Goal: Transaction & Acquisition: Purchase product/service

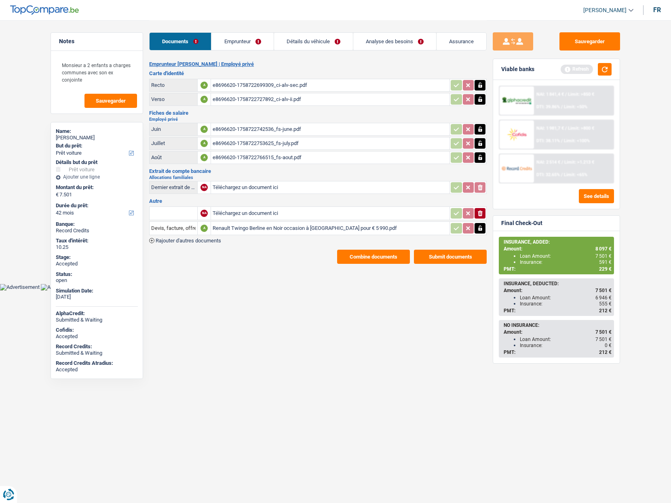
select select "car"
select select "42"
click at [361, 256] on button "Combine documents" at bounding box center [373, 257] width 73 height 14
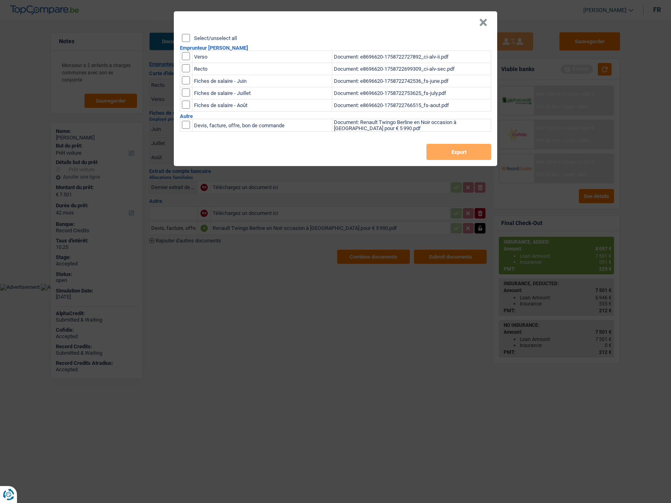
click at [196, 37] on label "Select/unselect all" at bounding box center [215, 38] width 43 height 5
click at [190, 37] on input "Select/unselect all" at bounding box center [186, 38] width 8 height 8
checkbox input "true"
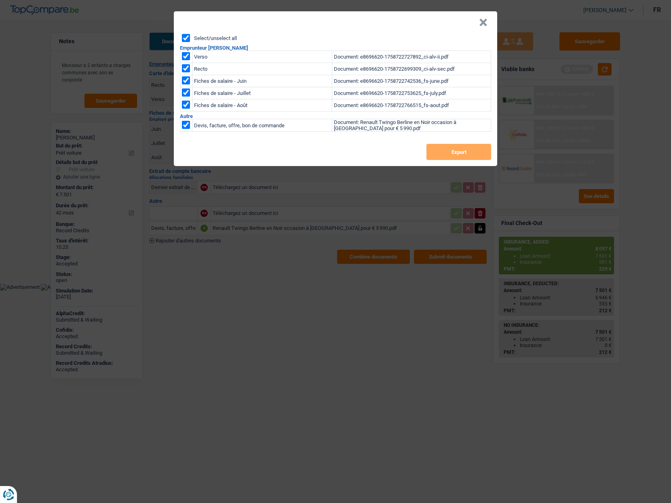
checkbox input "true"
click at [460, 154] on button "Export" at bounding box center [458, 152] width 65 height 16
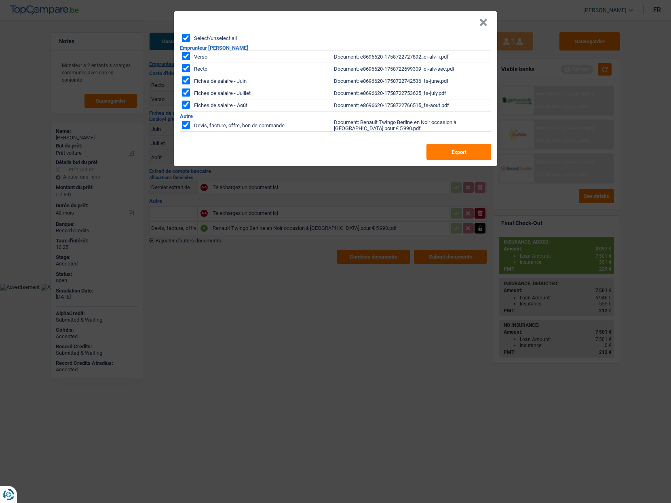
click at [481, 24] on button "×" at bounding box center [483, 23] width 8 height 8
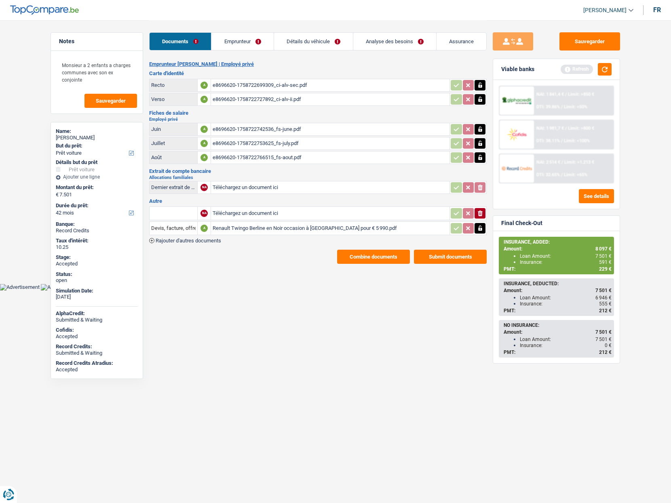
click at [322, 41] on link "Détails du véhicule" at bounding box center [313, 41] width 79 height 17
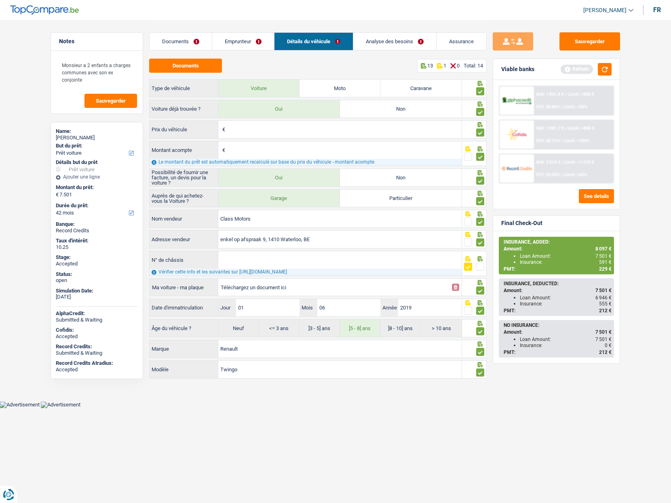
click at [374, 42] on link "Analyse des besoins" at bounding box center [394, 41] width 83 height 17
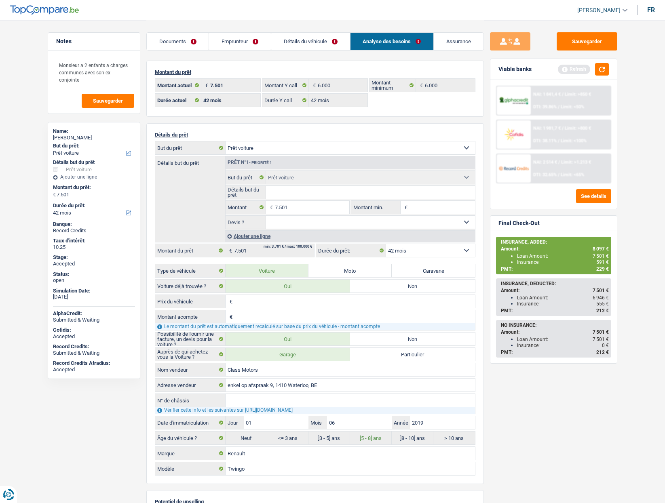
click at [520, 174] on img at bounding box center [514, 168] width 30 height 15
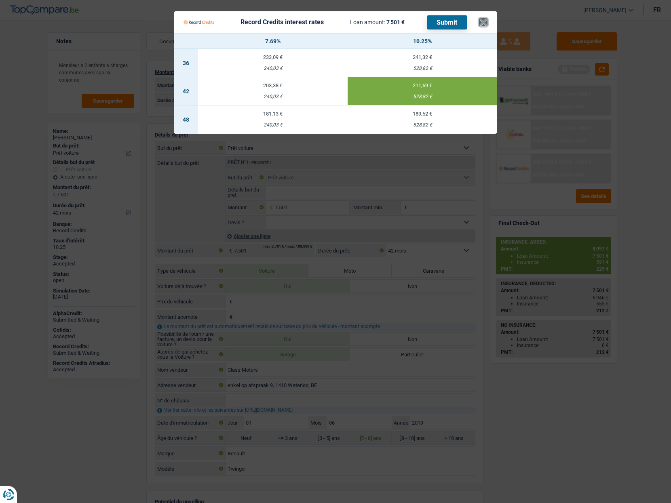
click at [480, 22] on button "×" at bounding box center [483, 22] width 8 height 8
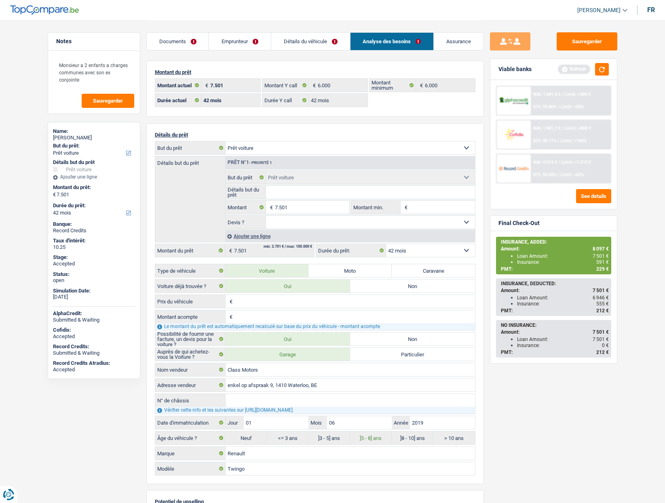
click at [528, 167] on img at bounding box center [514, 168] width 30 height 15
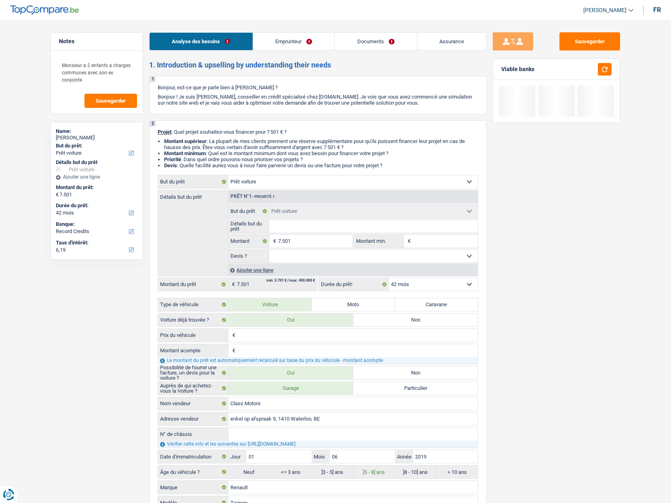
select select "car"
select select "42"
select select "car"
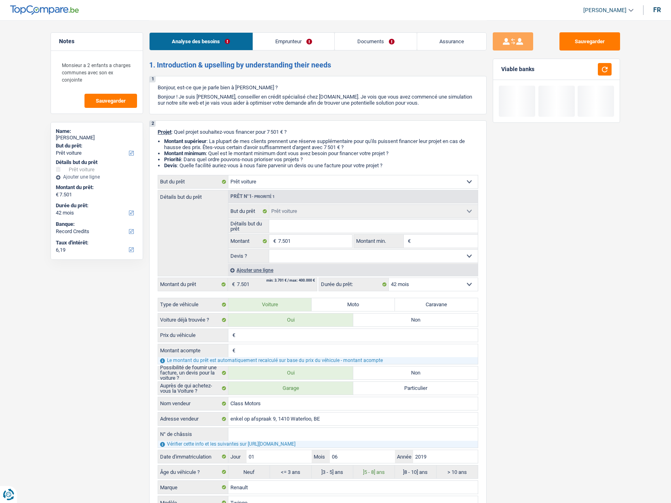
select select "42"
select select "privateEmployee"
select select "netSalary"
select select "mealVouchers"
select select "familyAllowances"
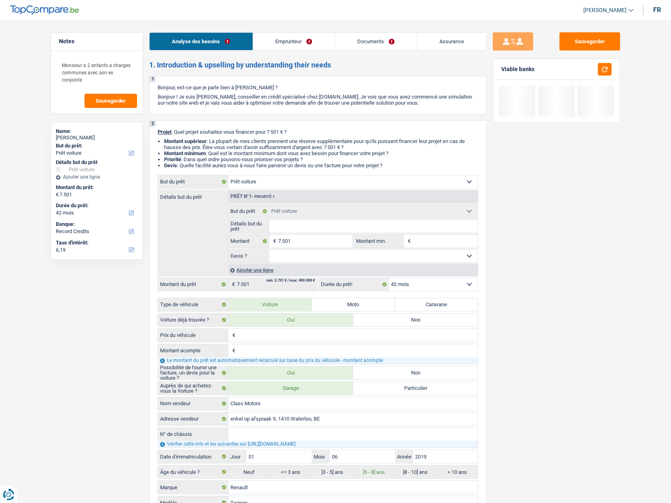
select select "rents"
select select "cardOrCredit"
select select "car"
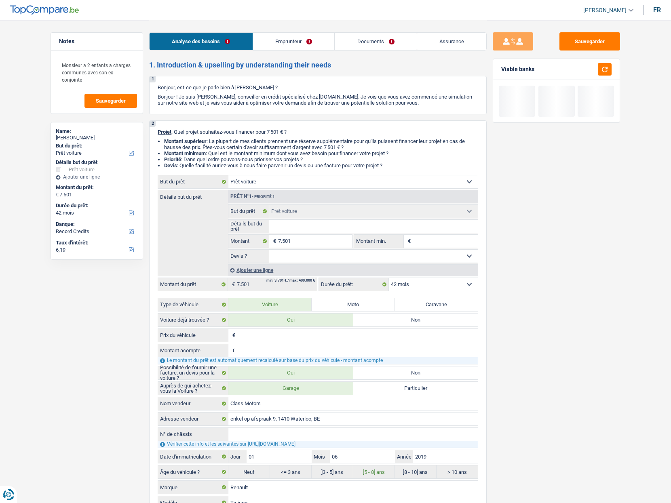
select select "car"
select select "42"
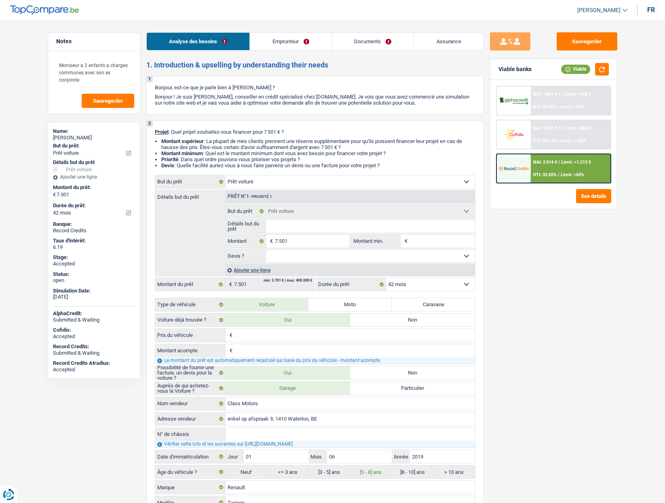
drag, startPoint x: 446, startPoint y: 41, endPoint x: 438, endPoint y: 54, distance: 14.9
click at [446, 41] on link "Assurance" at bounding box center [449, 41] width 70 height 17
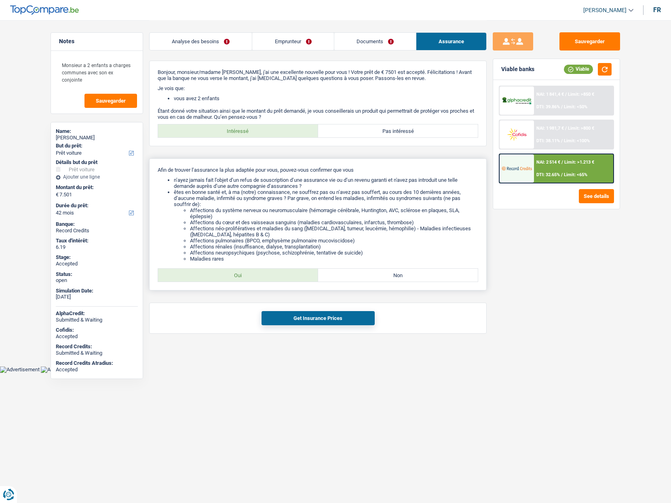
click at [247, 278] on label "Oui" at bounding box center [238, 275] width 160 height 13
click at [247, 278] on input "Oui" at bounding box center [238, 275] width 160 height 13
radio input "true"
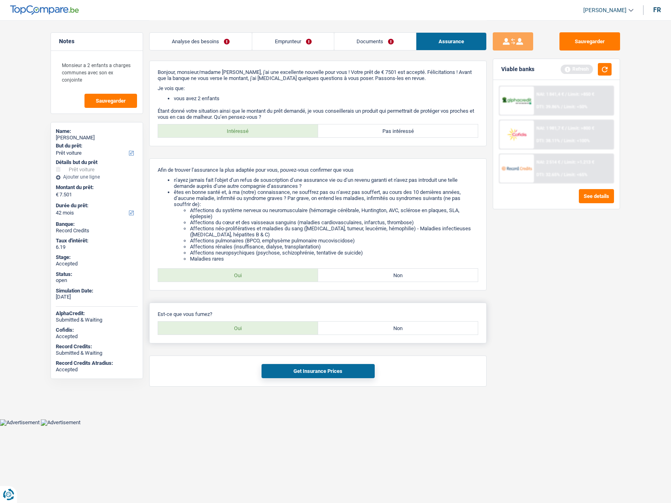
click at [238, 331] on label "Oui" at bounding box center [238, 328] width 160 height 13
click at [238, 331] on input "Oui" at bounding box center [238, 328] width 160 height 13
radio input "true"
click at [293, 368] on button "Get Insurance Prices" at bounding box center [318, 371] width 113 height 14
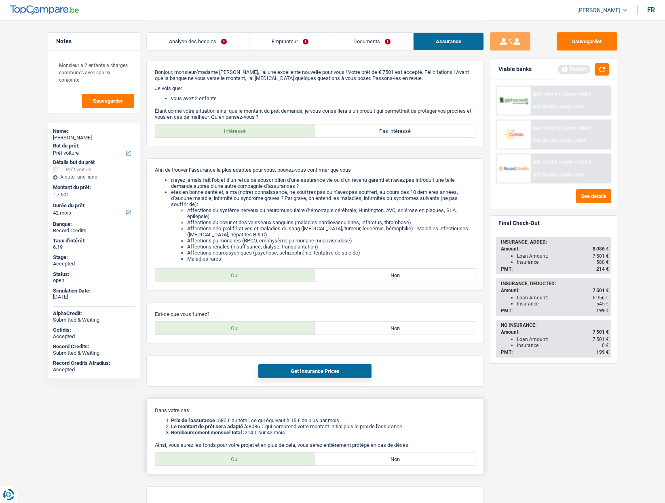
click at [255, 460] on label "Oui" at bounding box center [235, 459] width 160 height 13
click at [255, 460] on input "Oui" at bounding box center [235, 459] width 160 height 13
radio input "true"
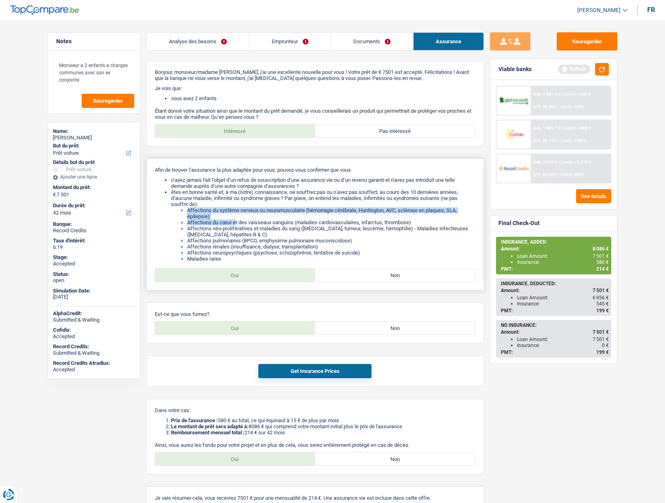
drag, startPoint x: 188, startPoint y: 211, endPoint x: 235, endPoint y: 224, distance: 49.4
click at [235, 224] on ul "Affections du système nerveux ou neuromusculaire (hémorragie cérébrale, Hunting…" at bounding box center [323, 234] width 304 height 55
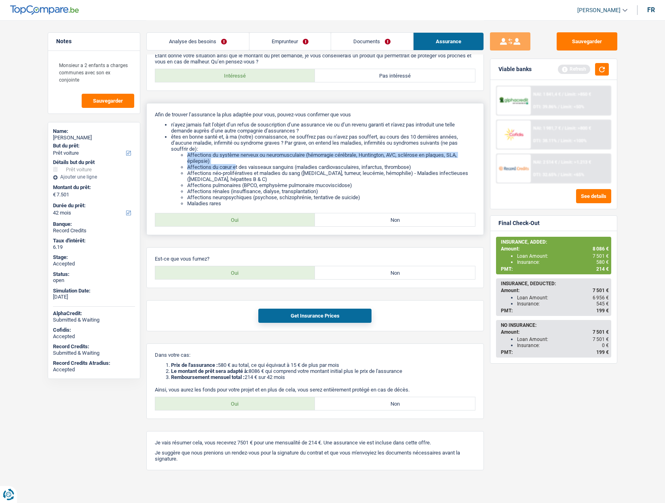
scroll to position [61, 0]
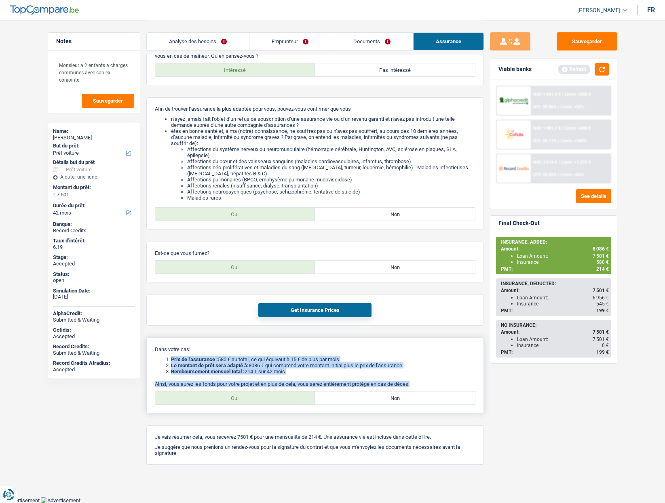
drag, startPoint x: 170, startPoint y: 361, endPoint x: 418, endPoint y: 384, distance: 248.8
click at [417, 384] on div "Dans votre cas: Prix de l'assurance : 580 € au total, ce qui équivaut à 15 € de…" at bounding box center [315, 376] width 338 height 76
click at [312, 370] on li "Remboursement mensuel total : 214 € sur 42 mois" at bounding box center [323, 372] width 304 height 6
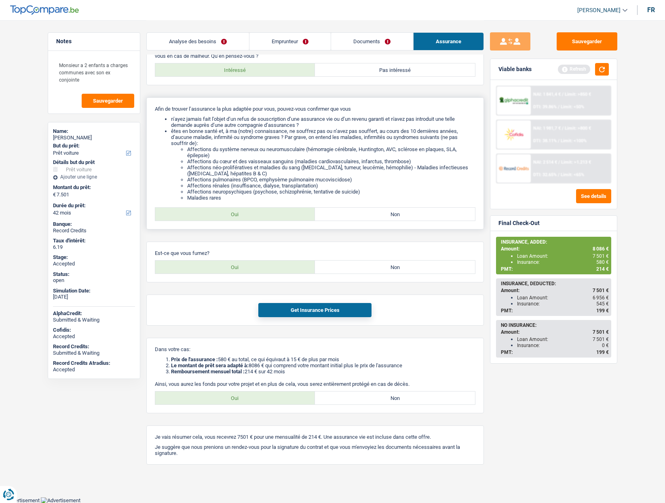
click at [218, 146] on li "êtes en bonne santé et, à ma (notre) connaissance, ne souffrez pas ou n’avez pa…" at bounding box center [323, 164] width 304 height 73
click at [599, 269] on span "214 €" at bounding box center [602, 269] width 13 height 6
click at [270, 310] on button "Get Insurance Prices" at bounding box center [314, 310] width 113 height 14
click at [365, 260] on div "Oui Non" at bounding box center [315, 267] width 321 height 14
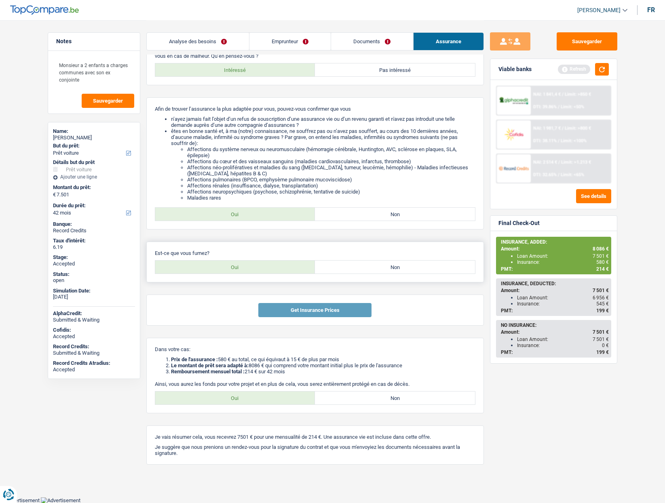
click at [365, 267] on label "Non" at bounding box center [395, 267] width 160 height 13
click at [365, 267] on input "Non" at bounding box center [395, 267] width 160 height 13
radio input "true"
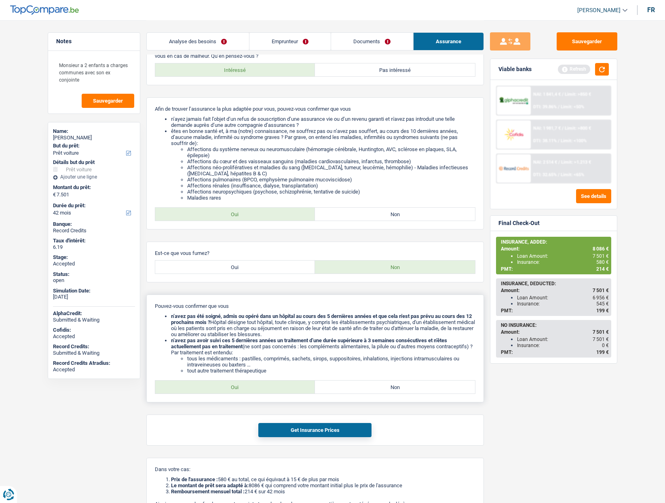
click at [241, 382] on label "Oui" at bounding box center [235, 387] width 160 height 13
click at [241, 382] on input "Oui" at bounding box center [235, 387] width 160 height 13
radio input "true"
click at [285, 426] on button "Get Insurance Prices" at bounding box center [314, 430] width 113 height 14
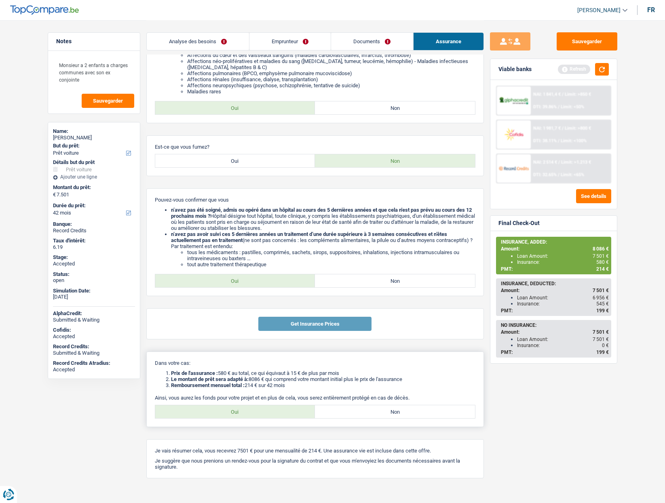
scroll to position [181, 0]
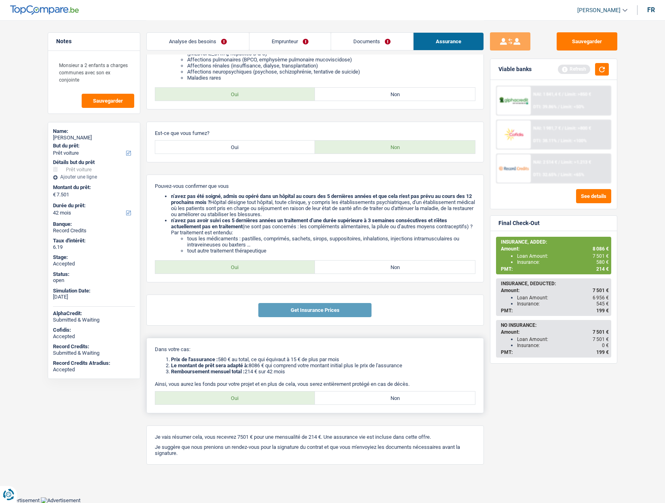
click at [357, 403] on label "Non" at bounding box center [395, 398] width 160 height 13
click at [357, 403] on input "Non" at bounding box center [395, 398] width 160 height 13
radio input "true"
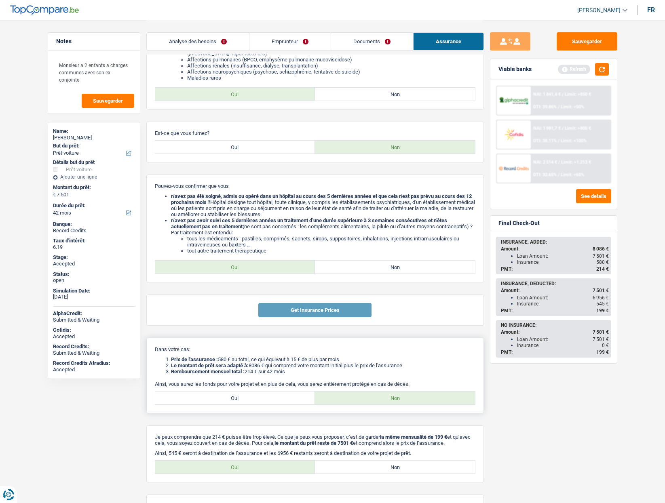
click at [252, 399] on label "Oui" at bounding box center [235, 398] width 160 height 13
click at [252, 399] on input "Oui" at bounding box center [235, 398] width 160 height 13
radio input "true"
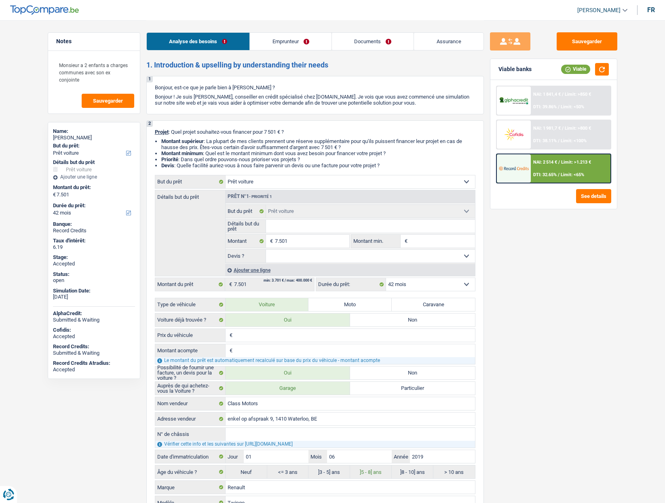
select select "car"
select select "42"
click at [448, 34] on link "Assurance" at bounding box center [449, 41] width 70 height 17
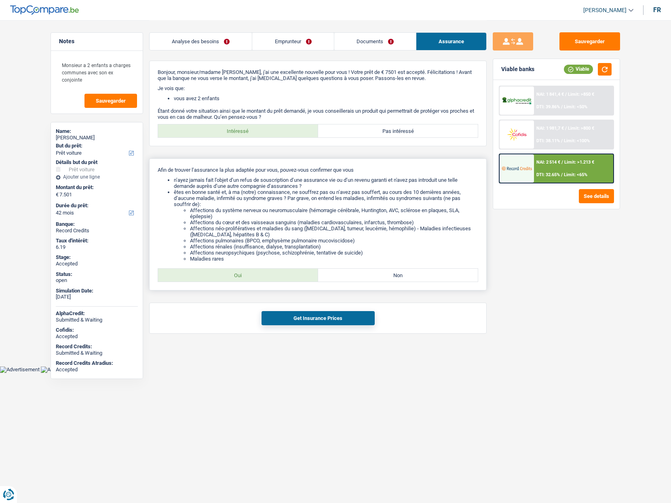
click at [219, 273] on label "Oui" at bounding box center [238, 275] width 160 height 13
click at [219, 273] on input "Oui" at bounding box center [238, 275] width 160 height 13
radio input "true"
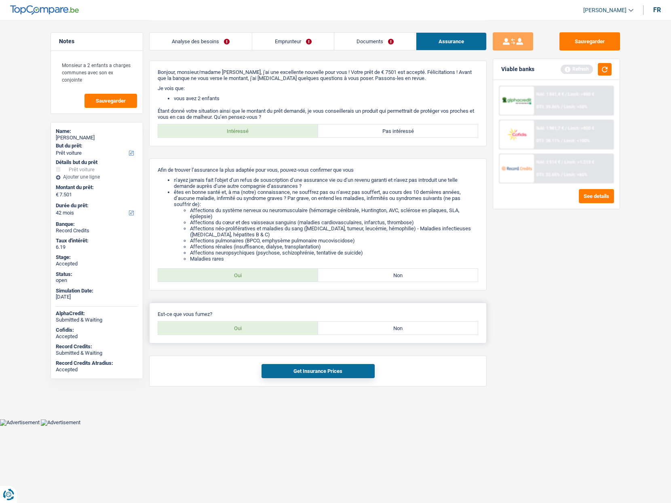
click at [341, 330] on label "Non" at bounding box center [398, 328] width 160 height 13
click at [341, 330] on input "Non" at bounding box center [398, 328] width 160 height 13
radio input "true"
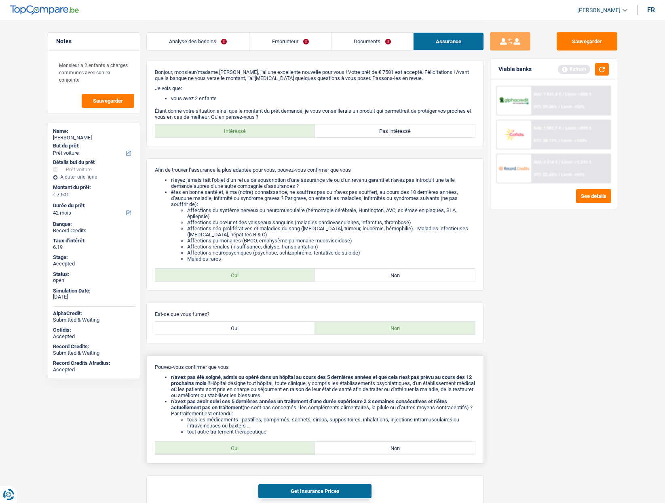
click at [218, 452] on label "Oui" at bounding box center [235, 448] width 160 height 13
click at [218, 452] on input "Oui" at bounding box center [235, 448] width 160 height 13
radio input "true"
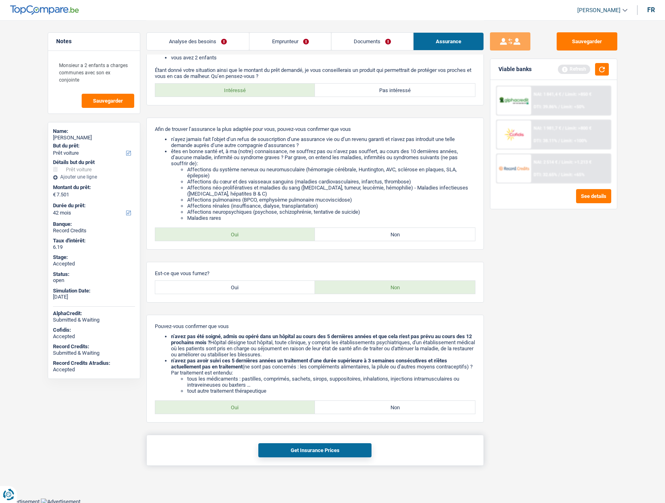
scroll to position [42, 0]
click at [306, 450] on button "Get Insurance Prices" at bounding box center [314, 449] width 113 height 14
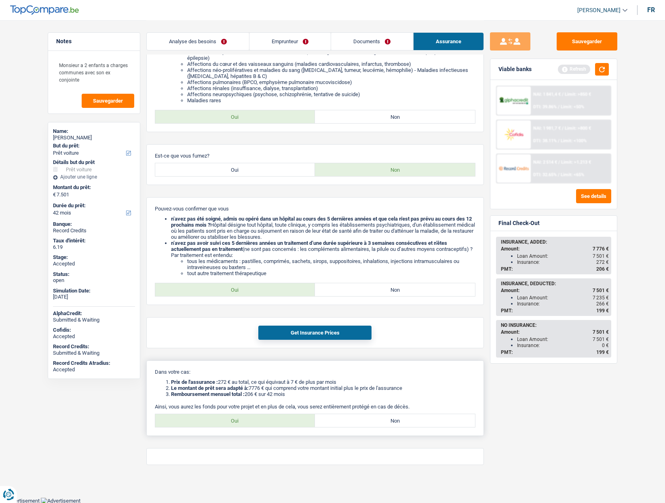
scroll to position [159, 0]
click at [244, 418] on label "Oui" at bounding box center [235, 420] width 160 height 13
click at [244, 418] on input "Oui" at bounding box center [235, 420] width 160 height 13
radio input "true"
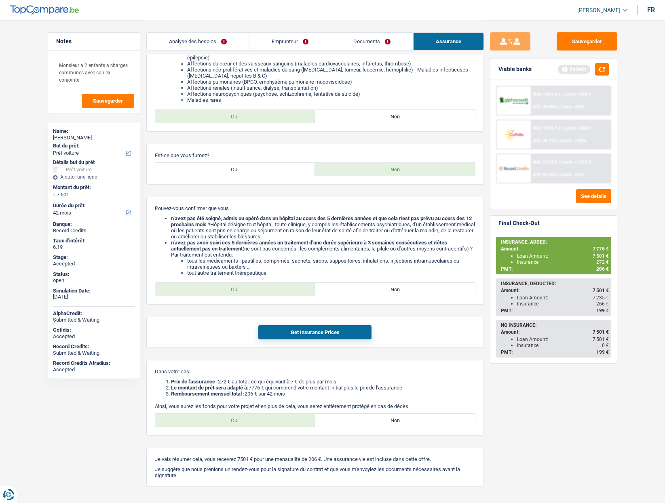
click at [602, 271] on span "206 €" at bounding box center [602, 269] width 13 height 6
click at [77, 136] on div "[PERSON_NAME]" at bounding box center [94, 138] width 82 height 6
click at [77, 136] on div "alain vandeuren" at bounding box center [94, 138] width 82 height 6
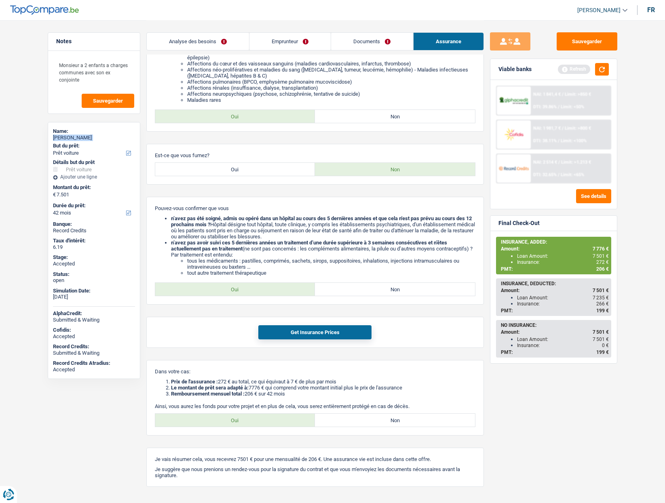
click at [77, 136] on div "alain vandeuren" at bounding box center [94, 138] width 82 height 6
copy div "alain vandeuren"
click at [215, 37] on link "Analyse des besoins" at bounding box center [198, 41] width 102 height 17
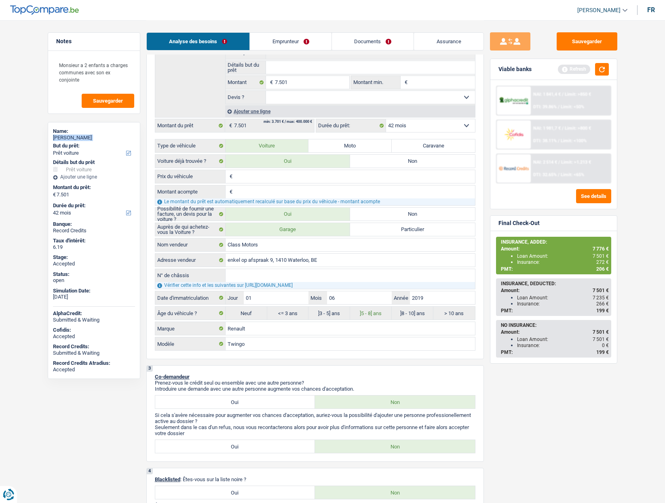
click at [300, 42] on link "Emprunteur" at bounding box center [291, 41] width 82 height 17
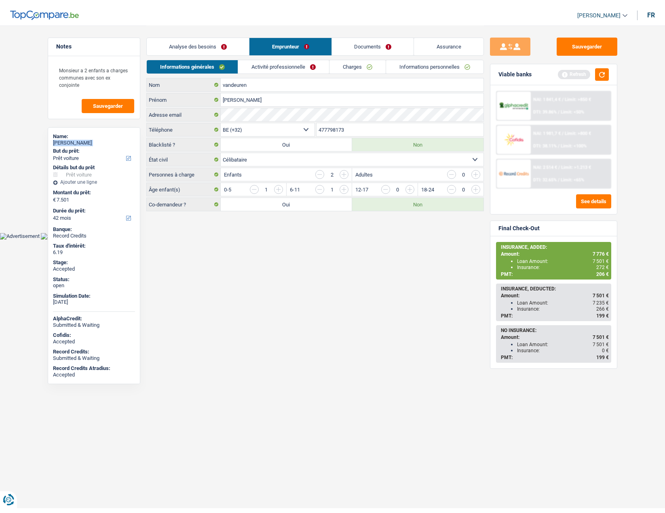
scroll to position [0, 0]
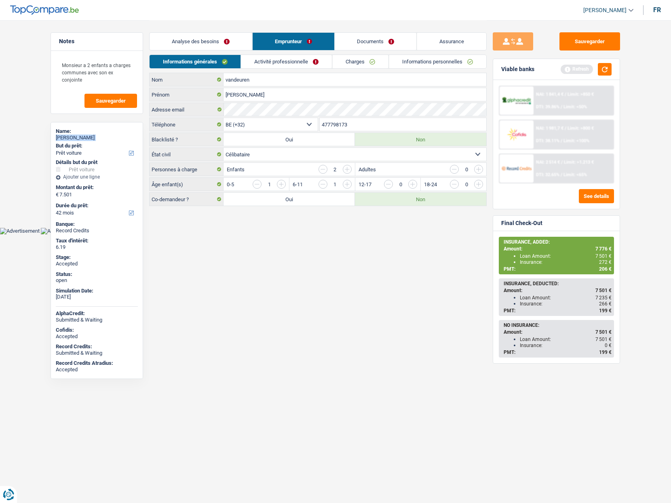
click at [441, 62] on link "Informations personnelles" at bounding box center [437, 61] width 97 height 13
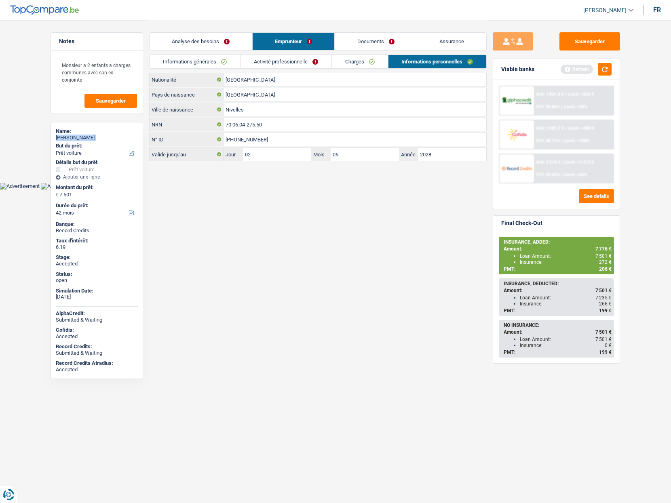
click at [209, 61] on link "Informations générales" at bounding box center [195, 61] width 91 height 13
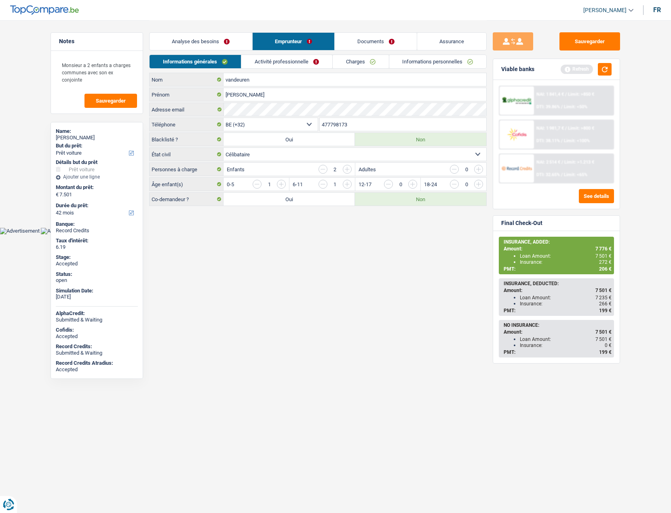
click at [335, 124] on input "477798173" at bounding box center [403, 124] width 167 height 13
click at [465, 40] on link "Assurance" at bounding box center [452, 41] width 70 height 17
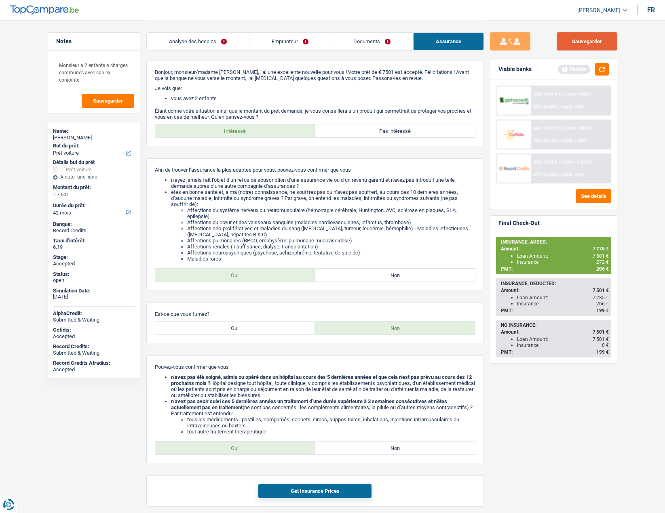
click at [599, 38] on button "Sauvegarder" at bounding box center [587, 41] width 61 height 18
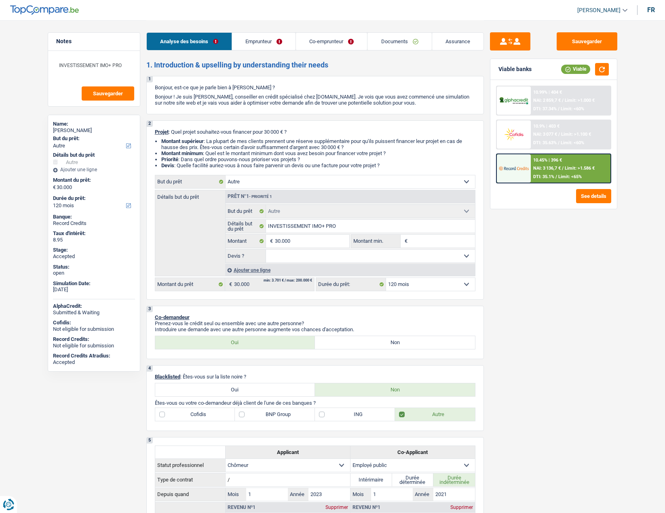
select select "other"
select select "120"
select select "other"
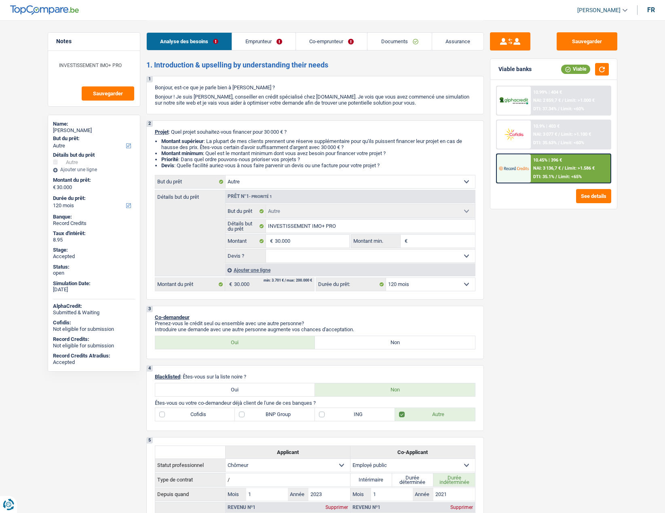
select select "120"
select select "unemployed"
select select "publicEmployee"
select select "unemployment"
select select "familyAllowances"
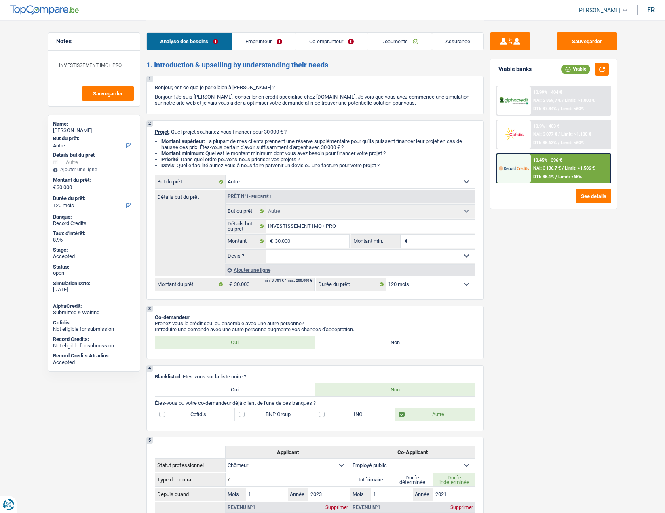
select select "netSalary"
select select "mealVouchers"
select select "ownerWithMortgage"
select select "mortgage"
select select "300"
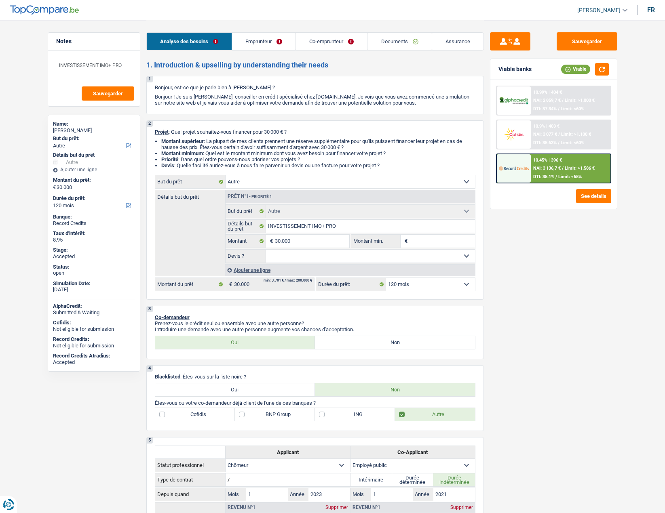
select select "cardOrCredit"
select select "other"
select select "120"
click at [589, 45] on button "Sauvegarder" at bounding box center [587, 41] width 61 height 18
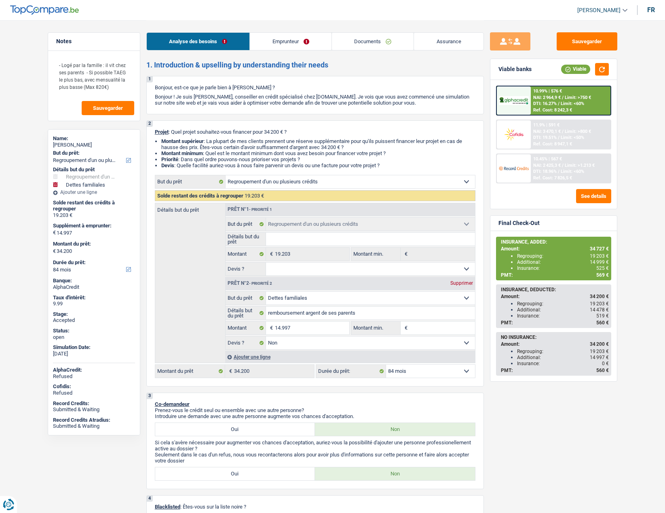
select select "refinancing"
select select "familyDebt"
select select "84"
select select "refinancing"
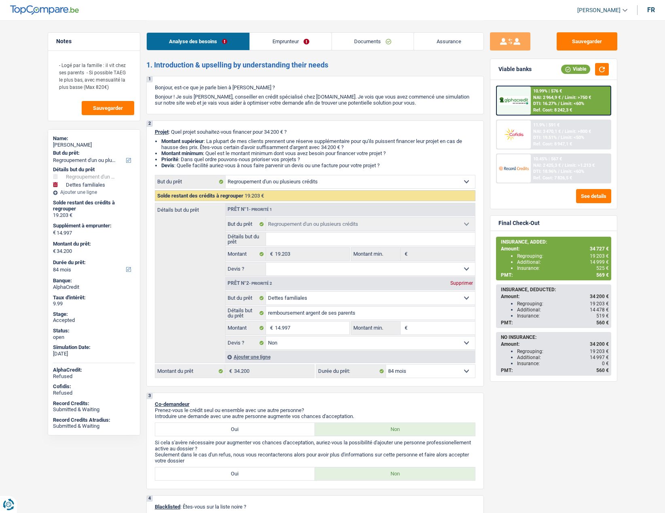
select select "refinancing"
select select "familyDebt"
select select "false"
select select "84"
select select "worker"
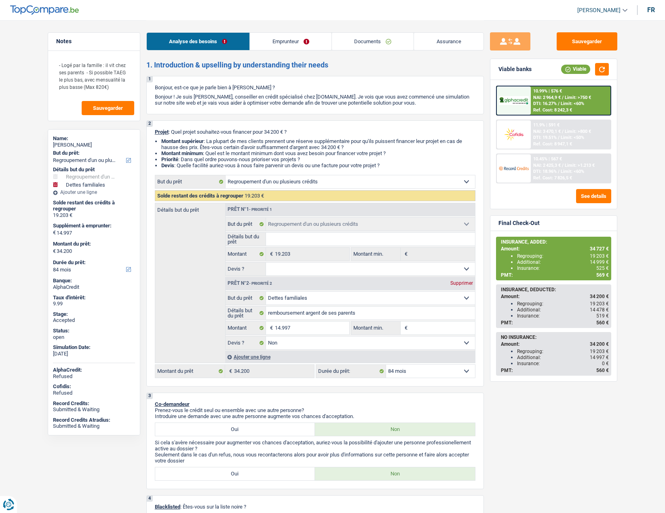
select select "netSalary"
select select "familyAllowances"
select select "alimony"
select select "liveWithParents"
select select "personalLoan"
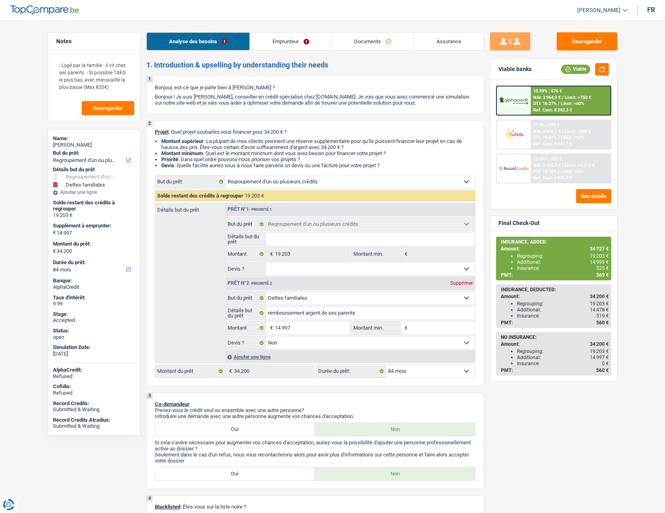
select select "loanRepayment"
select select "48"
select select "refinancing"
select select "familyDebt"
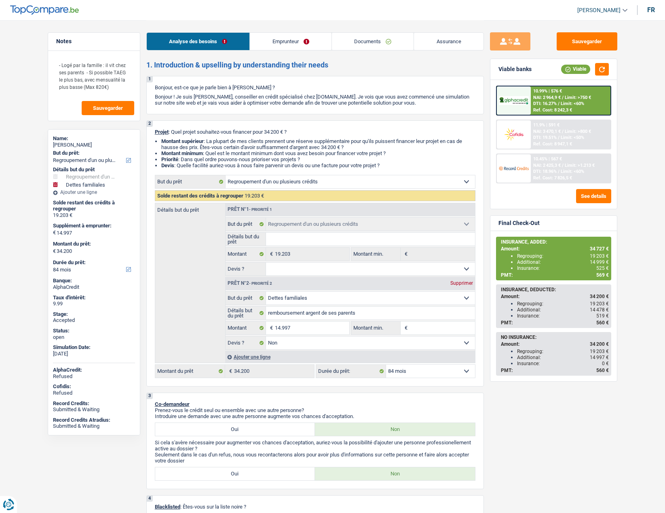
select select "false"
select select "84"
click at [570, 45] on button "Sauvegarder" at bounding box center [587, 41] width 61 height 18
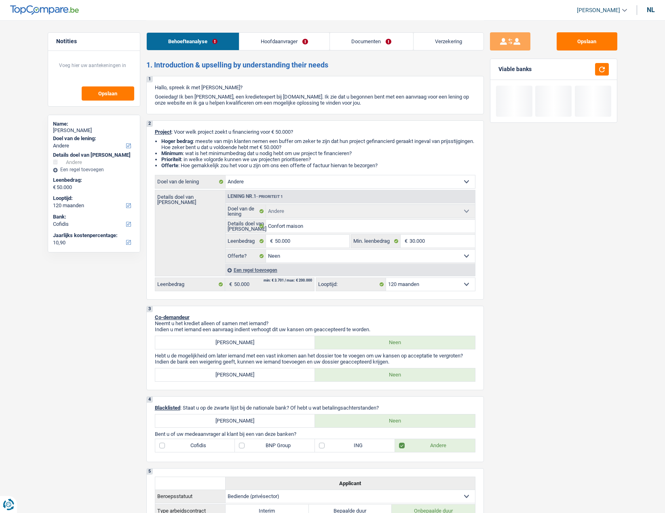
select select "other"
select select "120"
select select "cofidis"
select select "other"
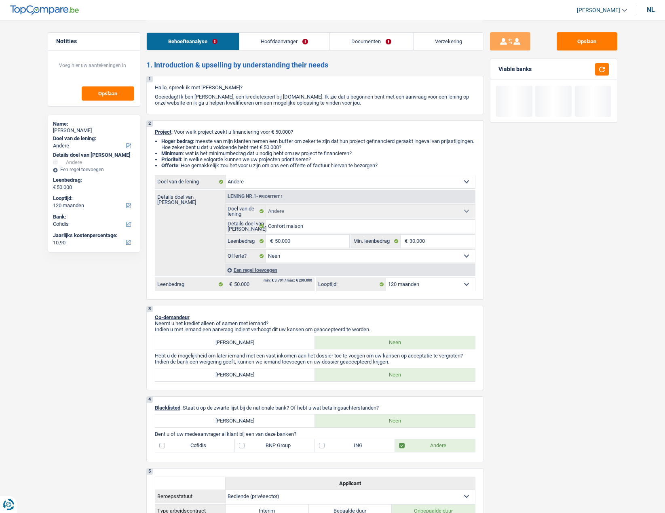
select select "other"
select select "false"
select select "120"
select select "privateEmployee"
select select "netSalary"
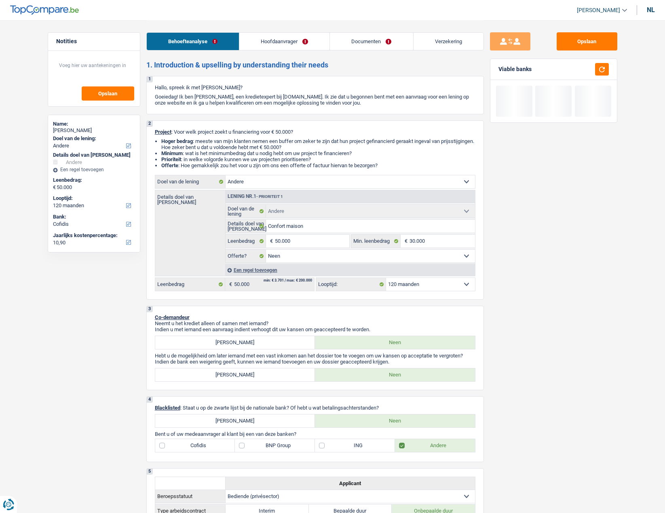
select select "mutualityIndemnity"
select select "other"
select select "familyAllowances"
select select "mealVouchers"
select select "ownerWithMortgage"
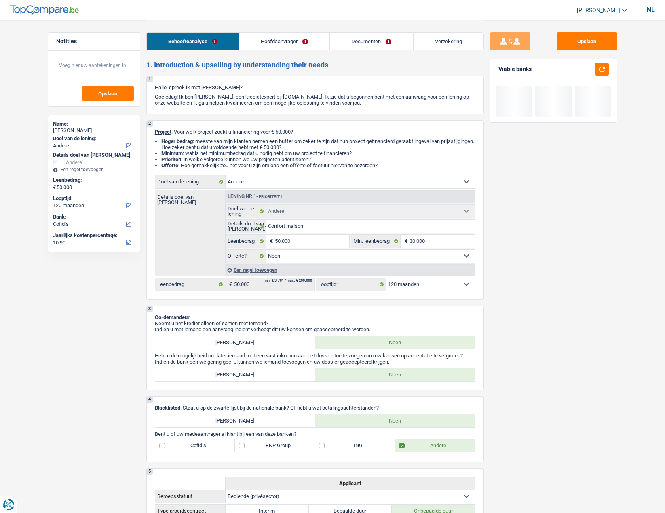
select select "mortgage"
select select "240"
select select "other"
select select "false"
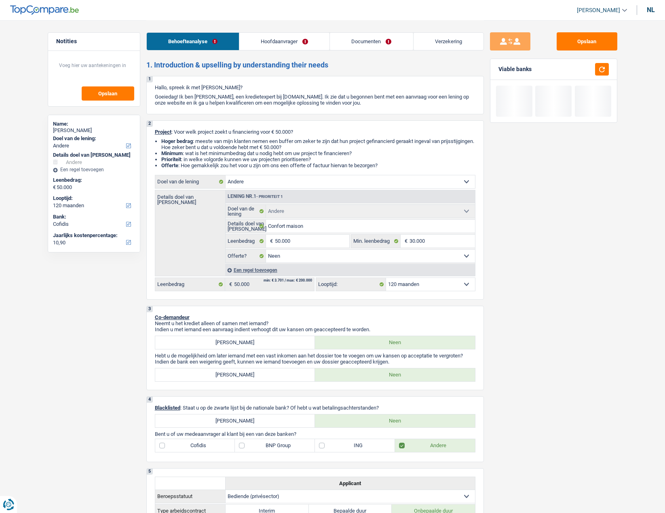
select select "120"
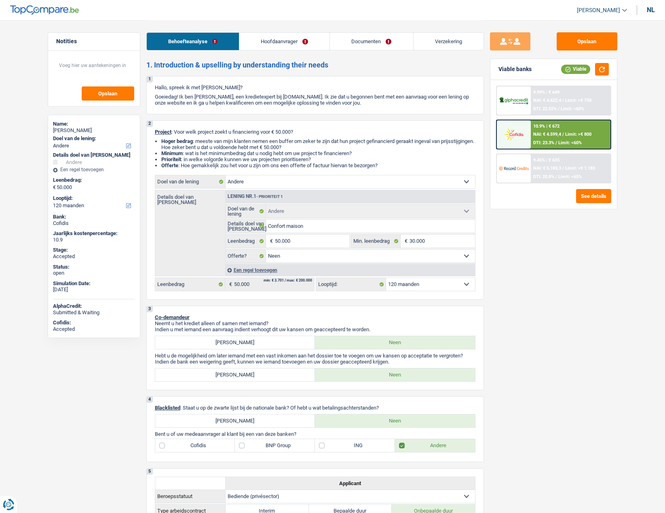
click at [644, 11] on ul "[PERSON_NAME] ADMIN CA SA SO Uitloggen nl" at bounding box center [612, 10] width 84 height 13
click at [647, 9] on div "nl" at bounding box center [651, 10] width 8 height 8
select select "mutualityIndemnity"
select select "familyAllowances"
select select "mealVouchers"
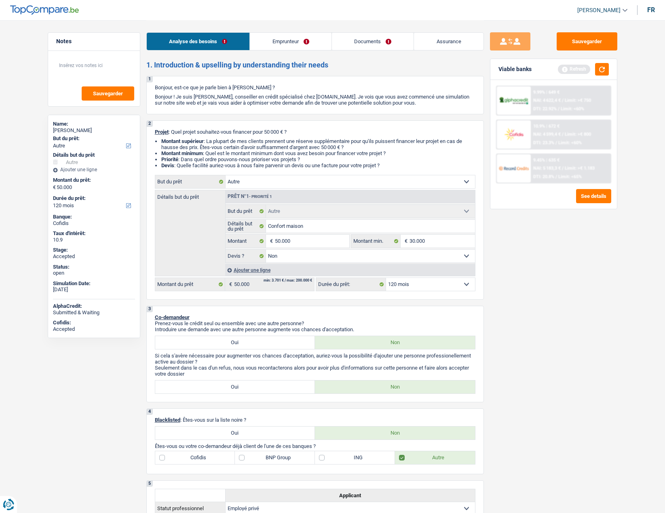
click at [369, 46] on link "Documents" at bounding box center [373, 41] width 82 height 17
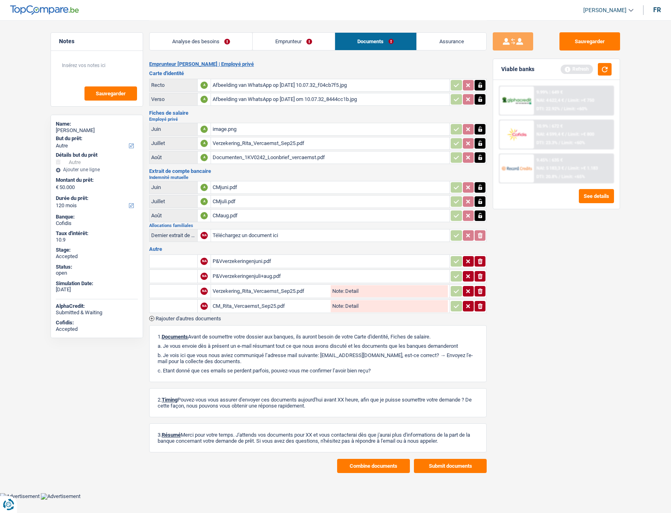
click at [444, 39] on link "Assurance" at bounding box center [452, 41] width 70 height 17
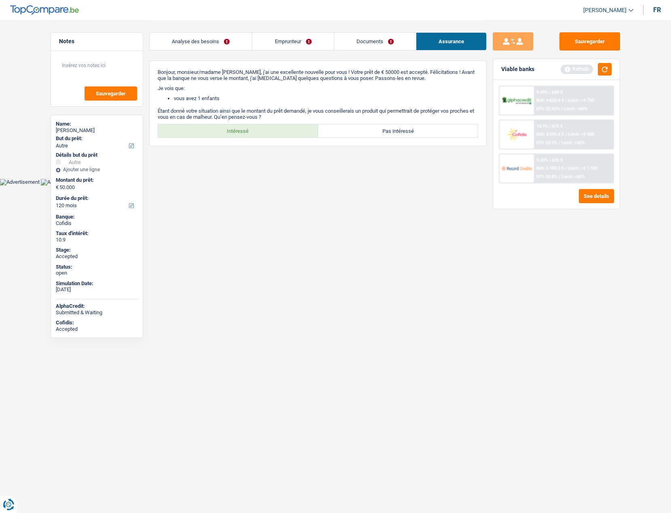
drag, startPoint x: 233, startPoint y: 131, endPoint x: 241, endPoint y: 154, distance: 24.2
click at [234, 131] on label "Intéressé" at bounding box center [238, 130] width 160 height 13
click at [234, 131] on input "Intéressé" at bounding box center [238, 130] width 160 height 13
radio input "true"
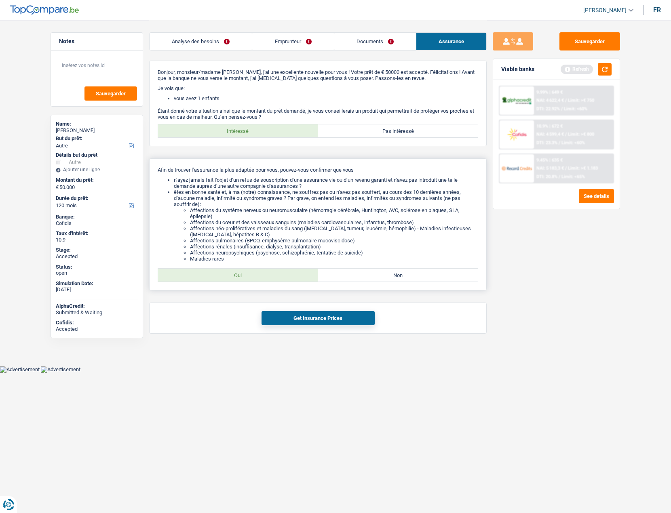
click at [251, 273] on label "Oui" at bounding box center [238, 275] width 160 height 13
click at [251, 273] on input "Oui" at bounding box center [238, 275] width 160 height 13
radio input "true"
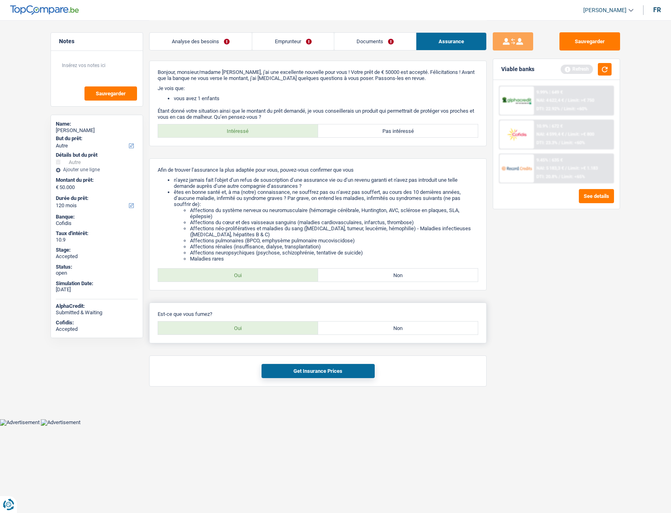
click at [251, 322] on label "Oui" at bounding box center [238, 328] width 160 height 13
click at [251, 322] on input "Oui" at bounding box center [238, 328] width 160 height 13
radio input "true"
click at [284, 372] on button "Get Insurance Prices" at bounding box center [318, 371] width 113 height 14
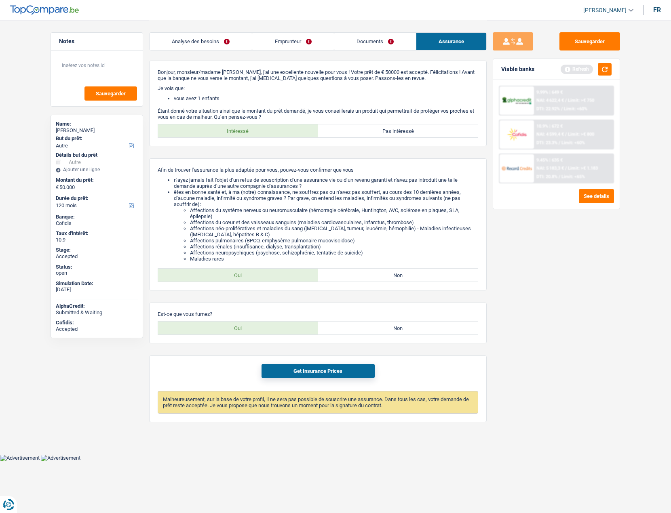
click at [65, 129] on div "Rita Vercaemst" at bounding box center [97, 130] width 82 height 6
copy div "Rita Vercaemst"
click at [202, 46] on link "Analyse des besoins" at bounding box center [201, 41] width 102 height 17
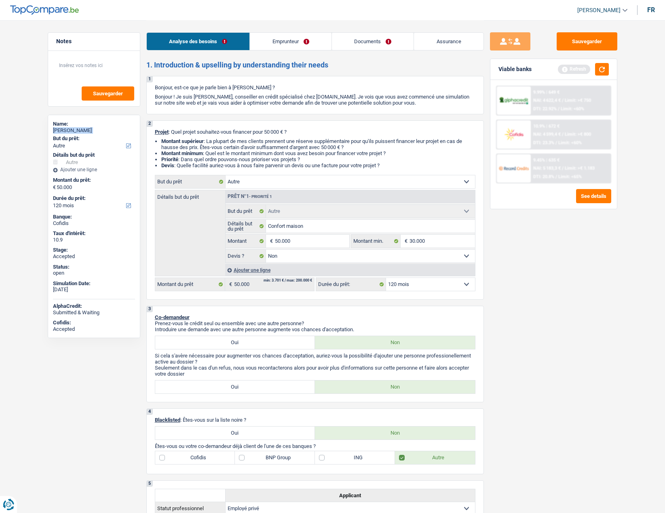
click at [362, 42] on link "Documents" at bounding box center [373, 41] width 82 height 17
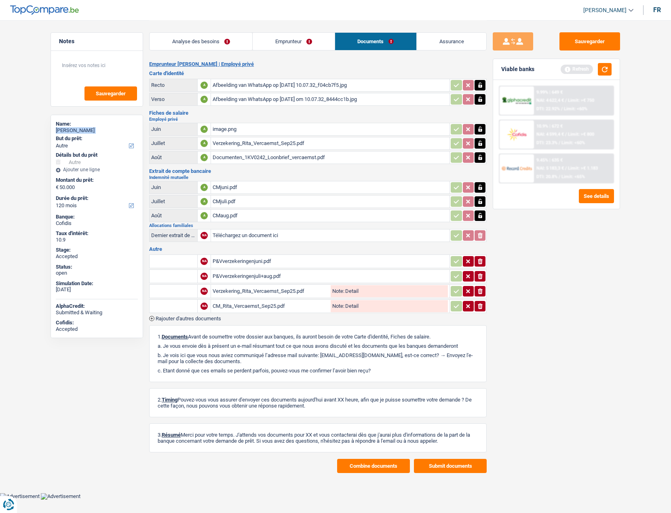
click at [361, 464] on button "Combine documents" at bounding box center [373, 466] width 73 height 14
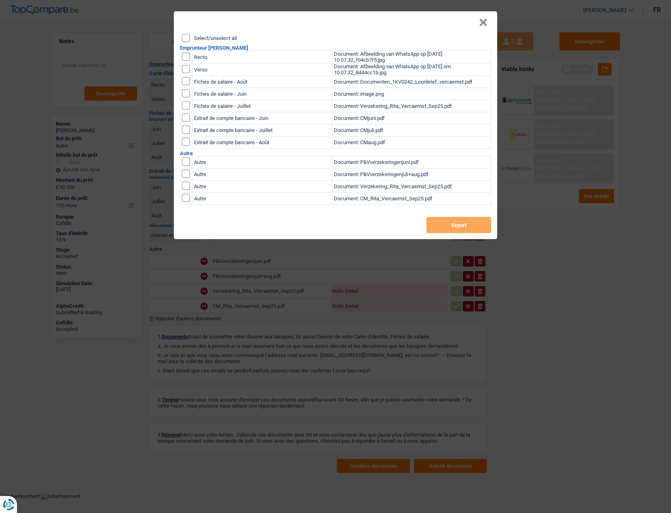
click at [219, 40] on label "Select/unselect all" at bounding box center [215, 38] width 43 height 5
click at [190, 40] on input "Select/unselect all" at bounding box center [186, 38] width 8 height 8
checkbox input "true"
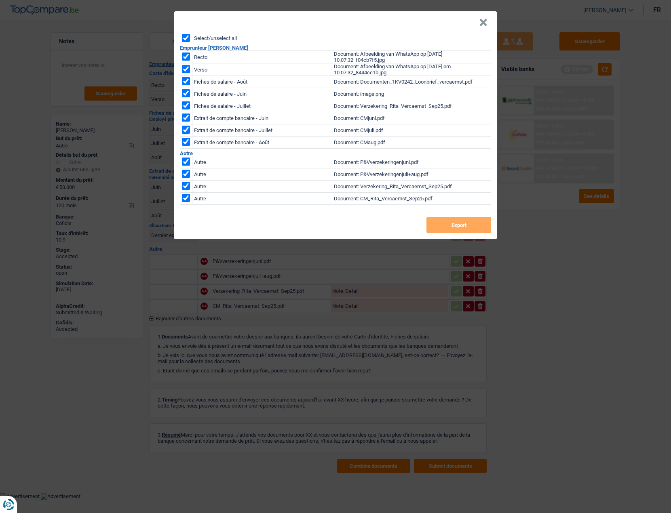
checkbox input "true"
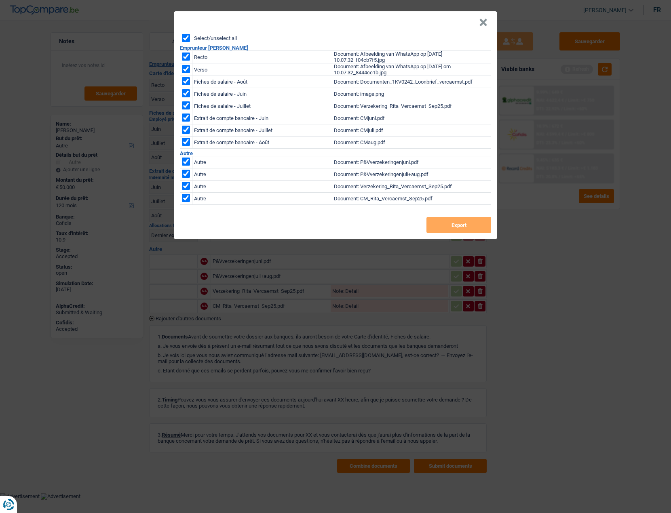
checkbox input "true"
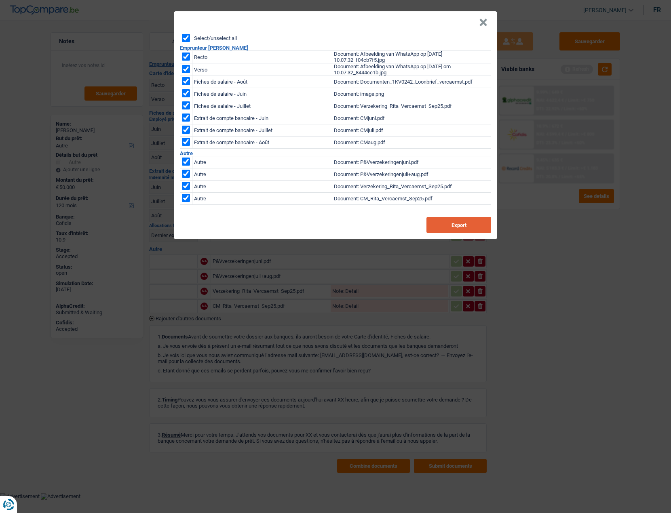
click at [454, 227] on button "Export" at bounding box center [458, 225] width 65 height 16
click at [483, 20] on button "×" at bounding box center [483, 23] width 8 height 8
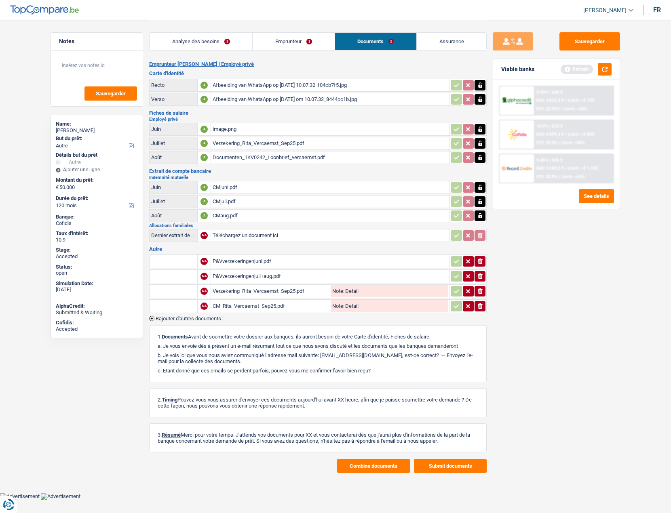
click at [448, 42] on link "Assurance" at bounding box center [452, 41] width 70 height 17
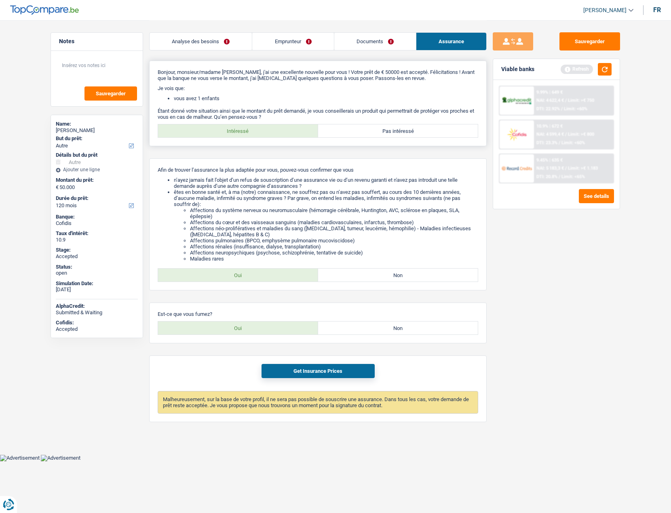
click at [380, 131] on label "Pas intéressé" at bounding box center [398, 130] width 160 height 13
click at [380, 131] on input "Pas intéressé" at bounding box center [398, 130] width 160 height 13
radio input "true"
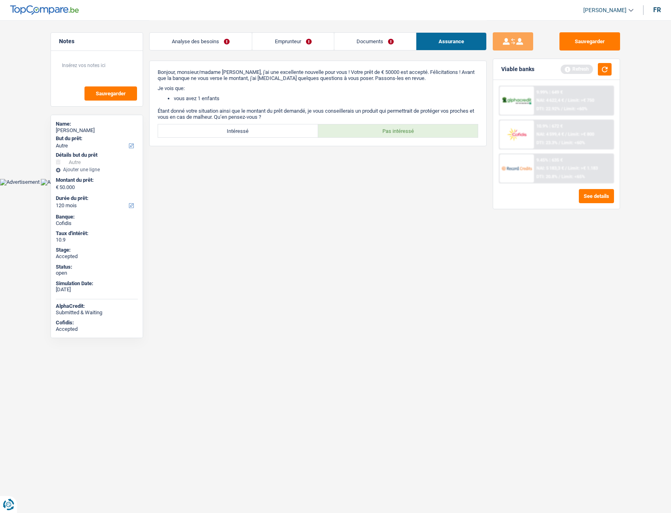
click at [295, 42] on link "Emprunteur" at bounding box center [292, 41] width 81 height 17
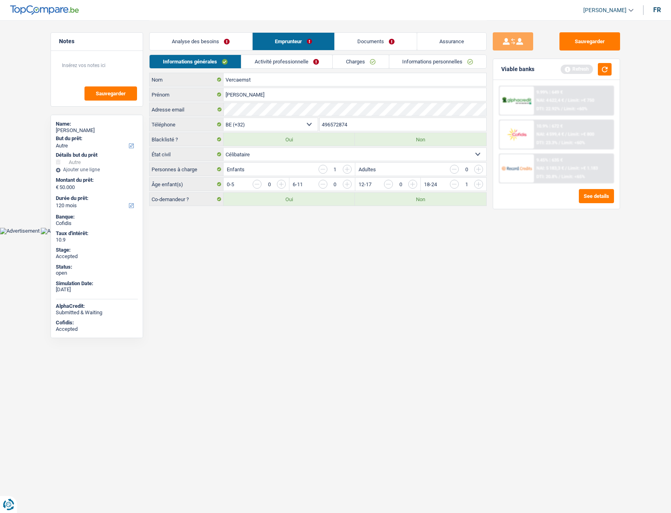
click at [215, 37] on link "Analyse des besoins" at bounding box center [201, 41] width 103 height 17
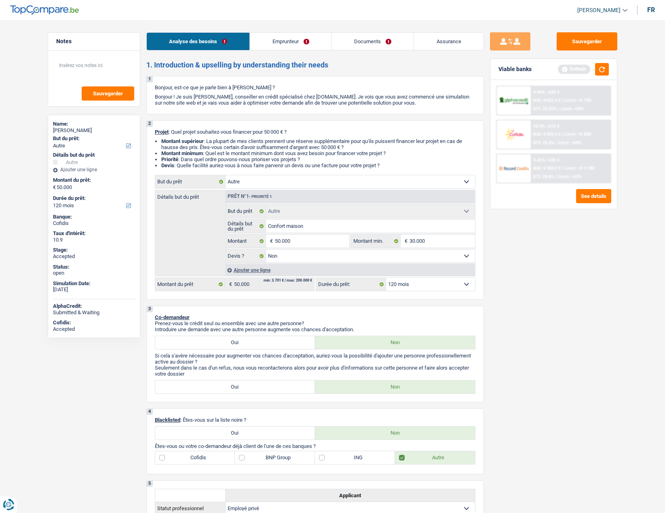
click at [599, 12] on span "[PERSON_NAME]" at bounding box center [598, 10] width 43 height 7
click at [584, 73] on button "SO" at bounding box center [584, 74] width 72 height 16
select select "120"
select select "other"
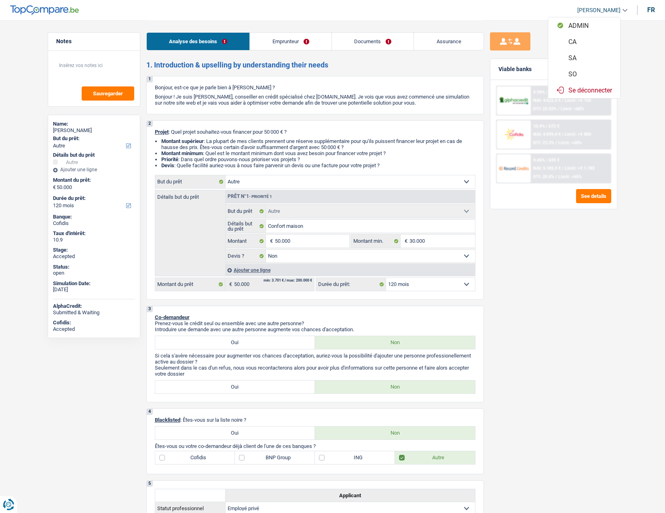
select select "other"
select select "false"
select select "120"
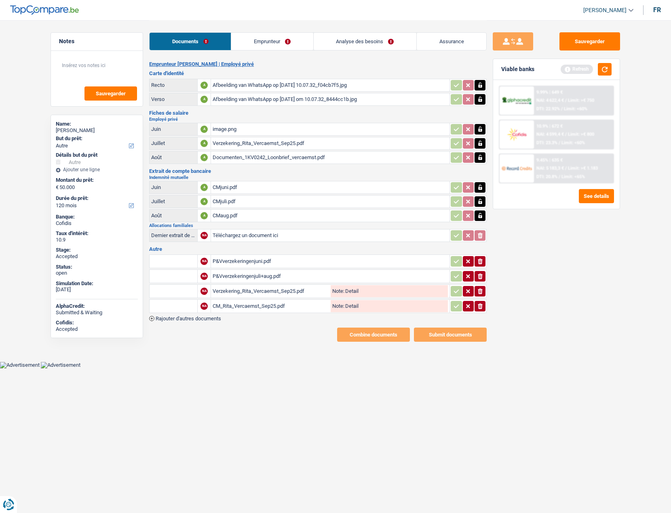
click at [337, 46] on link "Analyse des besoins" at bounding box center [365, 41] width 103 height 17
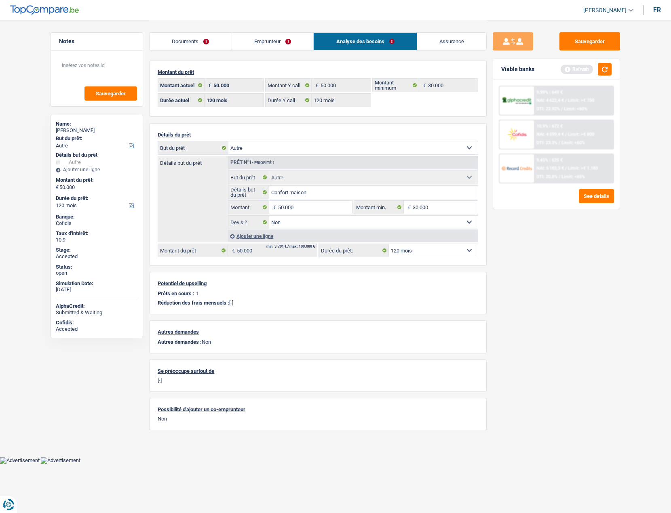
click at [182, 36] on link "Documents" at bounding box center [191, 41] width 82 height 17
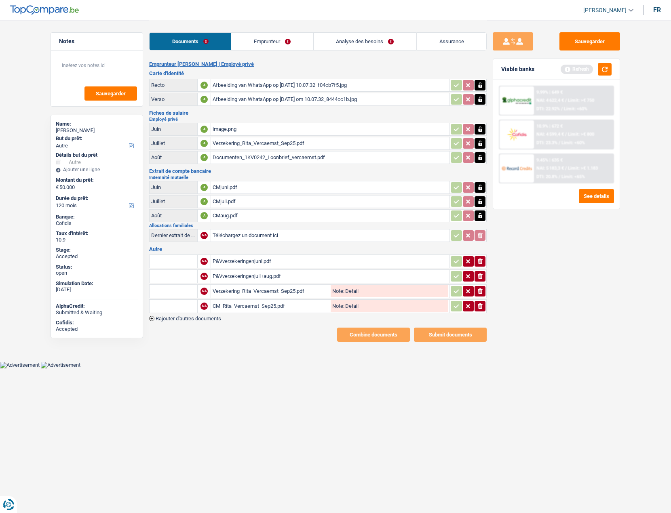
click at [248, 259] on div "P&Vverzekeringenjuni.pdf" at bounding box center [330, 261] width 235 height 12
click at [239, 275] on div "P&Vverzekeringenjuli+aug.pdf" at bounding box center [330, 276] width 235 height 12
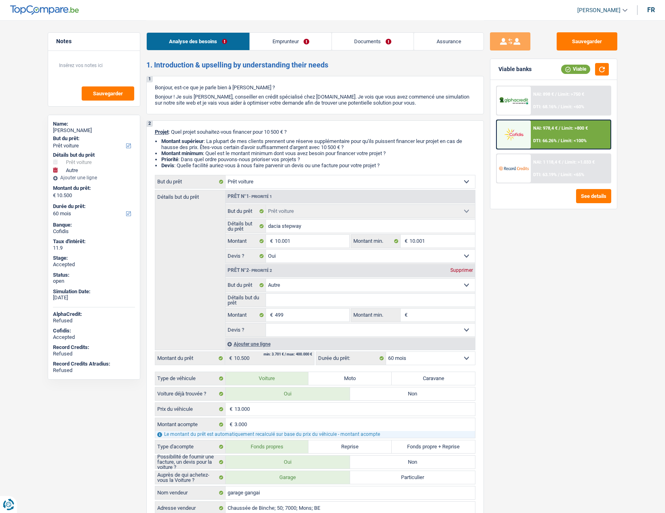
select select "car"
select select "other"
select select "60"
select select "car"
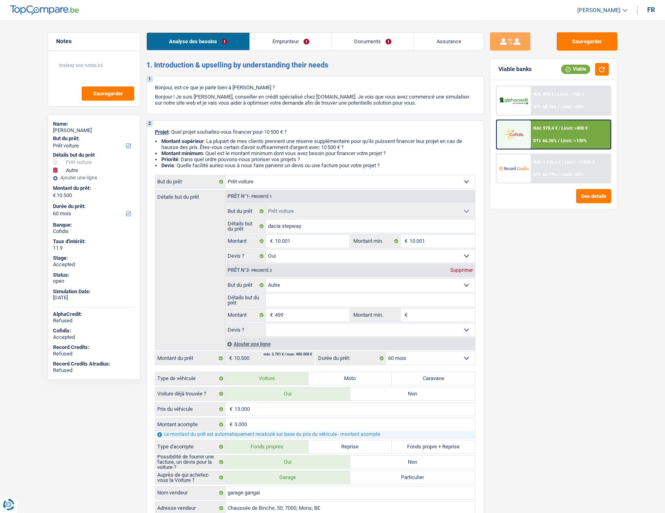
select select "car"
select select "yes"
select select "other"
select select "60"
select select "publicEmployee"
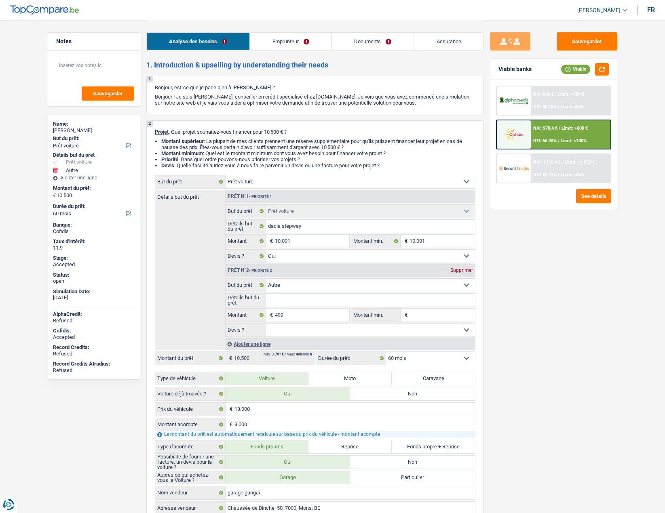
select select "netSalary"
select select "mealVouchers"
select select "mutualityIndemnity"
select select "rents"
select select "personalLoan"
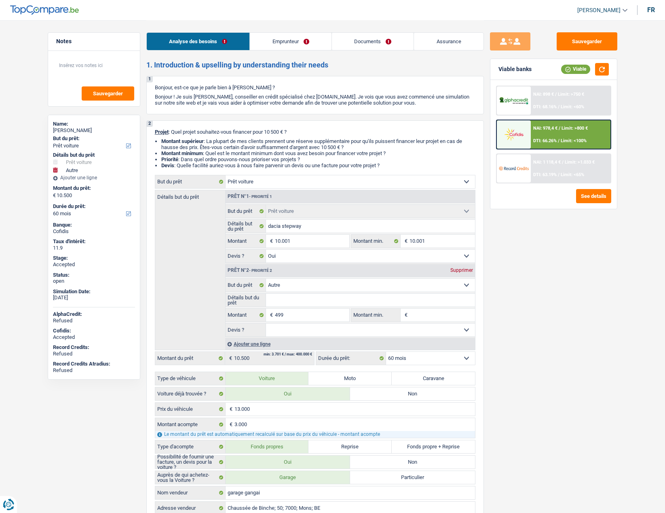
select select "other"
select select "120"
select select "cardOrCredit"
select select "car"
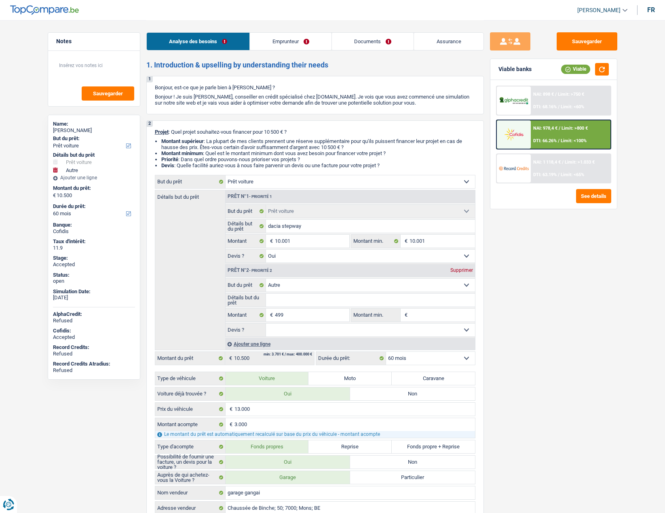
select select "yes"
select select "other"
select select "60"
click at [610, 14] on link "[PERSON_NAME]" at bounding box center [599, 10] width 57 height 13
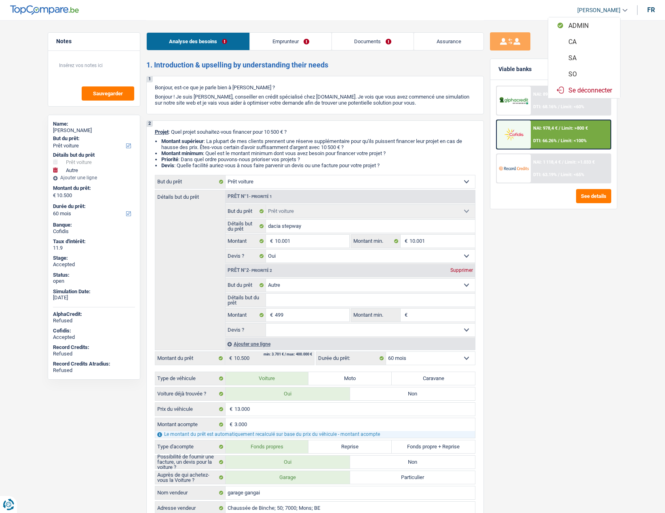
click at [588, 73] on button "SO" at bounding box center [584, 74] width 72 height 16
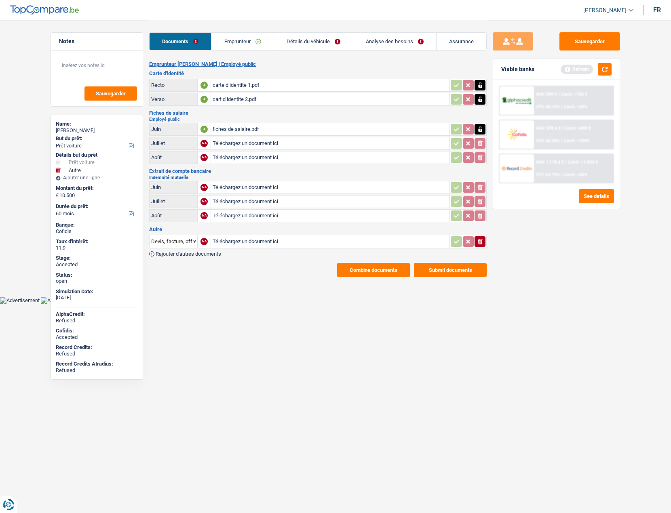
click at [302, 36] on link "Détails du véhicule" at bounding box center [313, 41] width 79 height 17
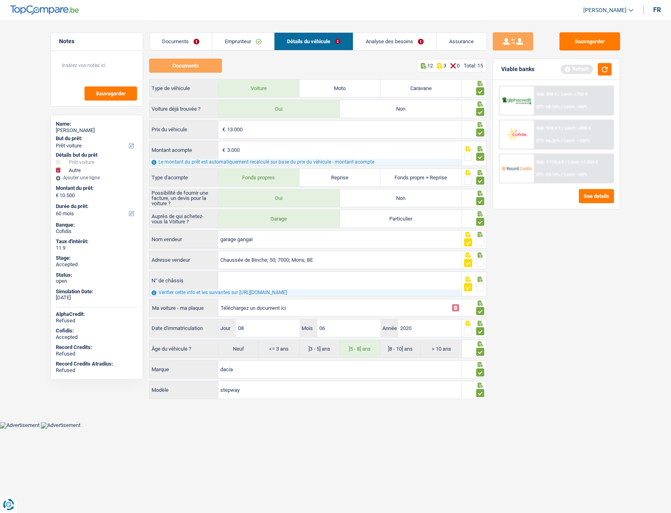
click at [388, 40] on link "Analyse des besoins" at bounding box center [394, 41] width 83 height 17
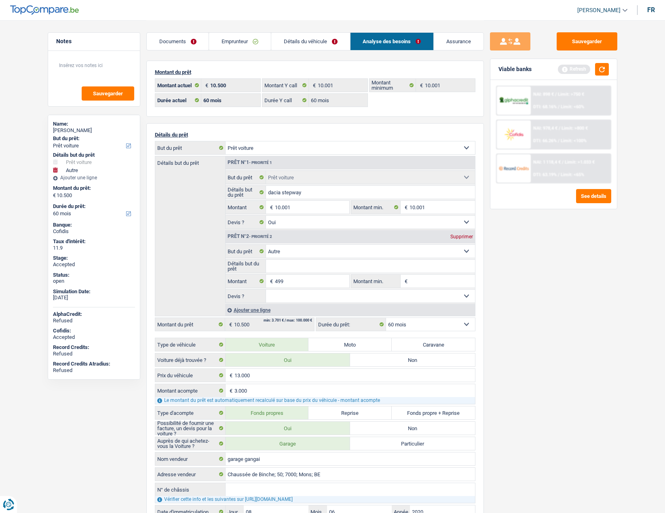
click at [184, 44] on link "Documents" at bounding box center [178, 41] width 62 height 17
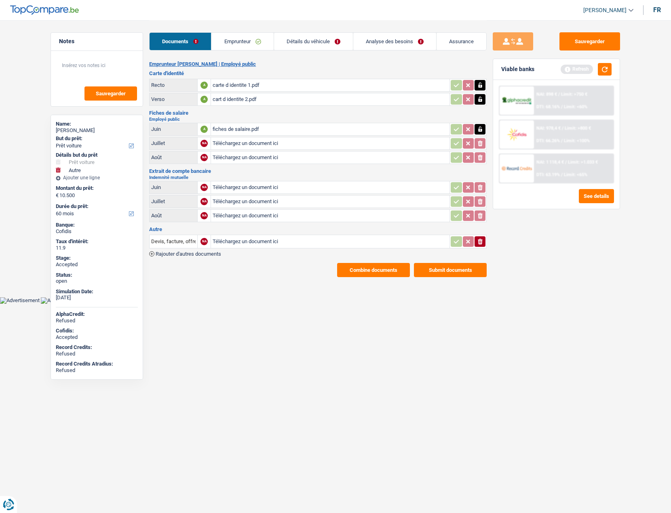
click at [395, 42] on link "Analyse des besoins" at bounding box center [394, 41] width 83 height 17
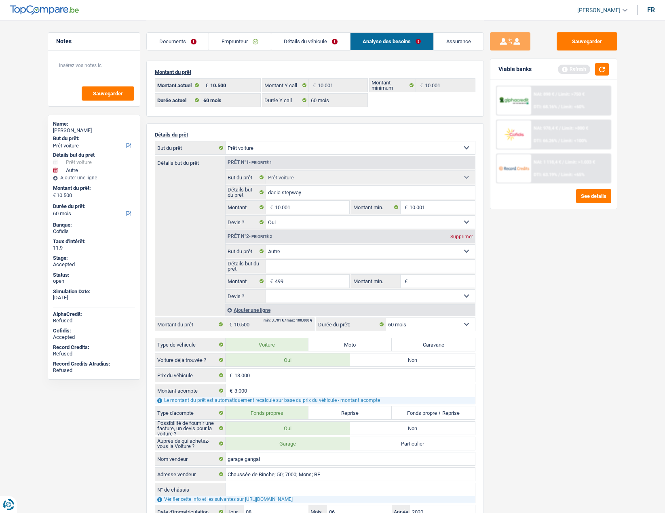
click at [442, 40] on link "Assurance" at bounding box center [459, 41] width 50 height 17
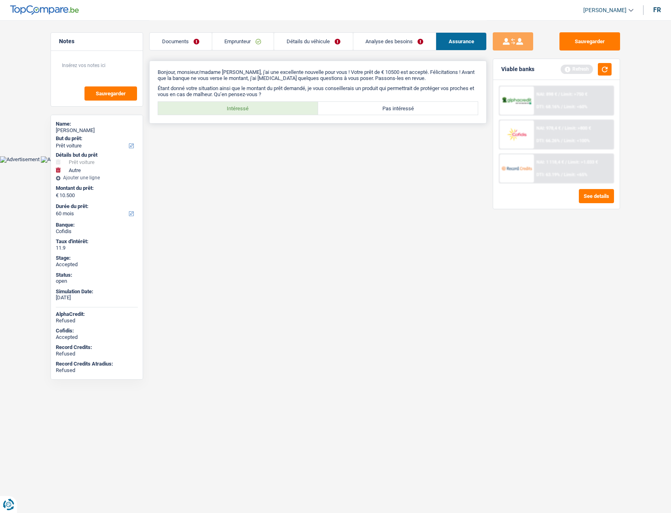
click at [263, 103] on label "Intéressé" at bounding box center [238, 108] width 160 height 13
click at [263, 103] on input "Intéressé" at bounding box center [238, 108] width 160 height 13
radio input "true"
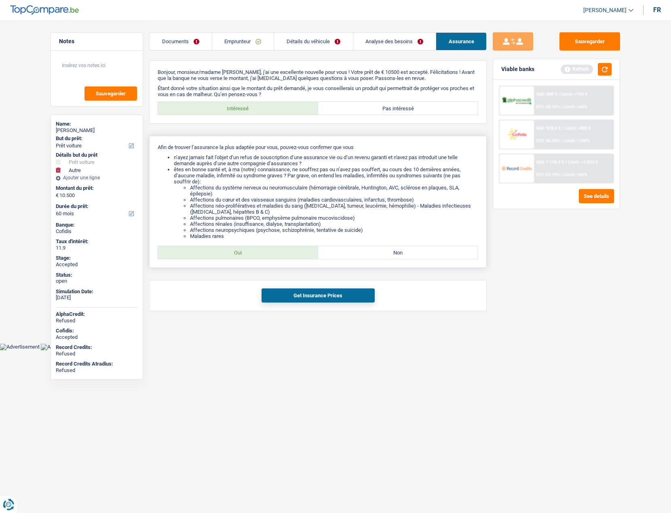
click at [245, 249] on label "Oui" at bounding box center [238, 252] width 160 height 13
click at [245, 249] on input "Oui" at bounding box center [238, 252] width 160 height 13
radio input "true"
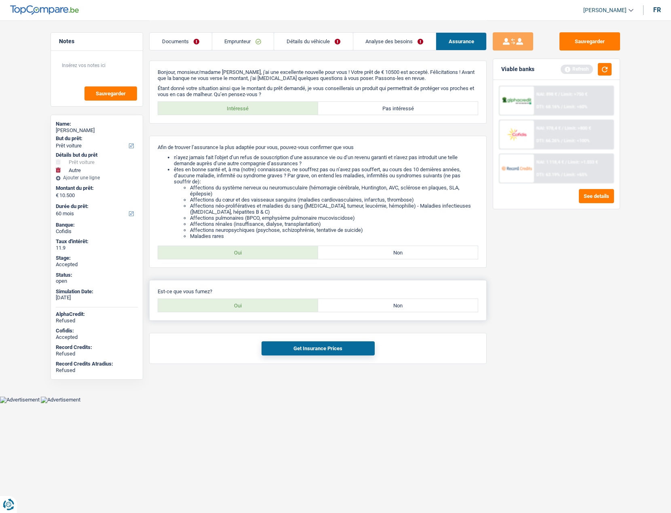
click at [258, 306] on label "Oui" at bounding box center [238, 305] width 160 height 13
click at [258, 306] on input "Oui" at bounding box center [238, 305] width 160 height 13
radio input "true"
click at [287, 346] on button "Get Insurance Prices" at bounding box center [318, 349] width 113 height 14
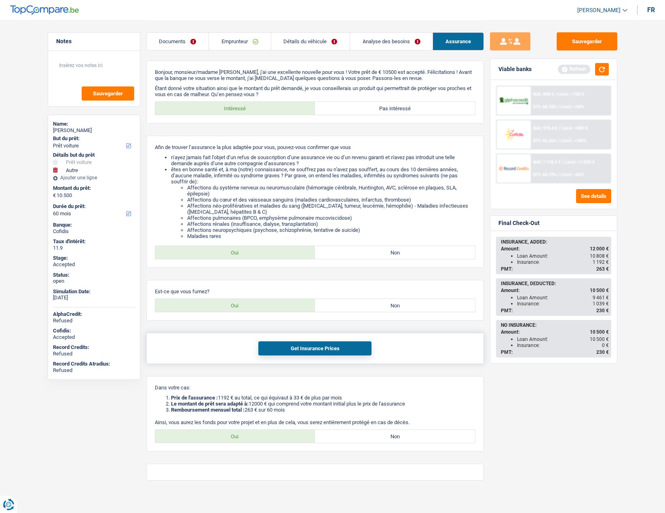
scroll to position [6, 0]
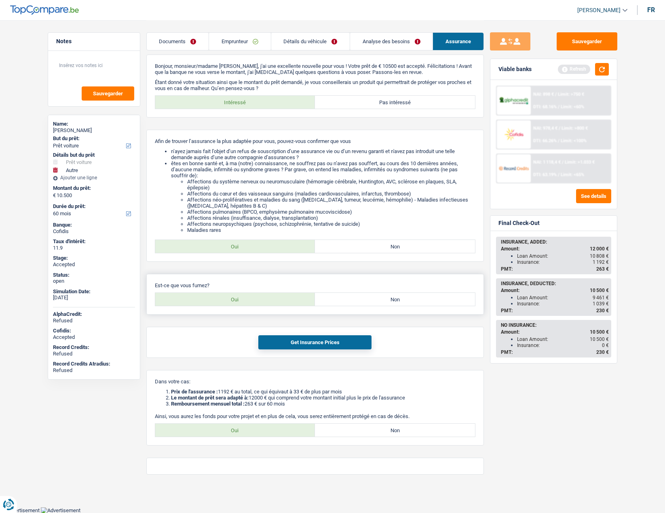
click at [362, 306] on div "Oui Non" at bounding box center [315, 300] width 321 height 14
click at [359, 305] on label "Non" at bounding box center [395, 299] width 160 height 13
click at [359, 305] on input "Non" at bounding box center [395, 299] width 160 height 13
radio input "true"
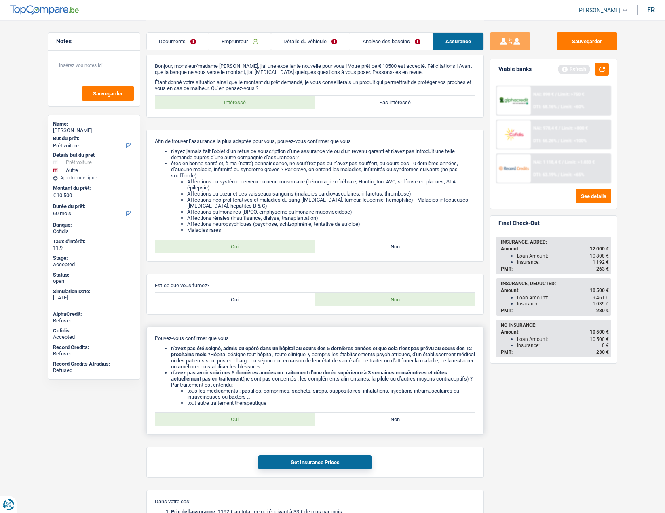
click at [233, 416] on label "Oui" at bounding box center [235, 419] width 160 height 13
click at [233, 416] on input "Oui" at bounding box center [235, 419] width 160 height 13
radio input "true"
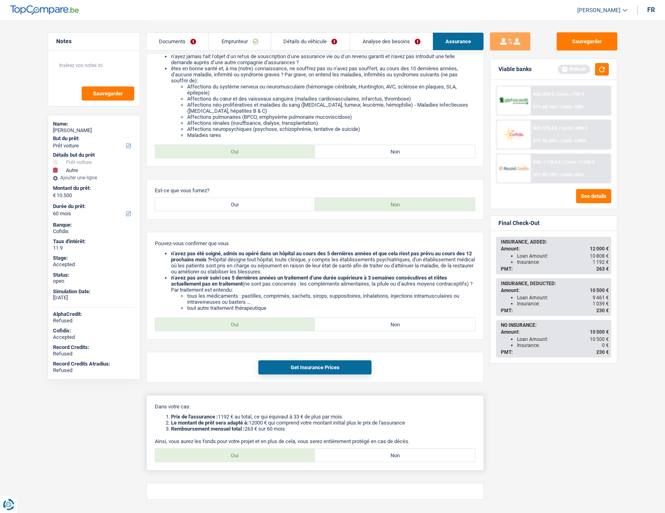
scroll to position [126, 0]
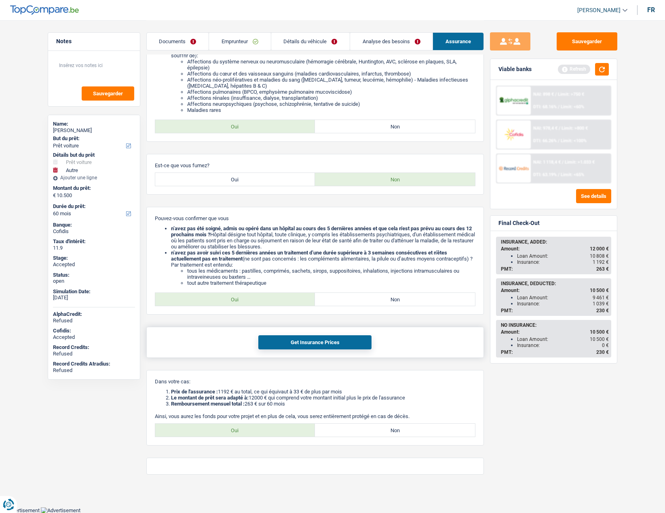
click at [302, 344] on button "Get Insurance Prices" at bounding box center [314, 342] width 113 height 14
click at [251, 431] on label "Oui" at bounding box center [235, 430] width 160 height 13
click at [251, 431] on input "Oui" at bounding box center [235, 430] width 160 height 13
radio input "true"
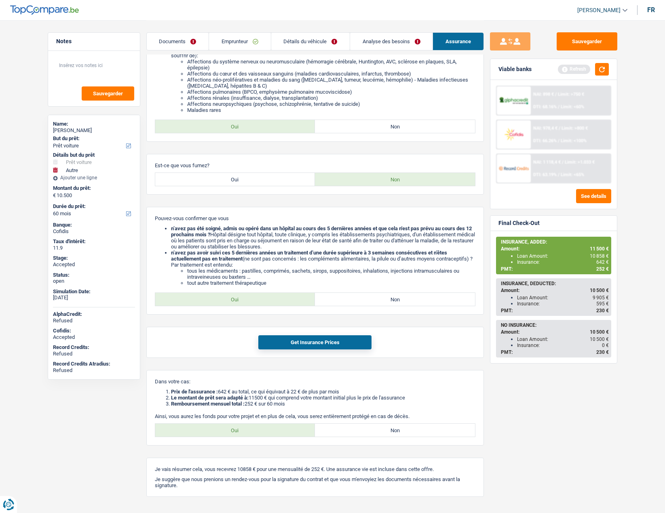
click at [518, 139] on img at bounding box center [514, 134] width 30 height 15
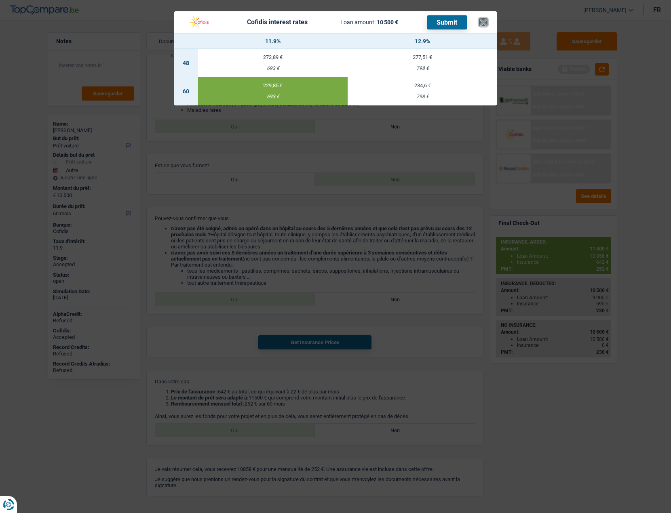
click at [484, 23] on button "×" at bounding box center [483, 22] width 8 height 8
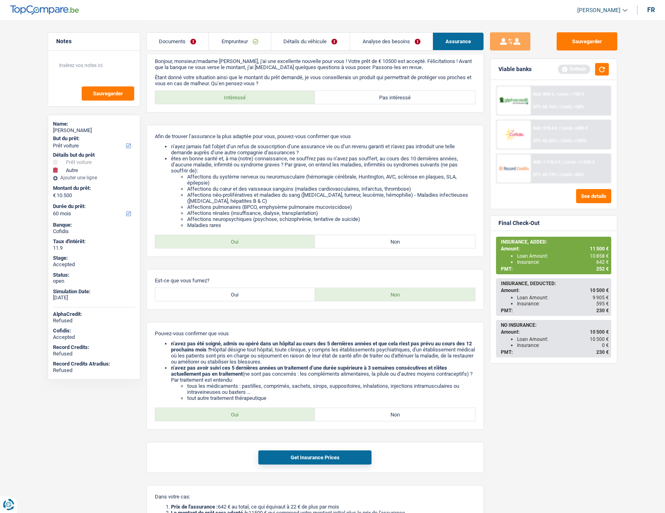
scroll to position [0, 0]
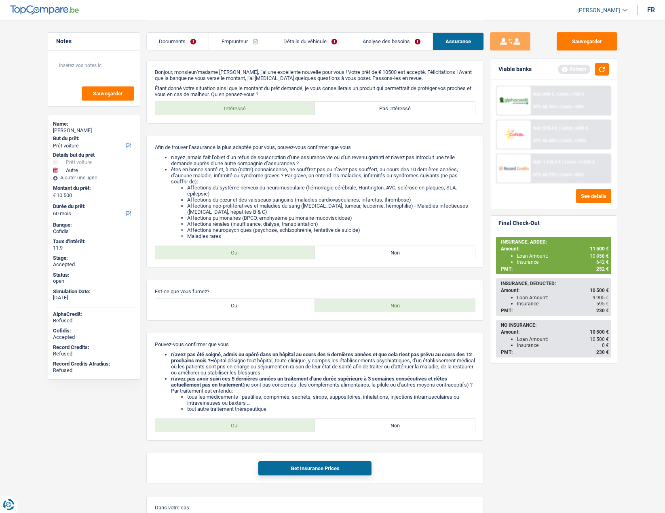
click at [182, 43] on link "Documents" at bounding box center [178, 41] width 62 height 17
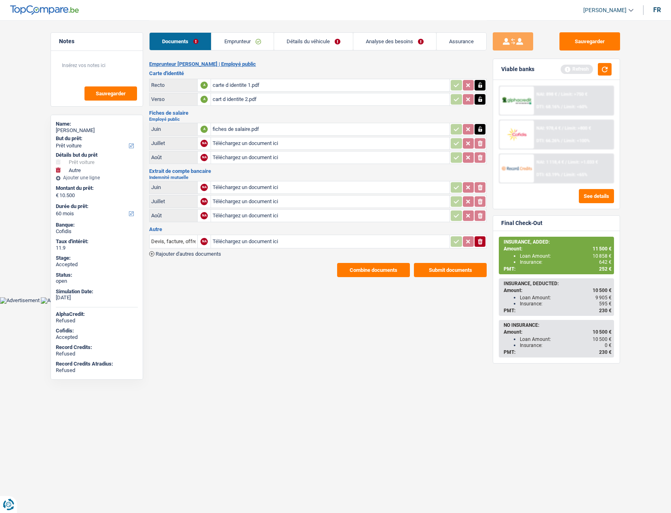
click at [352, 274] on button "Combine documents" at bounding box center [373, 270] width 73 height 14
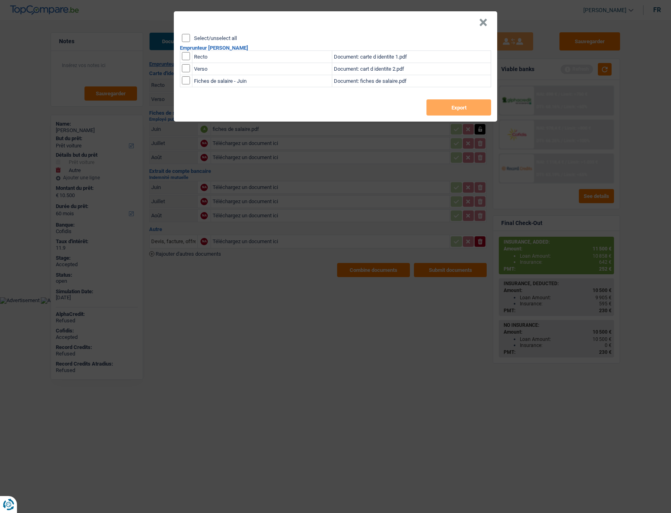
click at [212, 40] on label "Select/unselect all" at bounding box center [215, 38] width 43 height 5
click at [190, 40] on input "Select/unselect all" at bounding box center [186, 38] width 8 height 8
checkbox input "true"
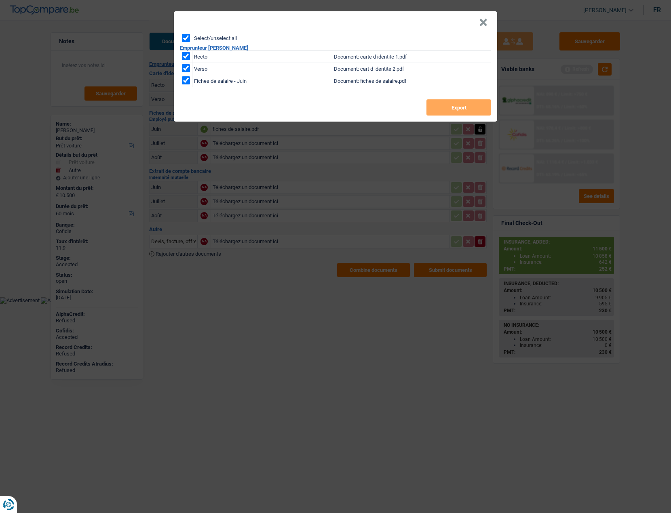
checkbox input "true"
click at [456, 108] on button "Export" at bounding box center [458, 107] width 65 height 16
click at [486, 27] on button "×" at bounding box center [483, 23] width 8 height 8
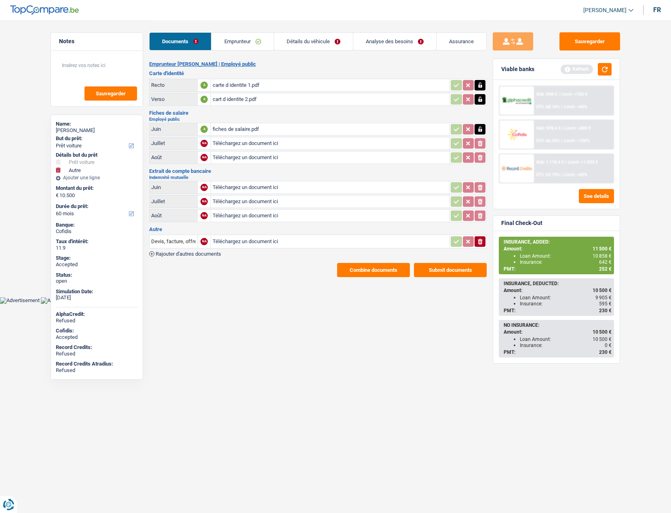
click at [377, 41] on link "Analyse des besoins" at bounding box center [394, 41] width 83 height 17
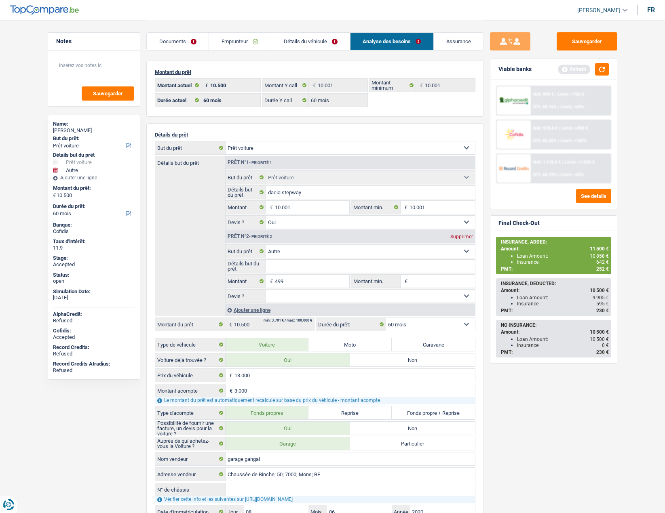
click at [229, 41] on link "Emprunteur" at bounding box center [240, 41] width 62 height 17
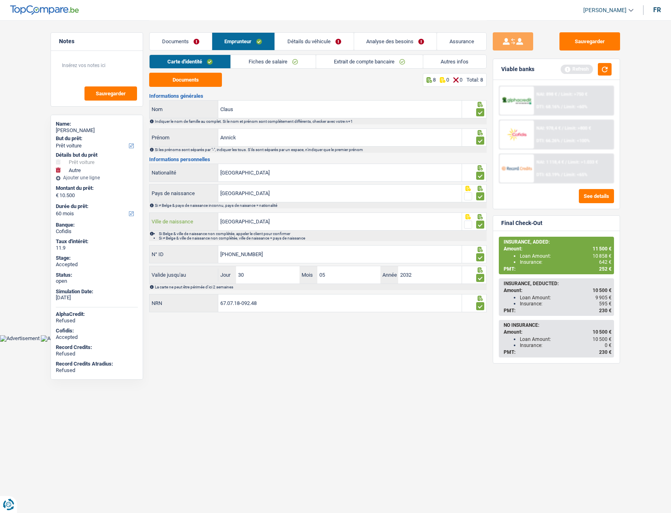
click at [238, 216] on input "[GEOGRAPHIC_DATA]" at bounding box center [339, 221] width 243 height 17
click at [384, 46] on link "Analyse des besoins" at bounding box center [395, 41] width 82 height 17
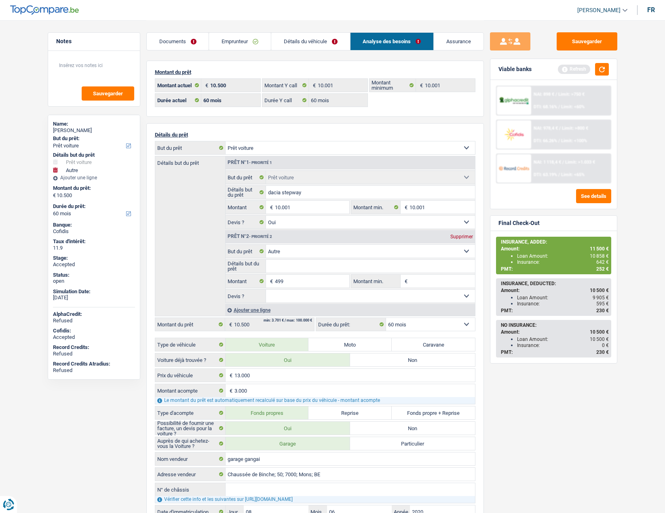
click at [446, 42] on link "Assurance" at bounding box center [459, 41] width 50 height 17
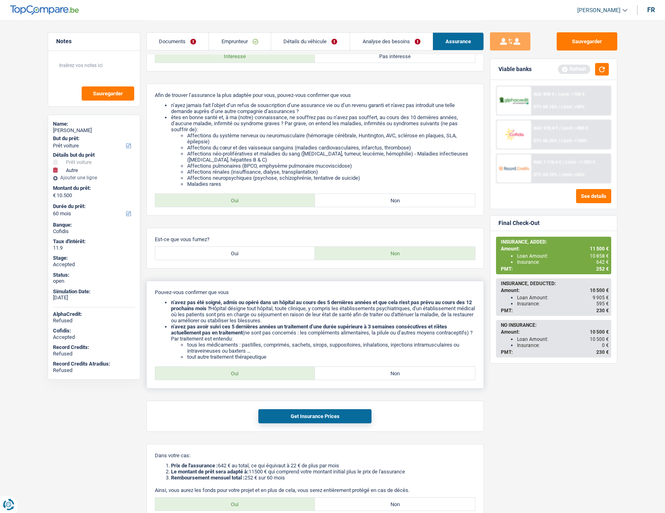
scroll to position [148, 0]
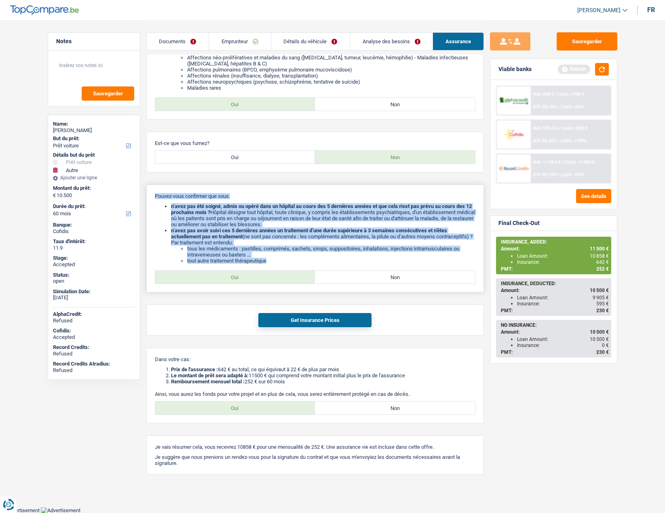
drag, startPoint x: 155, startPoint y: 195, endPoint x: 296, endPoint y: 260, distance: 155.7
click at [296, 260] on div "Pouvez-vous confirmer que vous n’avez pas été soigné, admis ou opéré dans un hô…" at bounding box center [315, 239] width 338 height 108
click at [289, 261] on li "tout autre traitement thérapeutique" at bounding box center [331, 261] width 288 height 6
drag, startPoint x: 271, startPoint y: 260, endPoint x: 154, endPoint y: 196, distance: 133.2
click at [154, 196] on div "Pouvez-vous confirmer que vous n’avez pas été soigné, admis ou opéré dans un hô…" at bounding box center [315, 239] width 338 height 108
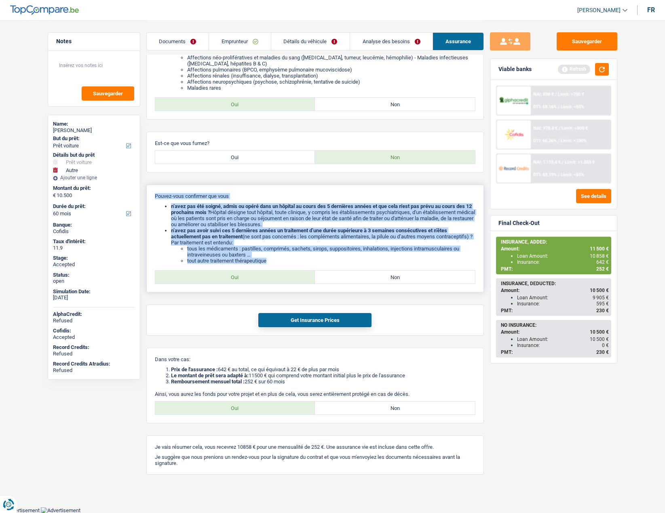
click at [155, 196] on p "Pouvez-vous confirmer que vous" at bounding box center [315, 196] width 321 height 6
drag, startPoint x: 154, startPoint y: 196, endPoint x: 281, endPoint y: 263, distance: 143.2
click at [281, 263] on div "Pouvez-vous confirmer que vous n’avez pas été soigné, admis ou opéré dans un hô…" at bounding box center [315, 239] width 338 height 108
click at [260, 247] on li "tous les médicaments : pastilles, comprimés, sachets, sirops, suppositoires, in…" at bounding box center [331, 252] width 288 height 12
drag, startPoint x: 154, startPoint y: 194, endPoint x: 281, endPoint y: 259, distance: 142.3
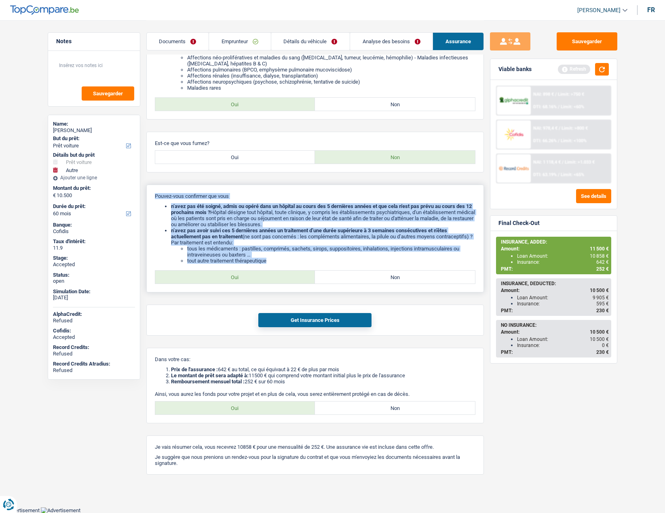
click at [281, 259] on div "Pouvez-vous confirmer que vous n’avez pas été soigné, admis ou opéré dans un hô…" at bounding box center [315, 239] width 338 height 108
click at [281, 259] on li "tout autre traitement thérapeutique" at bounding box center [331, 261] width 288 height 6
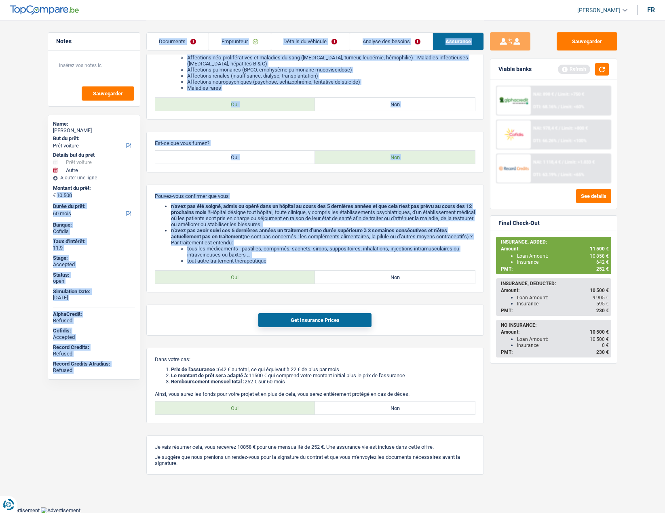
drag, startPoint x: 271, startPoint y: 261, endPoint x: 144, endPoint y: 196, distance: 142.8
click at [144, 196] on div "Notes Sauvegarder Name: Annick Claus But du prêt: Confort maison: meubles, text…" at bounding box center [333, 179] width 582 height 615
click at [163, 200] on div "Pouvez-vous confirmer que vous n’avez pas été soigné, admis ou opéré dans un hô…" at bounding box center [315, 239] width 338 height 108
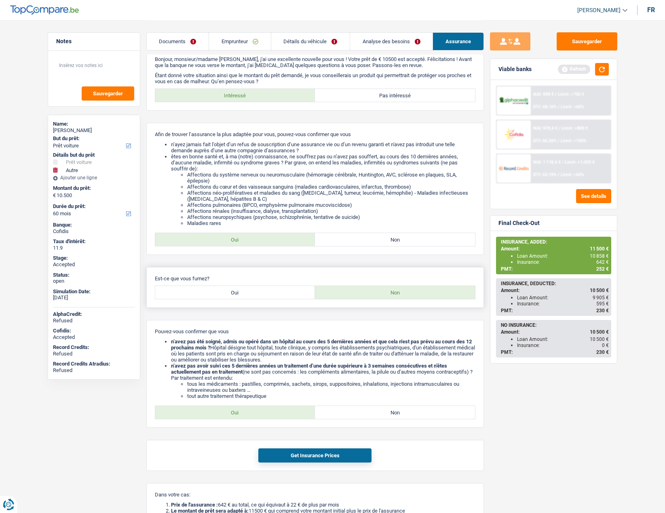
scroll to position [0, 0]
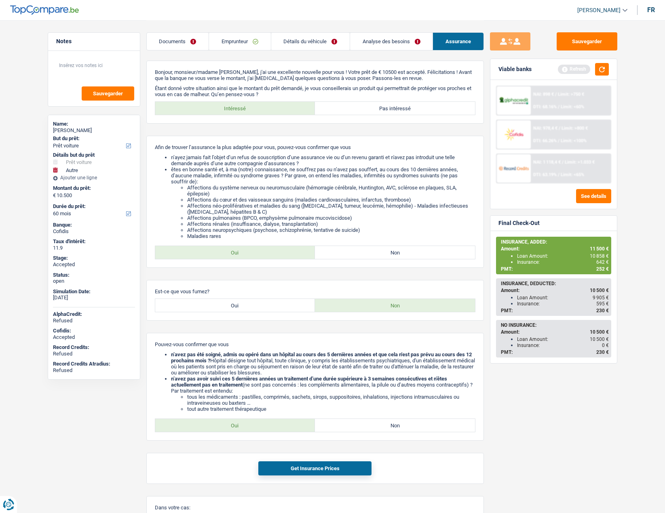
click at [64, 132] on div "Annick Claus" at bounding box center [94, 130] width 82 height 6
copy div "Annick Claus"
click at [223, 46] on link "Emprunteur" at bounding box center [239, 41] width 61 height 17
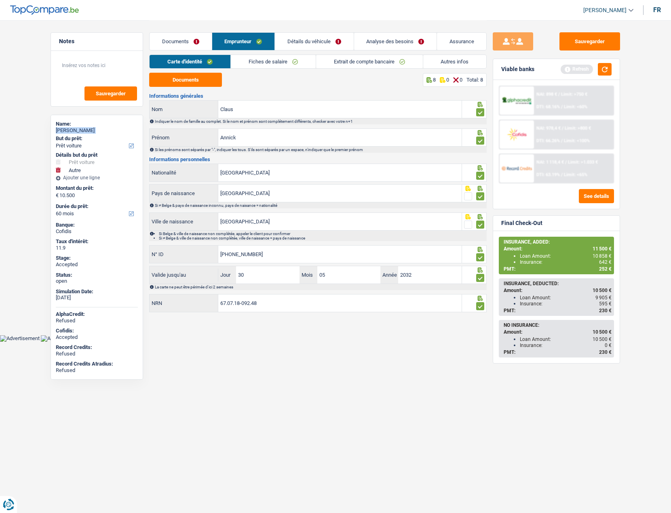
click at [449, 61] on link "Autres infos" at bounding box center [454, 61] width 63 height 13
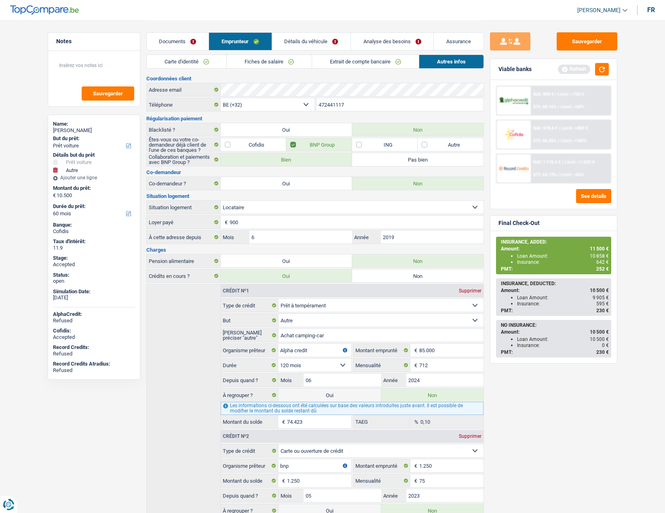
click at [339, 103] on input "472441117" at bounding box center [399, 104] width 167 height 13
click at [385, 35] on link "Analyse des besoins" at bounding box center [392, 41] width 82 height 17
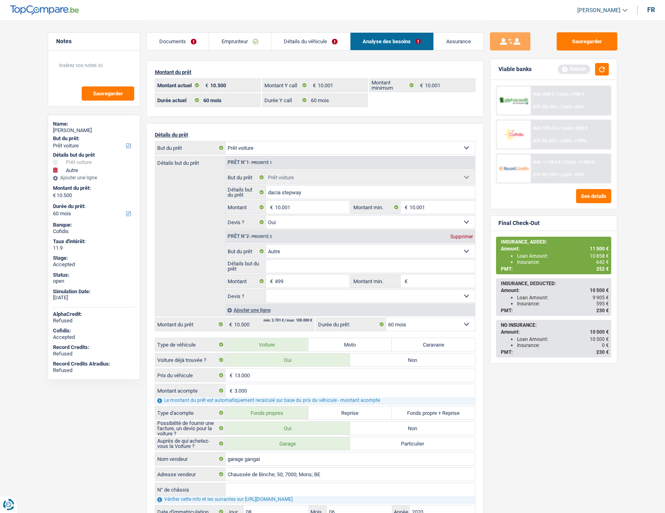
drag, startPoint x: 428, startPoint y: 31, endPoint x: 434, endPoint y: 32, distance: 6.3
click at [428, 31] on div "Documents Emprunteur Détails du véhicule Analyse des besoins Assurance" at bounding box center [315, 37] width 338 height 34
click at [458, 36] on link "Assurance" at bounding box center [459, 41] width 50 height 17
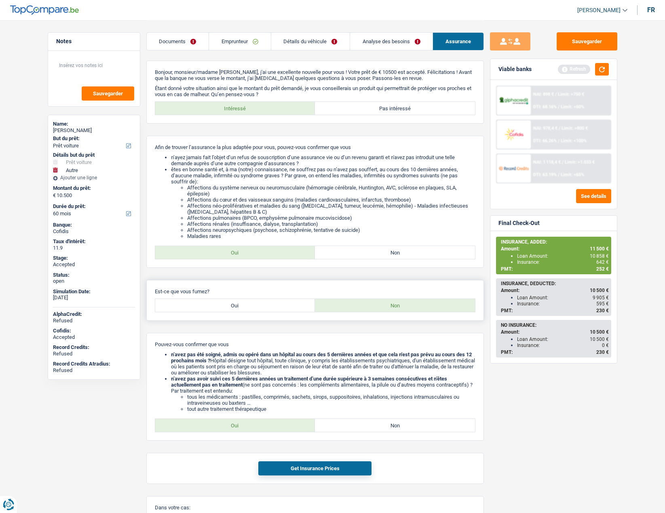
click at [271, 302] on label "Oui" at bounding box center [235, 305] width 160 height 13
click at [271, 302] on input "Oui" at bounding box center [235, 305] width 160 height 13
radio input "true"
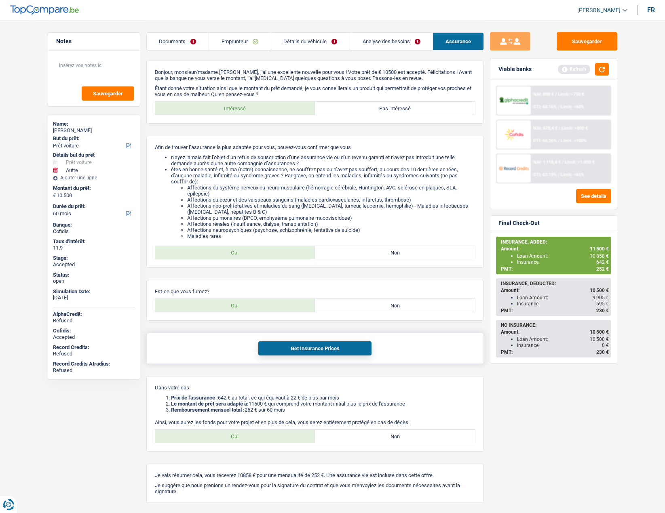
click at [286, 351] on button "Get Insurance Prices" at bounding box center [314, 349] width 113 height 14
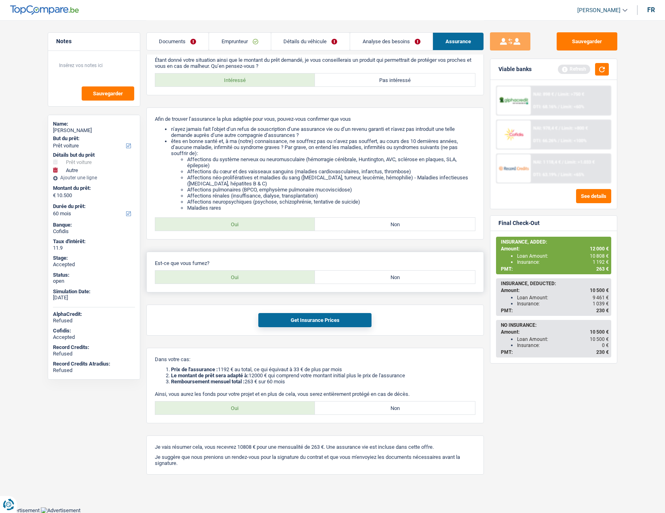
click at [353, 280] on label "Non" at bounding box center [395, 277] width 160 height 13
click at [353, 280] on input "Non" at bounding box center [395, 277] width 160 height 13
radio input "true"
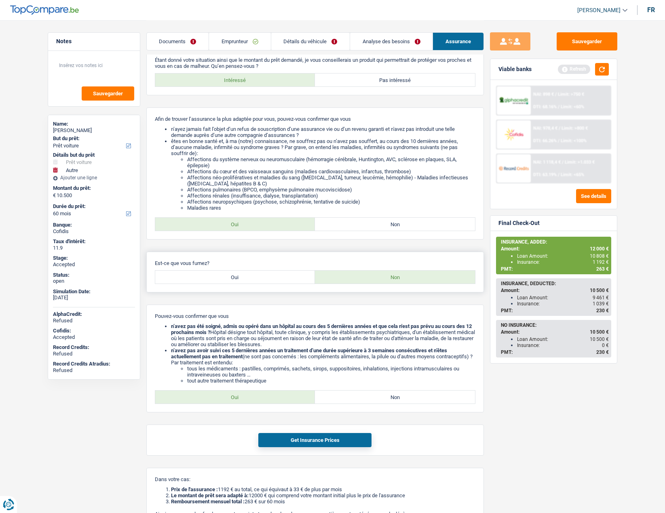
click at [254, 277] on label "Oui" at bounding box center [235, 277] width 160 height 13
click at [254, 277] on input "Oui" at bounding box center [235, 277] width 160 height 13
radio input "true"
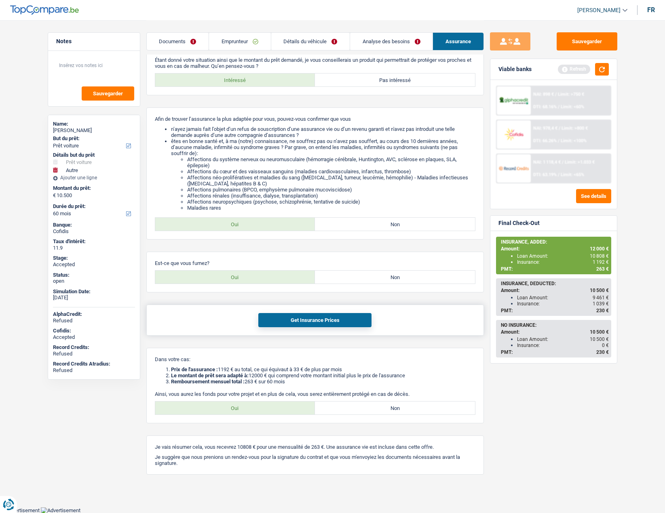
click at [275, 321] on button "Get Insurance Prices" at bounding box center [314, 320] width 113 height 14
click at [367, 270] on div "Oui Non" at bounding box center [315, 277] width 321 height 14
click at [366, 274] on label "Non" at bounding box center [395, 277] width 160 height 13
click at [366, 274] on input "Non" at bounding box center [395, 277] width 160 height 13
radio input "true"
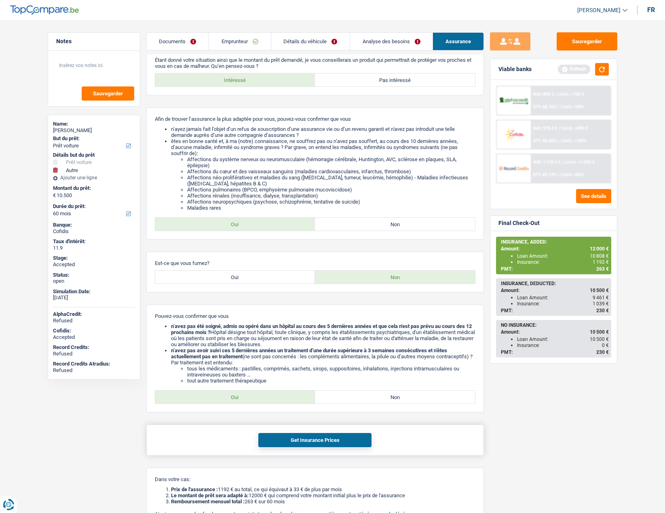
click at [316, 438] on button "Get Insurance Prices" at bounding box center [314, 440] width 113 height 14
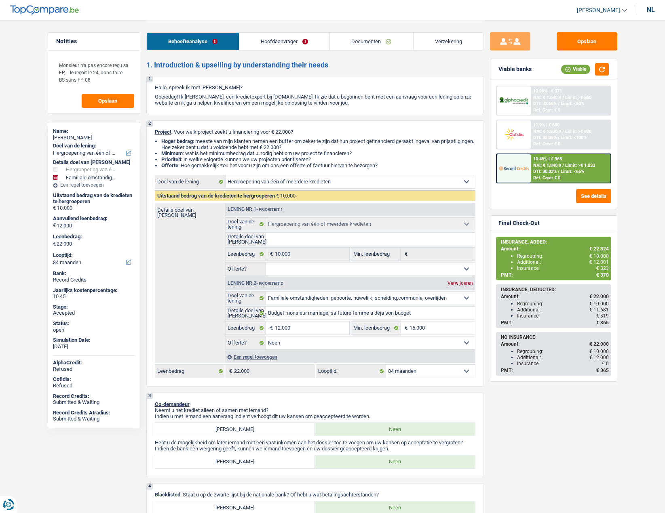
select select "refinancing"
select select "familyEvent"
select select "84"
select select "refinancing"
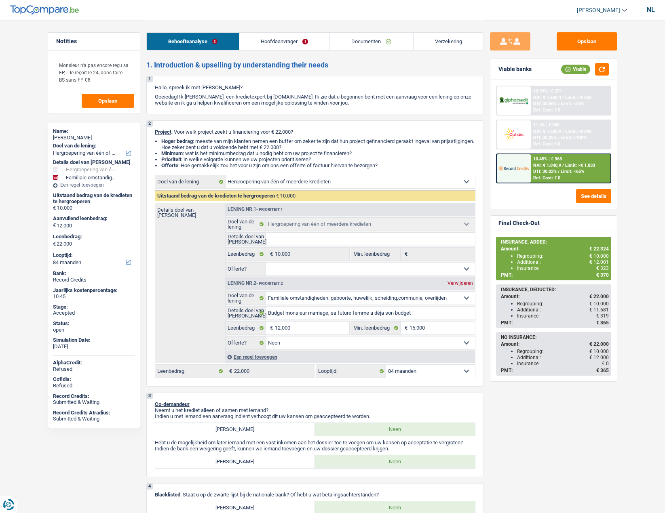
select select "refinancing"
select select "familyEvent"
select select "false"
select select "84"
select select "worker"
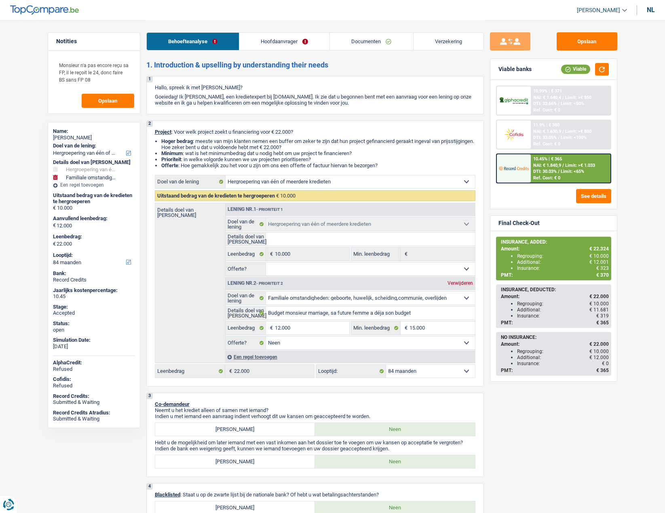
select select "netSalary"
select select "rents"
select select "cardOrCredit"
select select "refinancing"
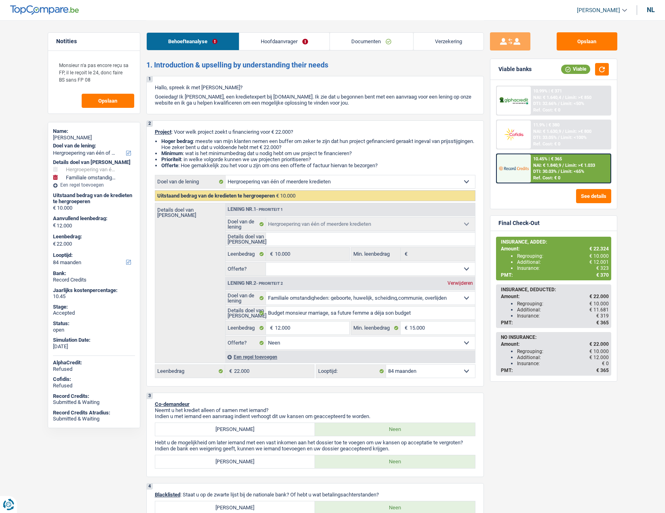
select select "familyEvent"
select select "false"
select select "84"
click at [653, 10] on div "nl" at bounding box center [651, 10] width 8 height 8
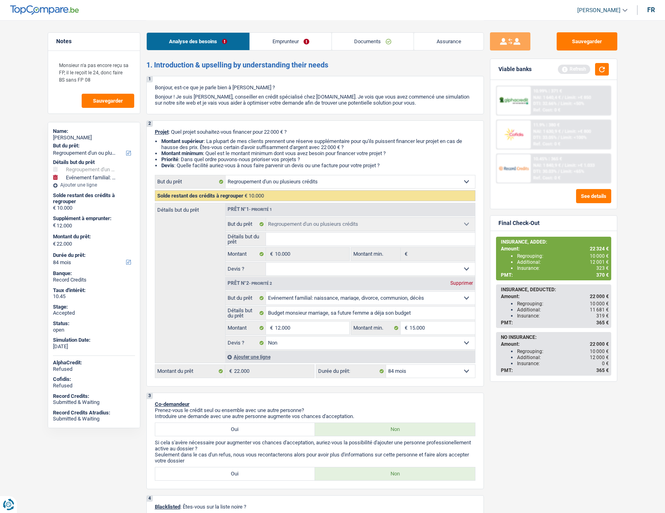
click at [300, 44] on link "Emprunteur" at bounding box center [291, 41] width 82 height 17
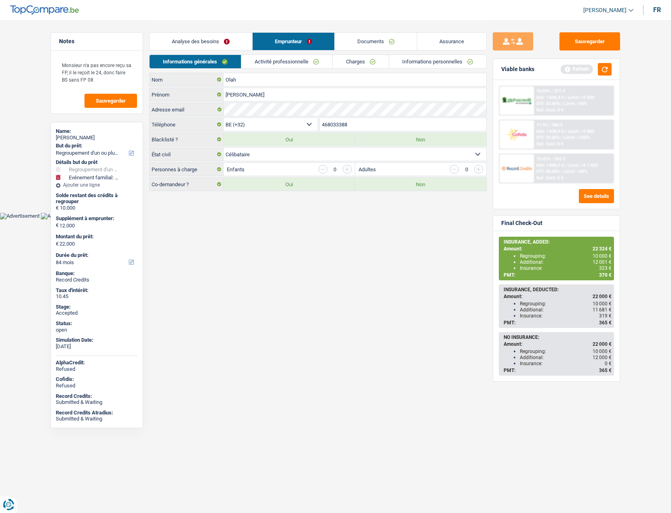
click at [595, 13] on span "[PERSON_NAME]" at bounding box center [604, 10] width 43 height 7
click at [585, 77] on button "SO" at bounding box center [590, 74] width 72 height 16
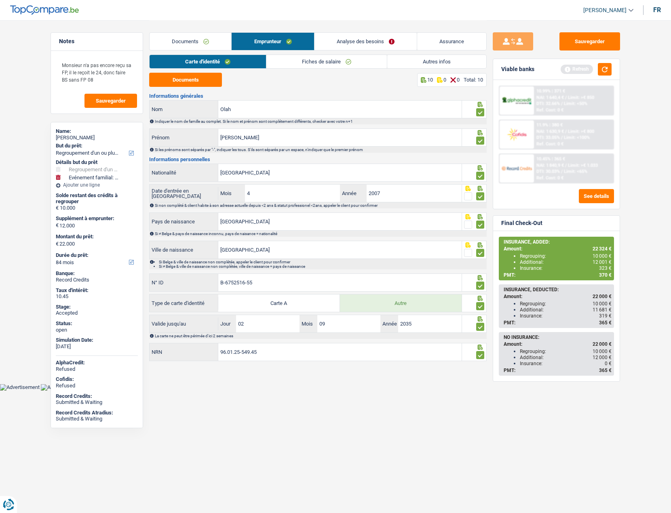
click at [338, 43] on link "Analyse des besoins" at bounding box center [365, 41] width 102 height 17
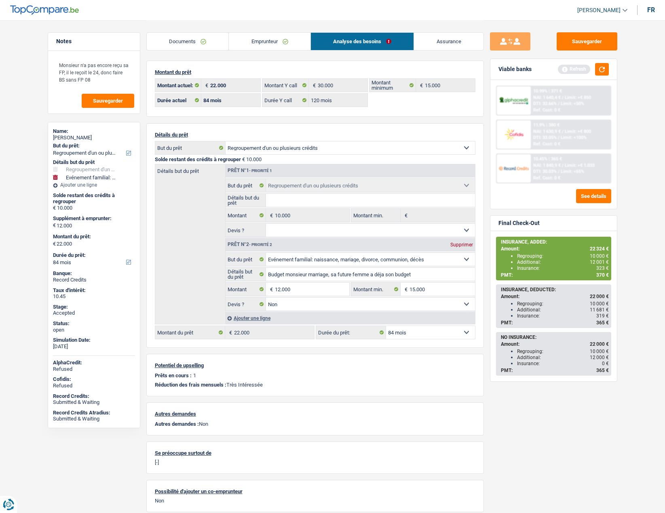
click at [256, 35] on link "Emprunteur" at bounding box center [270, 41] width 82 height 17
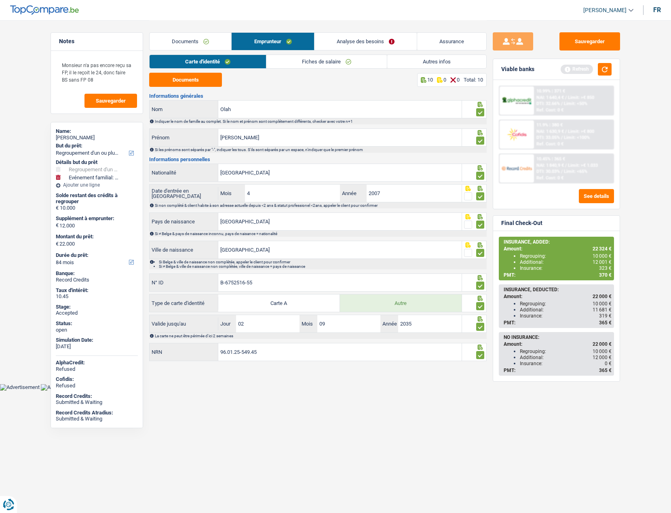
click at [436, 67] on link "Autres infos" at bounding box center [436, 61] width 99 height 13
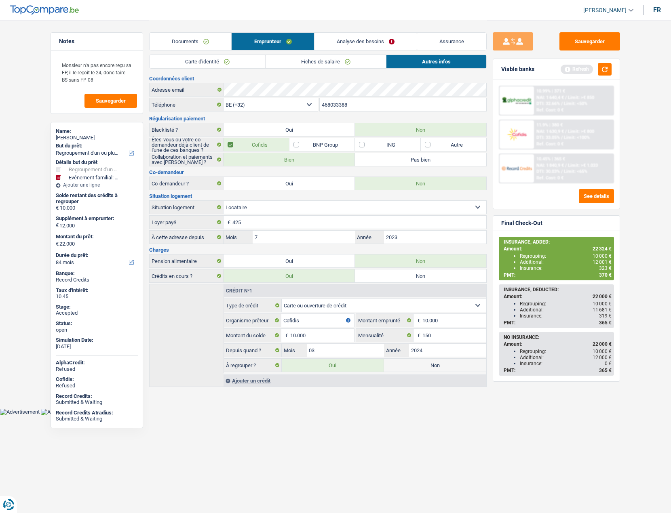
click at [342, 37] on link "Analyse des besoins" at bounding box center [365, 41] width 102 height 17
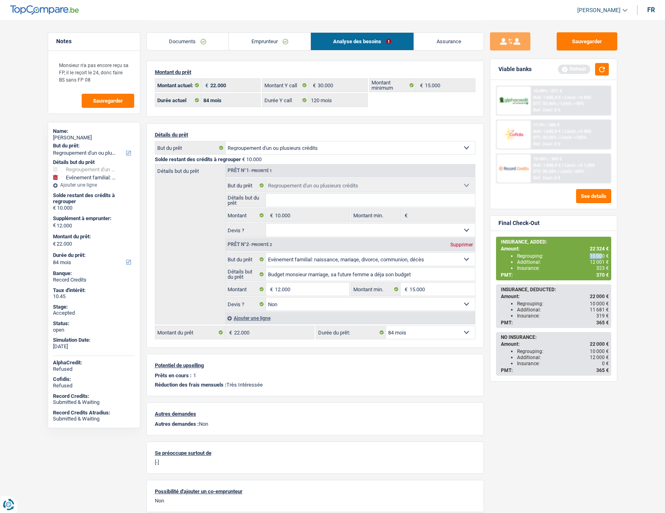
drag, startPoint x: 590, startPoint y: 256, endPoint x: 602, endPoint y: 255, distance: 12.2
click at [602, 255] on span "10 000 €" at bounding box center [599, 256] width 19 height 6
drag, startPoint x: 591, startPoint y: 262, endPoint x: 610, endPoint y: 260, distance: 19.0
click at [610, 260] on div "INSURANCE, ADDED: Amount: 22 324 € Regrouping: 10 000 € Additional: 12 001 € In…" at bounding box center [553, 259] width 115 height 44
click at [600, 274] on span "370 €" at bounding box center [602, 275] width 13 height 6
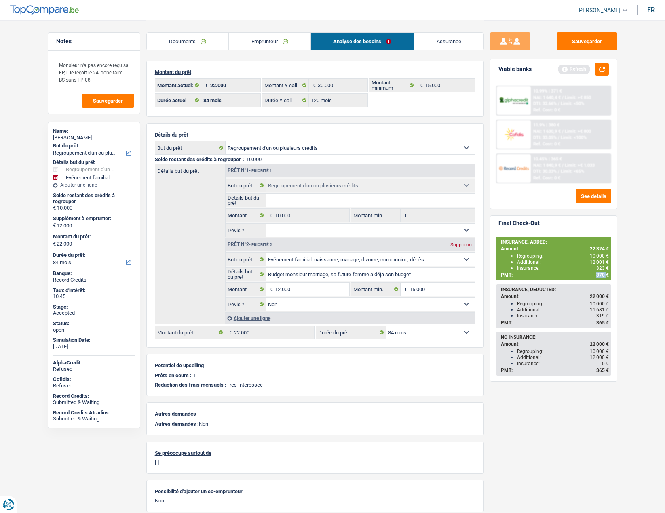
click at [600, 274] on span "370 €" at bounding box center [602, 275] width 13 height 6
drag, startPoint x: 54, startPoint y: 136, endPoint x: 81, endPoint y: 138, distance: 27.2
click at [81, 138] on div "[PERSON_NAME]" at bounding box center [94, 138] width 82 height 6
click at [572, 45] on button "Sauvegarder" at bounding box center [587, 41] width 61 height 18
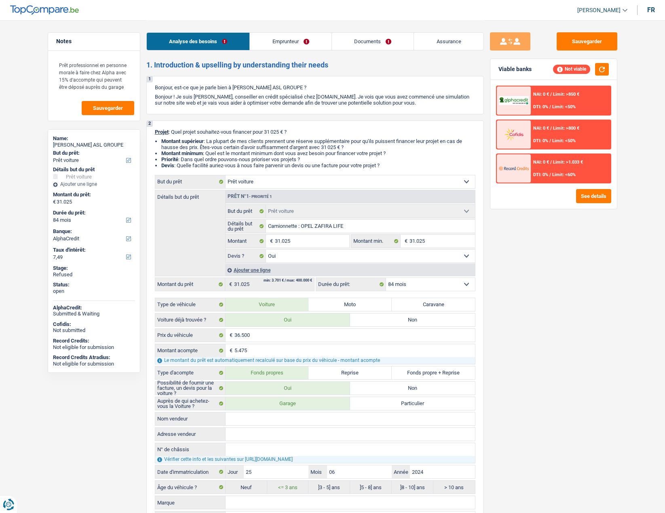
select select "car"
select select "84"
select select "alphacredit"
select select "car"
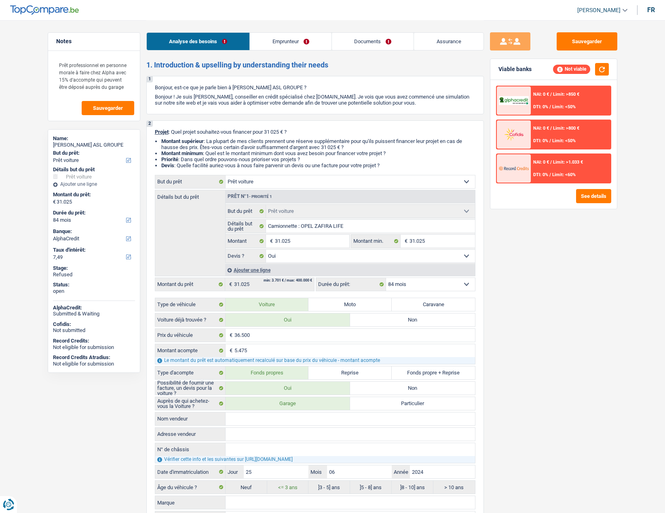
select select "car"
select select "yes"
select select "84"
select select "independent"
select select "netSalary"
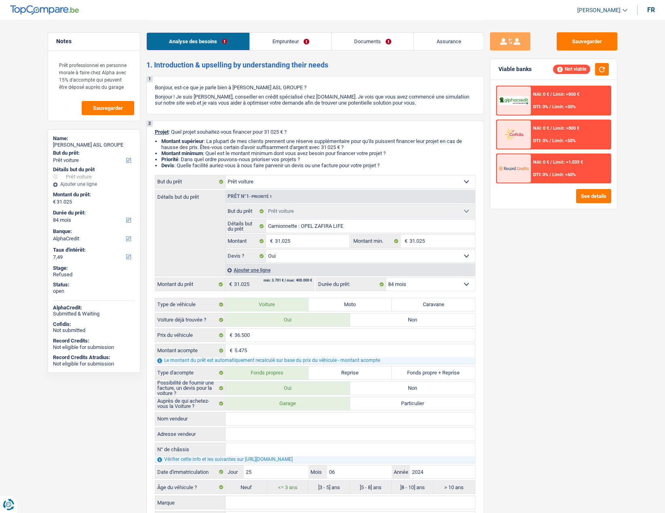
select select "liveWithParents"
select select "car"
select select "yes"
select select "84"
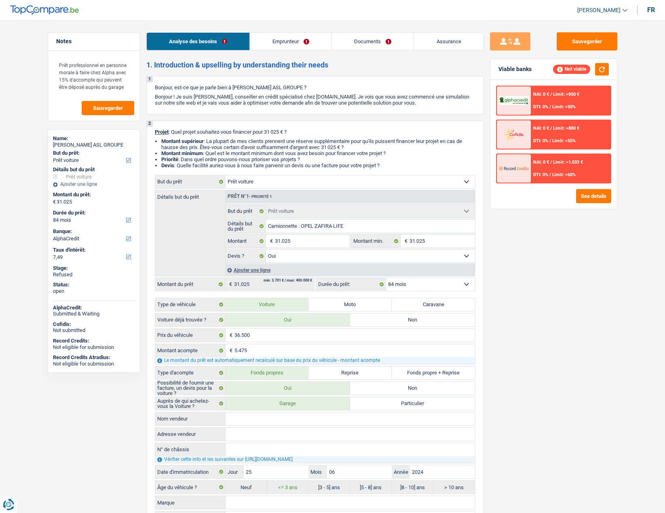
click at [89, 146] on div "[PERSON_NAME] ASL GROUPE" at bounding box center [94, 145] width 82 height 6
drag, startPoint x: 68, startPoint y: 309, endPoint x: 147, endPoint y: 201, distance: 133.6
click at [113, 357] on div "Name: [PERSON_NAME] ASL GROUPE But du prêt: Confort maison: meubles, textile, p…" at bounding box center [94, 251] width 93 height 244
click at [100, 147] on div "[PERSON_NAME] ASL GROUPE" at bounding box center [94, 145] width 82 height 6
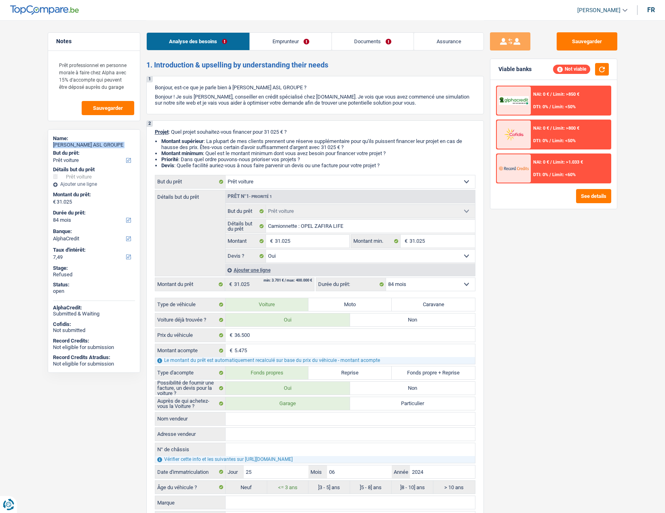
click at [100, 147] on div "[PERSON_NAME] ASL GROUPE" at bounding box center [94, 145] width 82 height 6
click at [284, 46] on link "Emprunteur" at bounding box center [291, 41] width 82 height 17
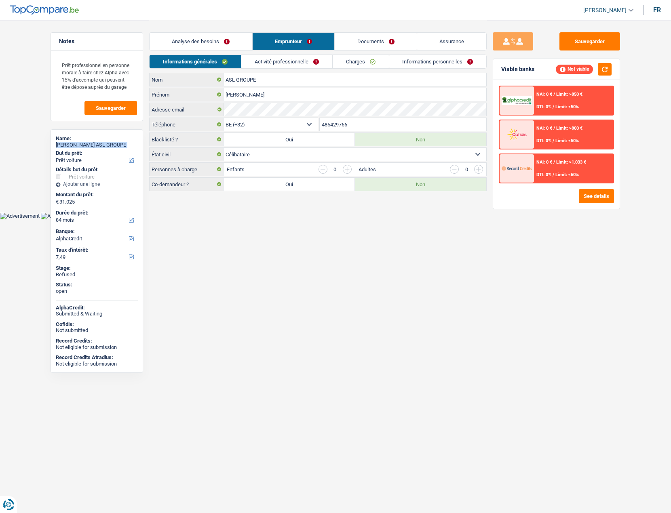
click at [268, 65] on link "Activité professionnelle" at bounding box center [286, 61] width 91 height 13
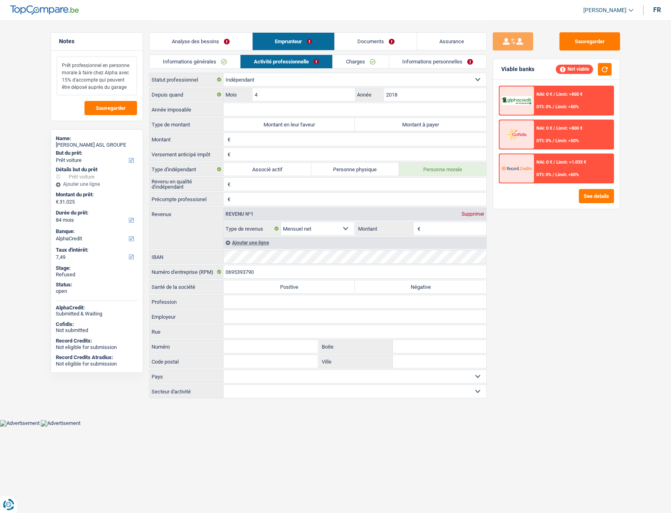
drag, startPoint x: 73, startPoint y: 64, endPoint x: 129, endPoint y: 87, distance: 60.8
click at [127, 87] on textarea "Prêt professionnel en personne morale à faire chez Alpha avec 15% d'accompte qu…" at bounding box center [97, 76] width 80 height 39
click at [130, 87] on textarea "Prêt professionnel en personne morale à faire chez Alpha avec 15% d'accompte qu…" at bounding box center [97, 76] width 80 height 39
click at [126, 87] on textarea "Prêt professionnel en personne morale à faire chez Alpha avec 15% d'accompte qu…" at bounding box center [97, 76] width 80 height 39
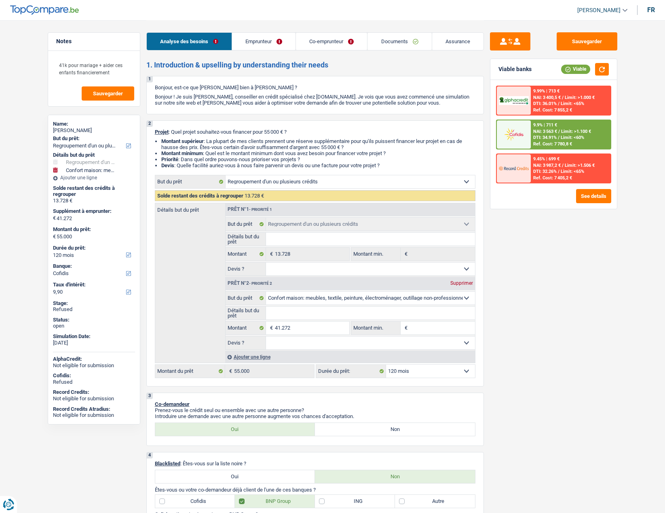
select select "refinancing"
select select "household"
select select "120"
select select "cofidis"
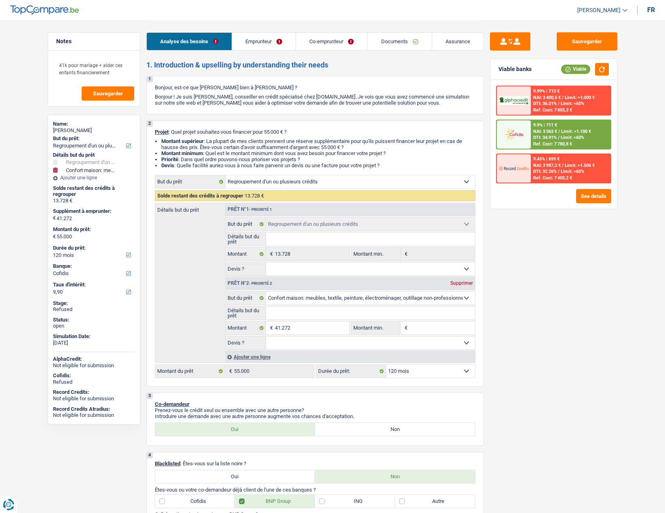
select select "refinancing"
select select "household"
select select "120"
select select "publicEmployee"
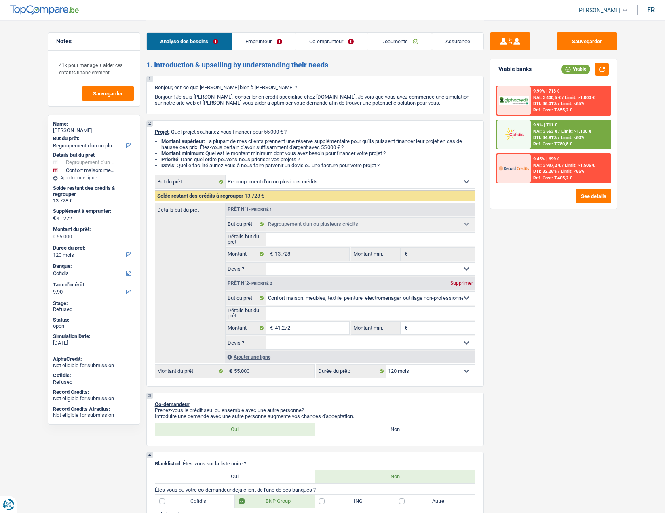
select select "publicEmployee"
select select "netSalary"
select select "mealVouchers"
select select "other"
select select "netSalary"
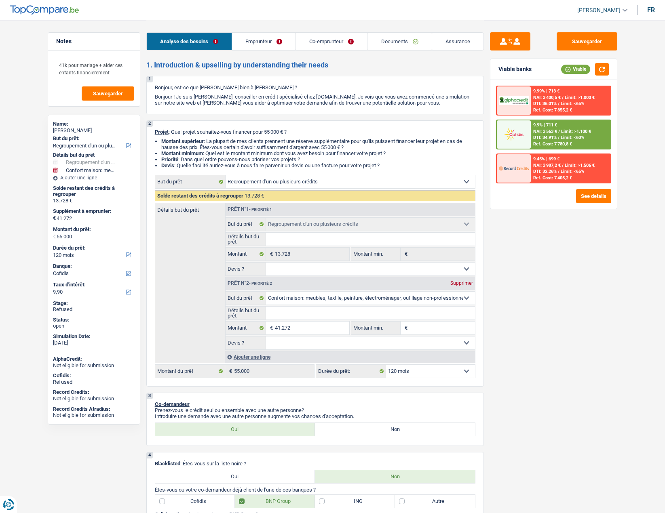
select select "mealVouchers"
select select "ownerWithMortgage"
select select "mortgage"
select select "180"
select select "carLoan"
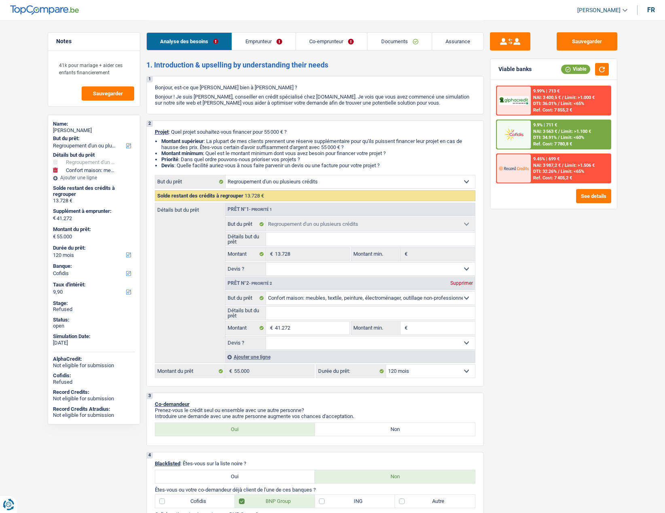
select select "48"
select select "refinancing"
select select "household"
select select "120"
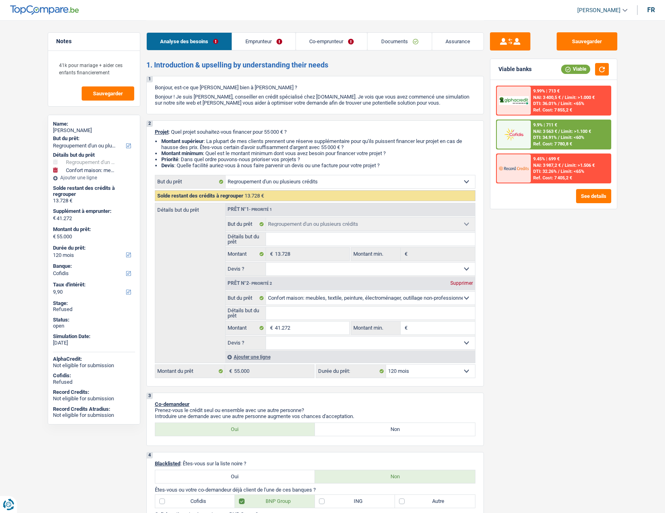
click at [80, 130] on div "Myriam Pottiaux" at bounding box center [94, 130] width 82 height 6
copy div "Pottiaux"
click at [306, 327] on input "41.272" at bounding box center [312, 328] width 74 height 13
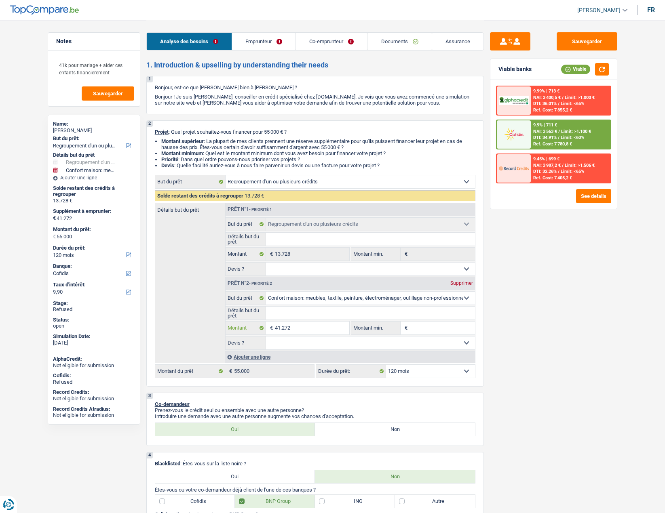
click at [306, 327] on input "41.272" at bounding box center [312, 328] width 74 height 13
type input "2"
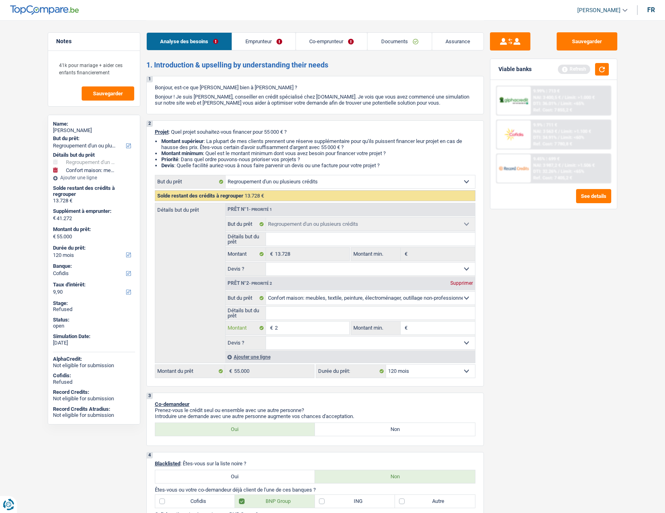
type input "25"
type input "250"
type input "2.500"
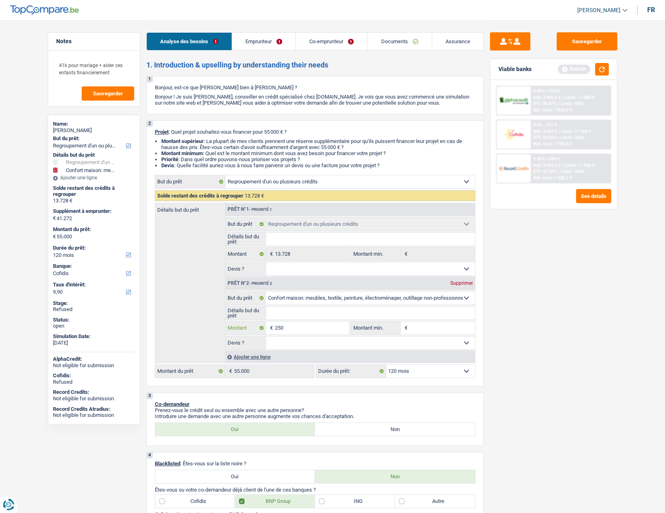
type input "2.500"
type input "25.000"
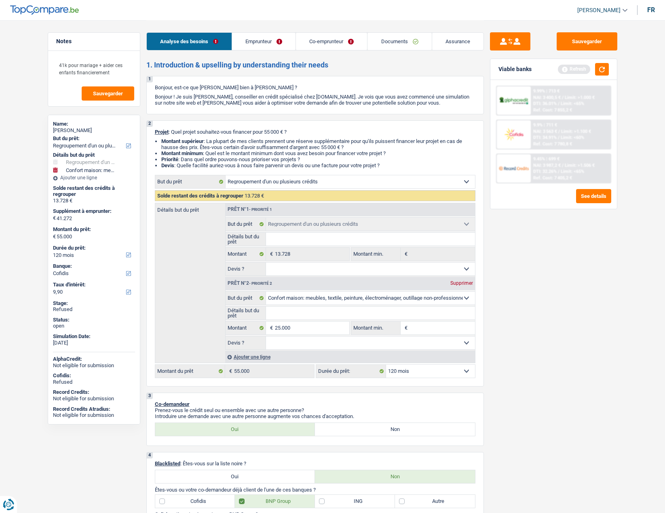
type input "38.728"
select select "144"
type input "38.728"
select select "144"
type input "38.728"
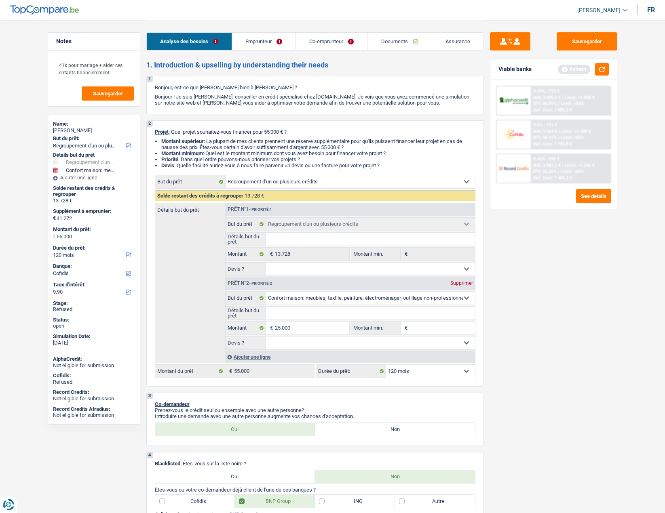
select select "144"
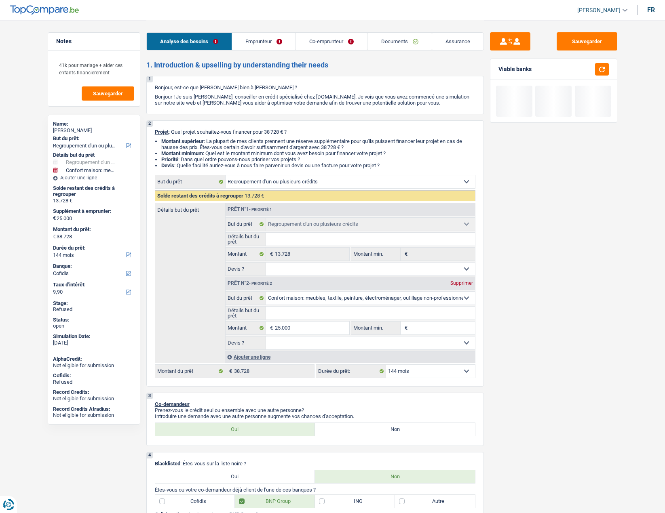
click at [539, 347] on div "Sauvegarder Viable banks" at bounding box center [553, 266] width 139 height 468
click at [425, 372] on select "12 mois 18 mois 24 mois 30 mois 36 mois 42 mois 48 mois 60 mois 72 mois 84 mois…" at bounding box center [430, 371] width 89 height 13
select select "84"
click at [386, 365] on select "12 mois 18 mois 24 mois 30 mois 36 mois 42 mois 48 mois 60 mois 72 mois 84 mois…" at bounding box center [430, 371] width 89 height 13
select select "84"
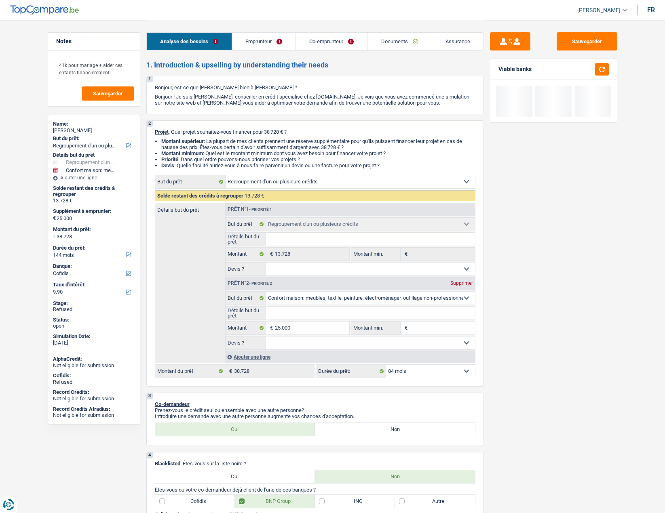
select select "84"
click at [554, 351] on div "Sauvegarder Viable banks" at bounding box center [553, 266] width 139 height 468
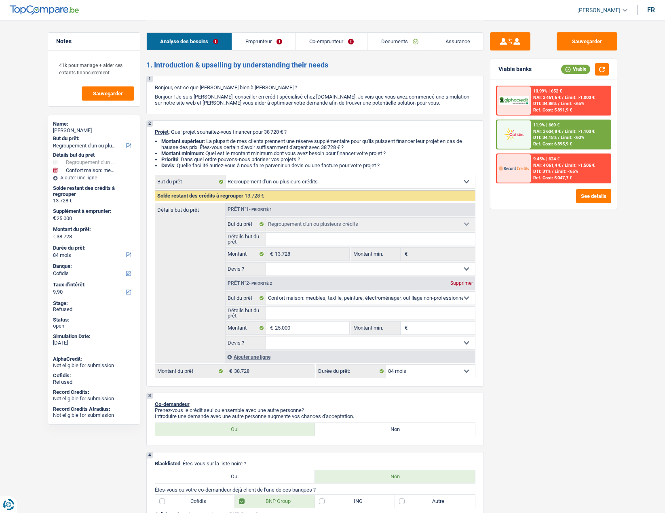
click at [257, 43] on link "Emprunteur" at bounding box center [263, 41] width 63 height 17
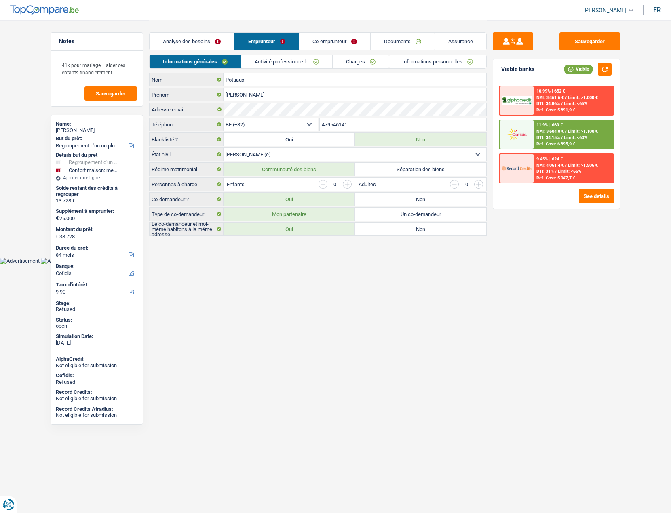
click at [264, 60] on link "Activité professionnelle" at bounding box center [286, 61] width 91 height 13
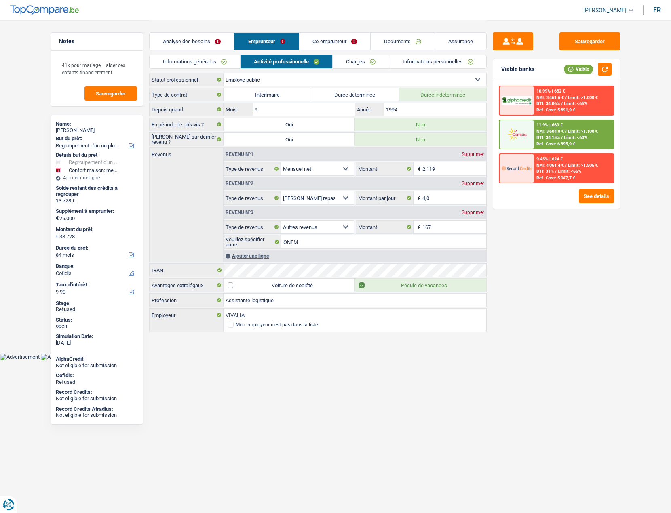
click at [328, 37] on link "Co-emprunteur" at bounding box center [334, 41] width 71 height 17
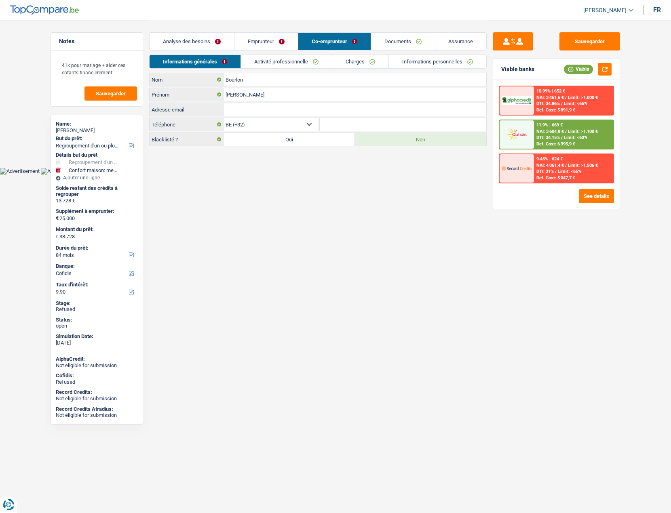
click at [272, 62] on link "Activité professionnelle" at bounding box center [286, 61] width 91 height 13
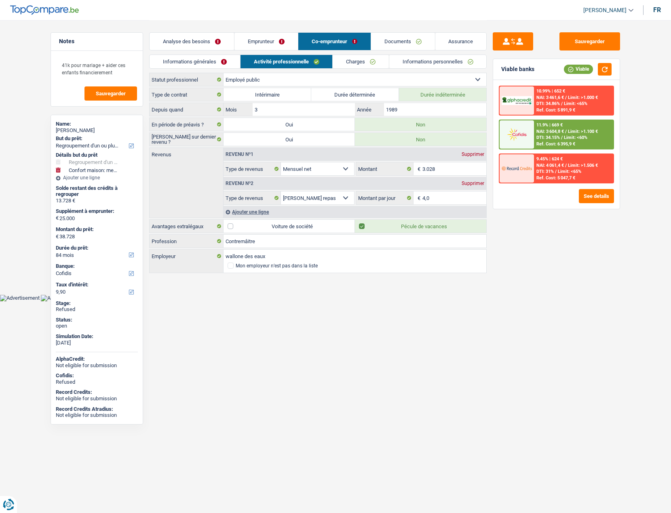
click at [358, 62] on link "Charges" at bounding box center [361, 61] width 56 height 13
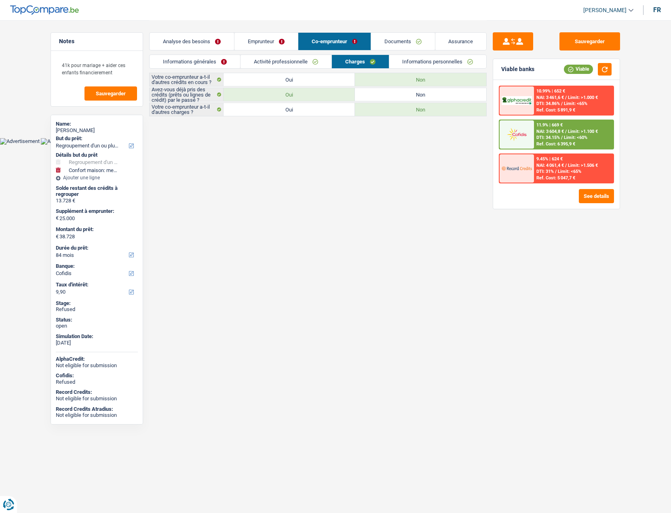
click at [611, 10] on span "[PERSON_NAME]" at bounding box center [604, 10] width 43 height 7
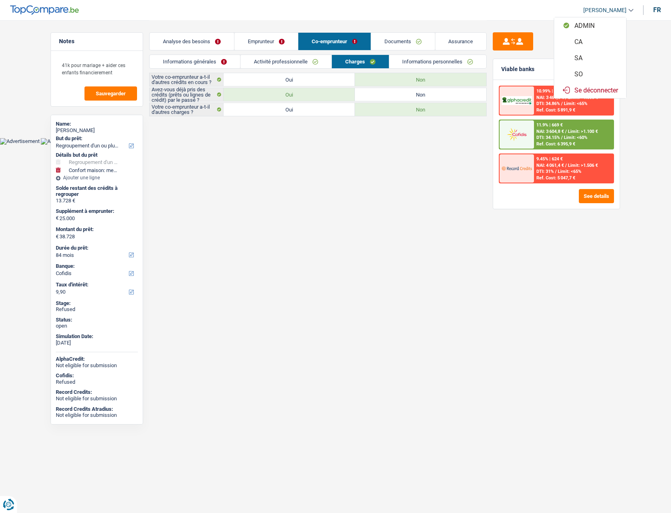
click at [584, 76] on button "SO" at bounding box center [590, 74] width 72 height 16
select select "32"
select select "ownerWithMortgage"
select select "mortgage"
select select "180"
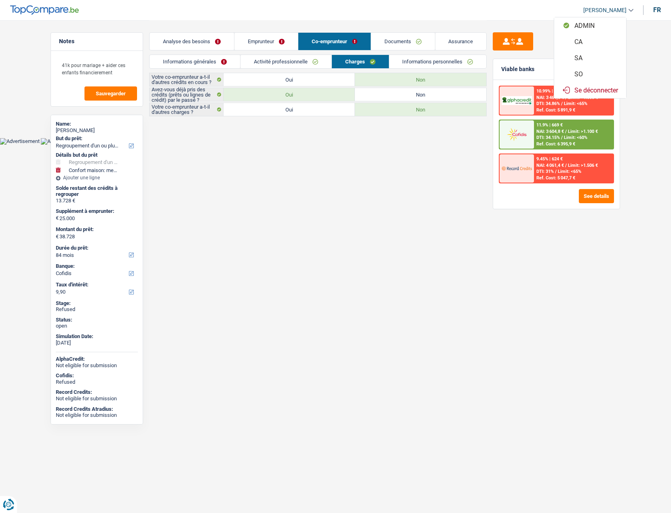
select select "carLoan"
select select "48"
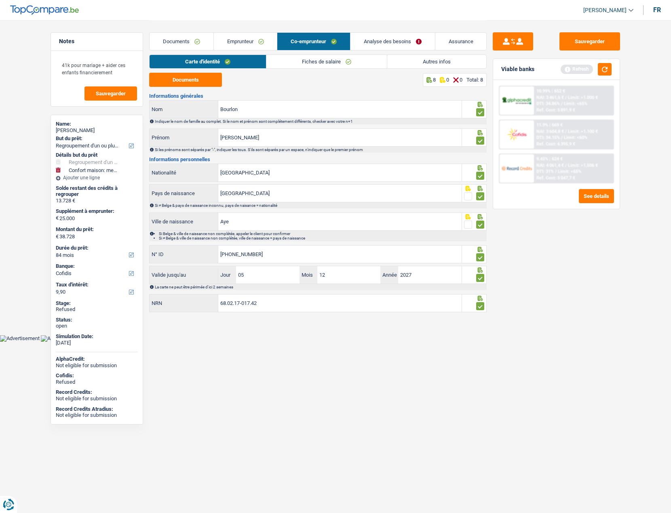
click at [238, 40] on link "Emprunteur" at bounding box center [245, 41] width 63 height 17
click at [431, 61] on link "Autres infos" at bounding box center [436, 61] width 99 height 13
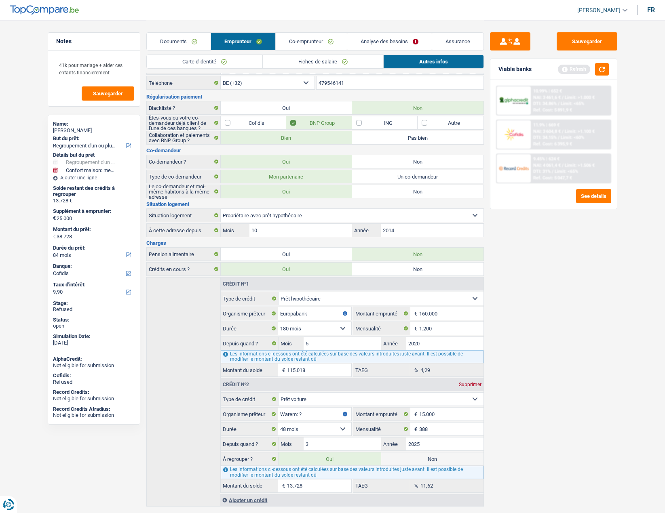
scroll to position [43, 0]
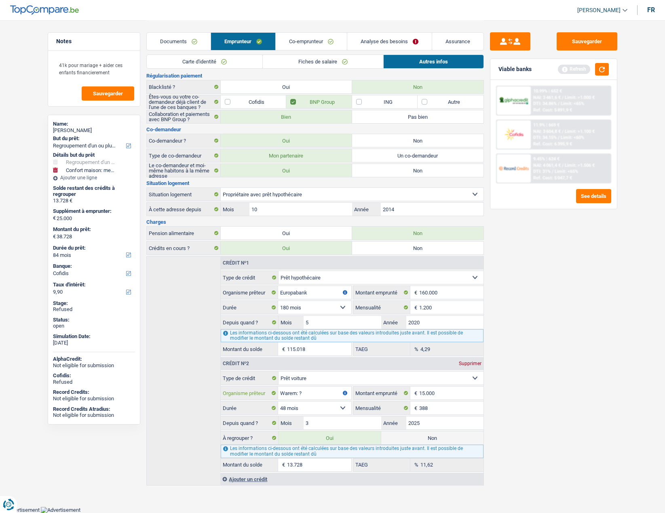
click at [319, 392] on input "Warem: ?" at bounding box center [314, 393] width 73 height 13
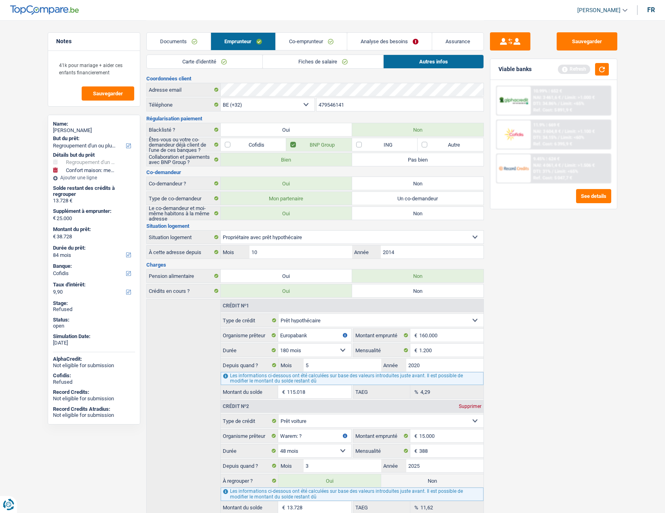
click at [292, 44] on link "Co-emprunteur" at bounding box center [311, 41] width 71 height 17
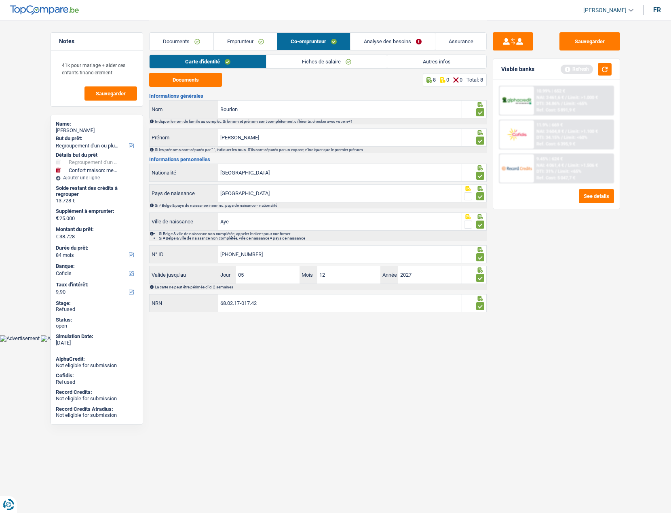
click at [361, 40] on link "Analyse des besoins" at bounding box center [392, 41] width 84 height 17
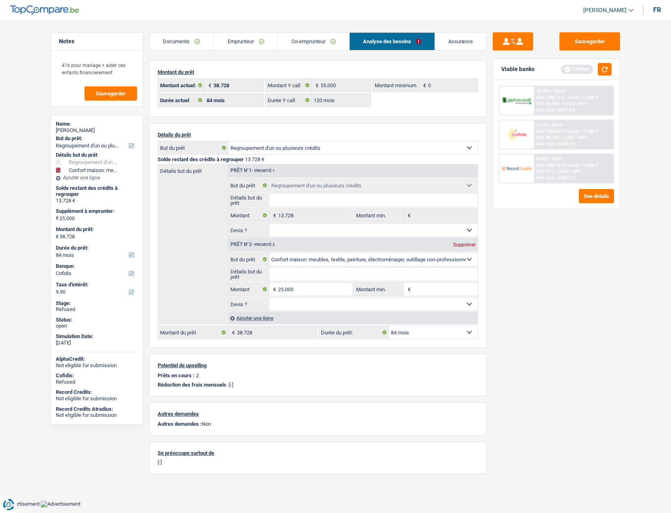
click at [244, 40] on link "Emprunteur" at bounding box center [245, 41] width 63 height 17
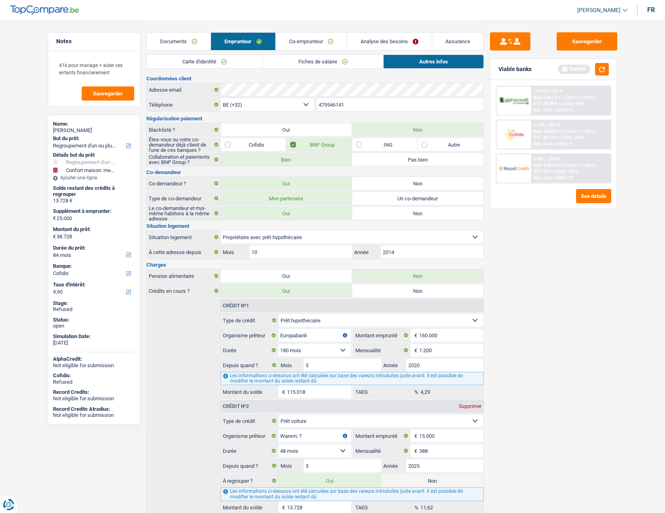
click at [306, 39] on link "Co-emprunteur" at bounding box center [311, 41] width 71 height 17
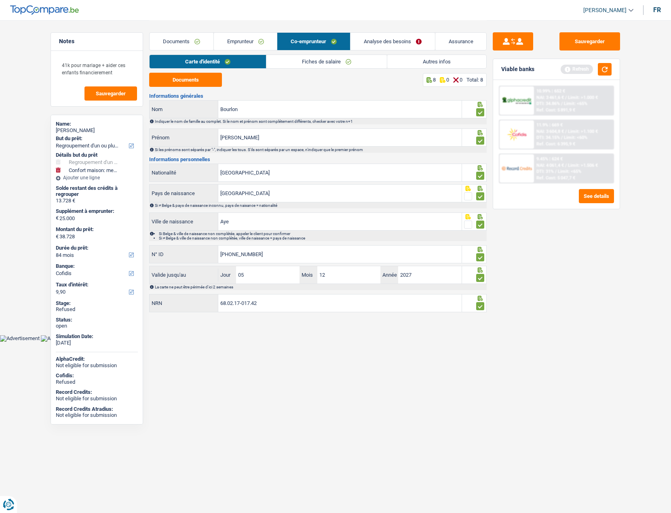
click at [371, 45] on link "Analyse des besoins" at bounding box center [392, 41] width 84 height 17
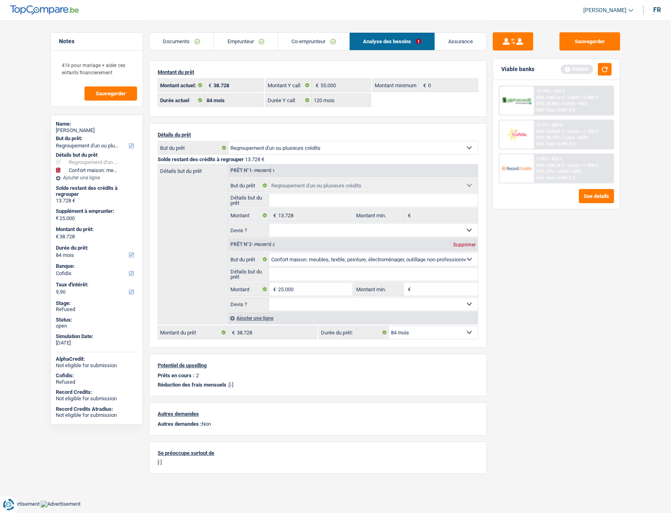
click at [234, 38] on link "Emprunteur" at bounding box center [245, 41] width 63 height 17
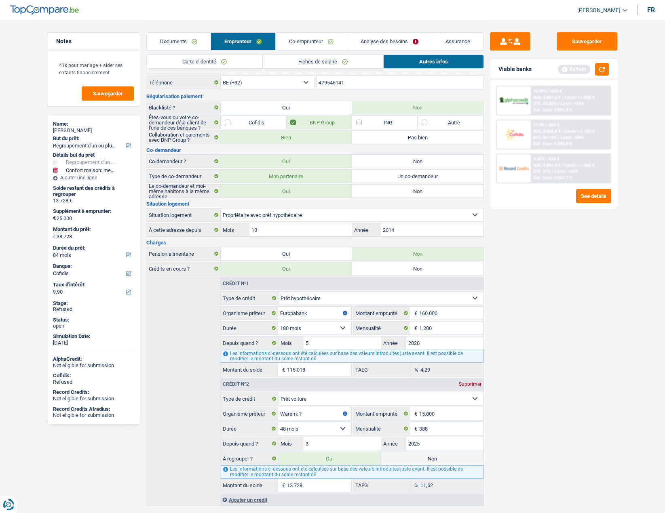
scroll to position [43, 0]
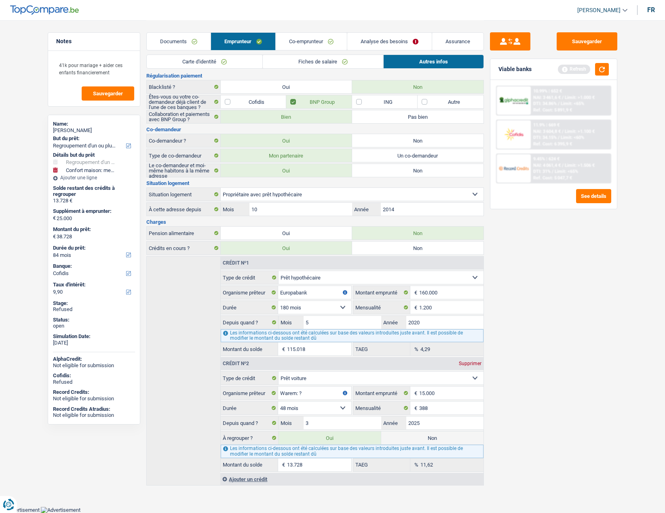
click at [410, 439] on label "Non" at bounding box center [432, 438] width 102 height 13
click at [410, 439] on input "Non" at bounding box center [432, 438] width 102 height 13
radio input "true"
select select "household"
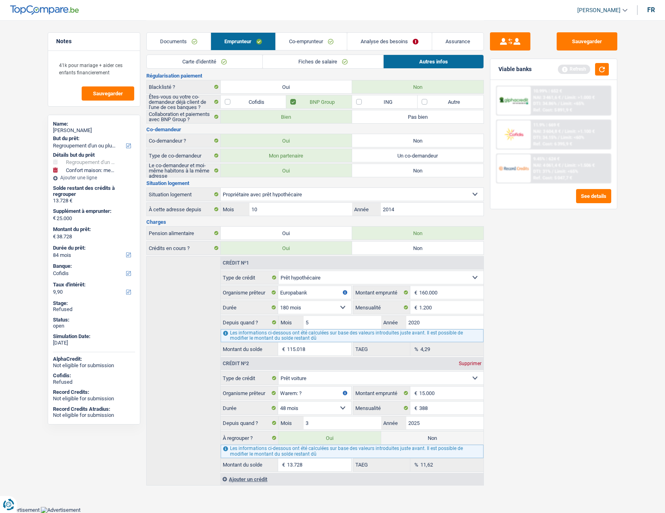
select select "120"
radio input "false"
type input "25.000"
select select "120"
select select "household"
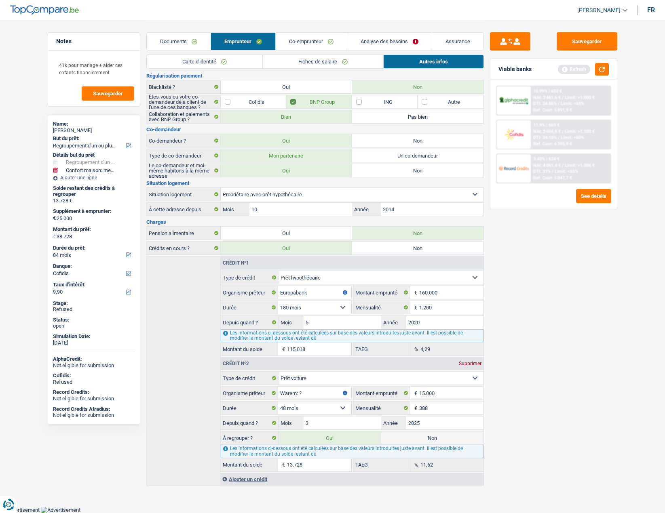
select select "household"
type input "25.000"
select select "120"
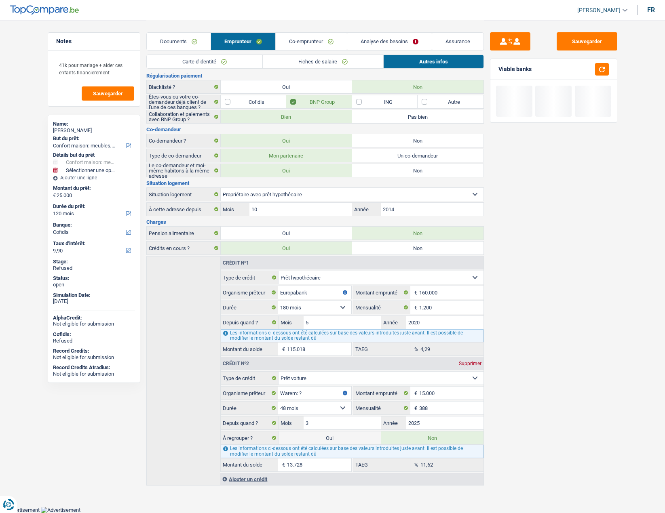
click at [304, 44] on link "Co-emprunteur" at bounding box center [311, 41] width 71 height 17
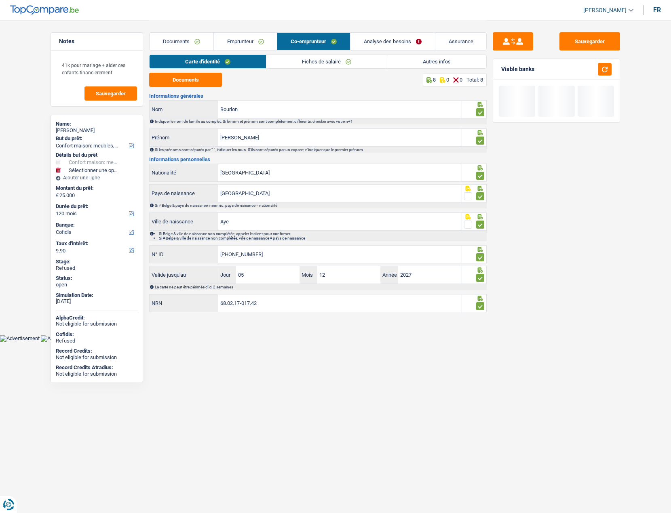
click at [367, 41] on link "Analyse des besoins" at bounding box center [392, 41] width 84 height 17
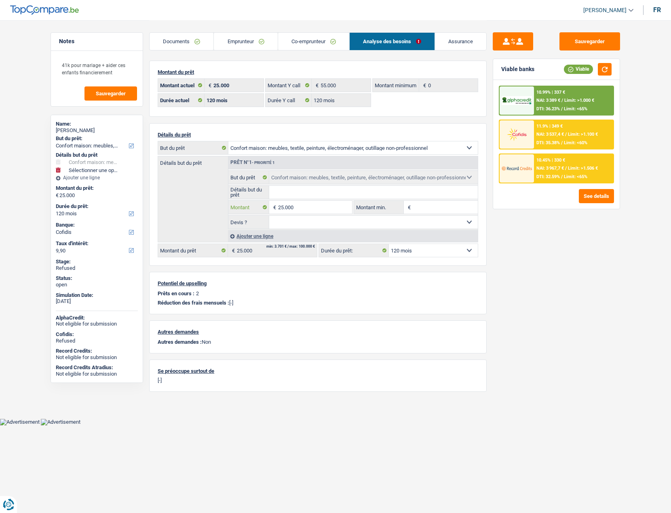
click at [302, 208] on input "25.000" at bounding box center [315, 207] width 74 height 13
click at [302, 207] on input "25.000" at bounding box center [315, 207] width 74 height 13
type input "3"
select select
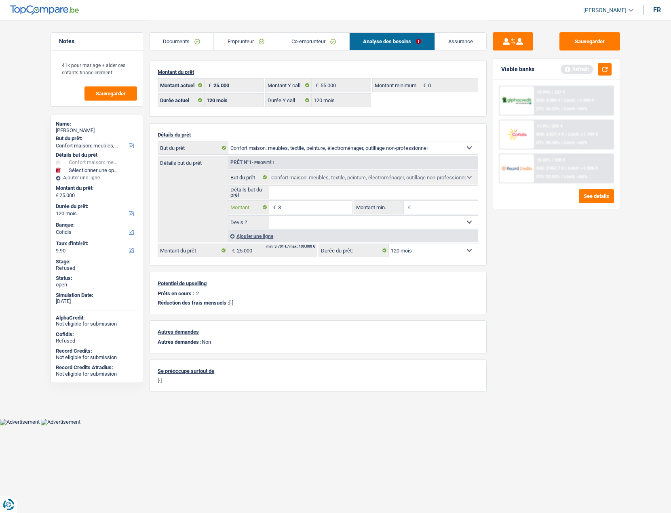
type input "35"
select select
type input "350"
select select
type input "3.500"
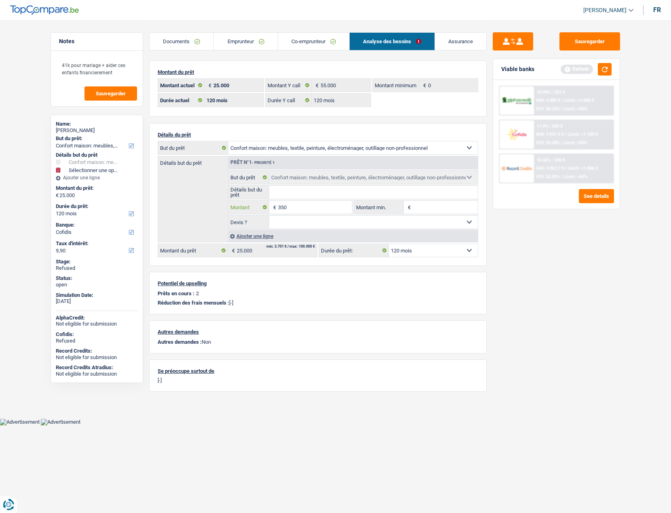
select select
type input "35.000"
select select
type input "35.000"
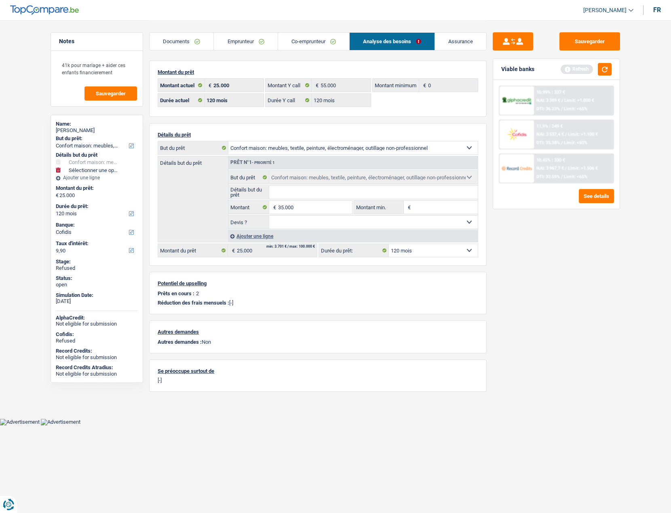
type input "35.000"
click at [588, 290] on div "Sauvegarder Viable banks Refresh 10.99% | 337 € NAI: 3 389 € / Limit: >1.000 € …" at bounding box center [556, 266] width 139 height 468
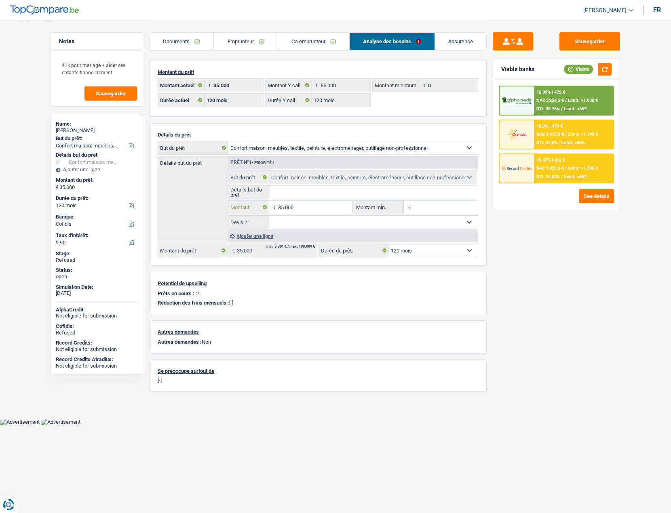
click at [305, 204] on input "35.000" at bounding box center [315, 207] width 74 height 13
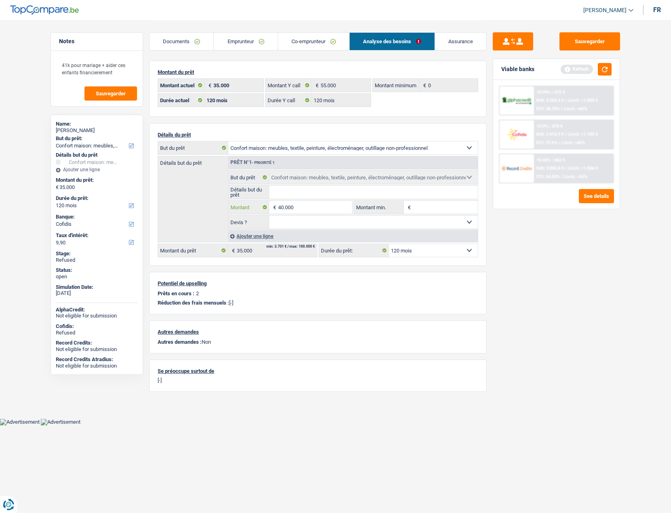
type input "40.000"
select select "144"
type input "40.000"
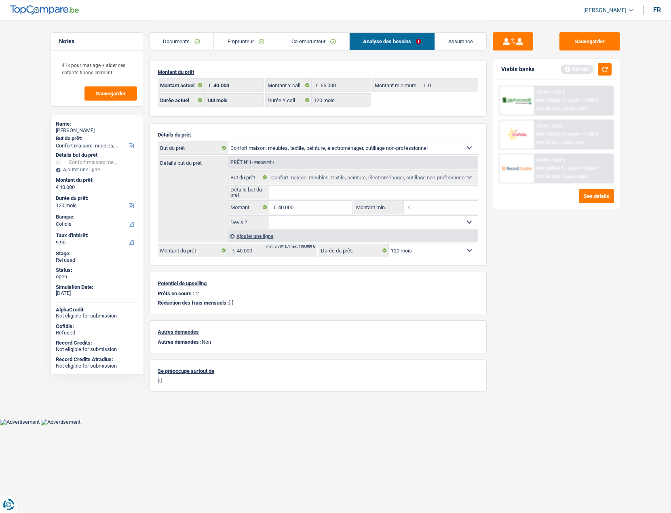
click at [572, 265] on div "Sauvegarder Viable banks Refresh 10.99% | 472 € NAI: 3 254,3 € / Limit: >1.000 …" at bounding box center [556, 266] width 139 height 468
select select "144"
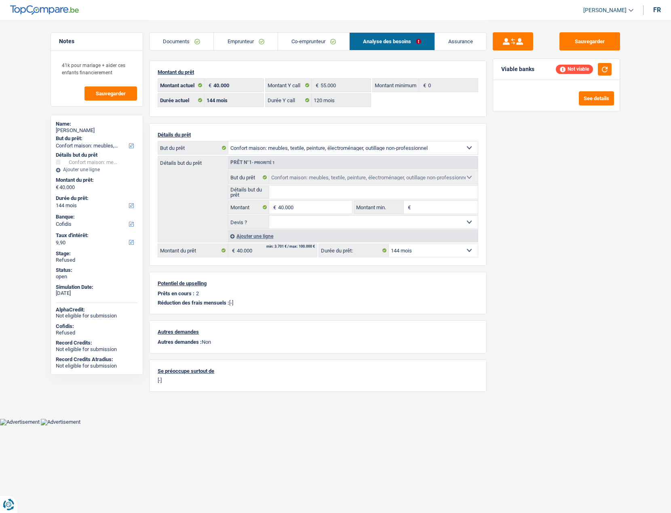
click at [440, 250] on select "12 mois 18 mois 24 mois 30 mois 36 mois 42 mois 48 mois 60 mois 72 mois 84 mois…" at bounding box center [433, 250] width 89 height 13
select select "120"
click at [389, 244] on select "12 mois 18 mois 24 mois 30 mois 36 mois 42 mois 48 mois 60 mois 72 mois 84 mois…" at bounding box center [433, 250] width 89 height 13
select select "120"
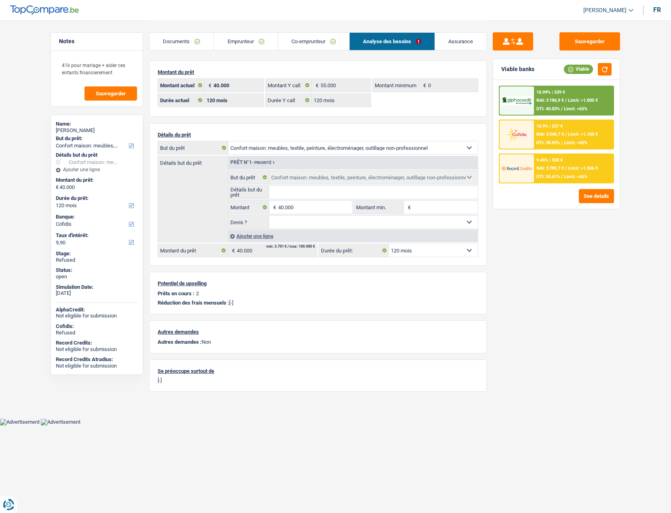
click at [509, 131] on img at bounding box center [517, 134] width 30 height 15
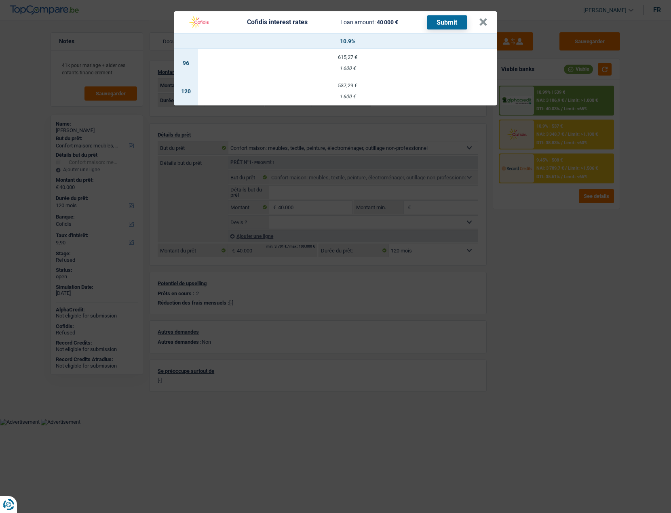
click at [344, 86] on div "537,29 €" at bounding box center [347, 85] width 299 height 5
type input "10,90"
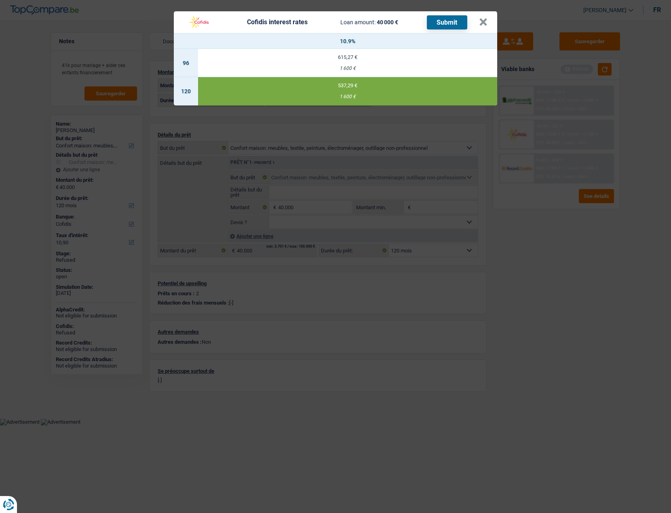
click at [439, 21] on button "Submit" at bounding box center [447, 22] width 40 height 14
click at [484, 23] on button "×" at bounding box center [483, 22] width 8 height 8
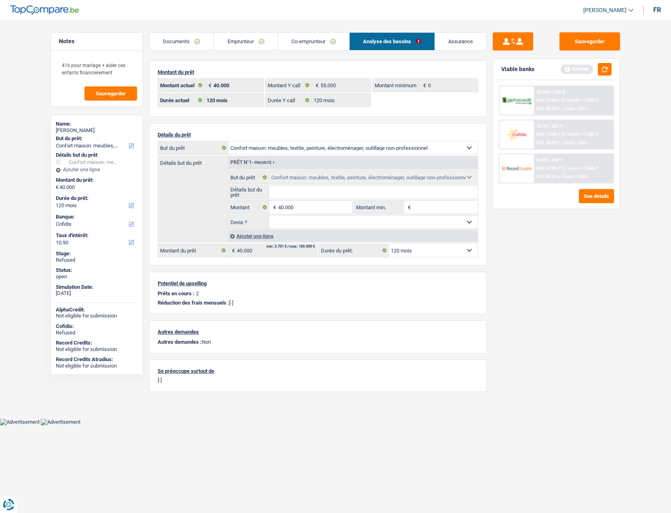
click at [184, 41] on link "Documents" at bounding box center [182, 41] width 64 height 17
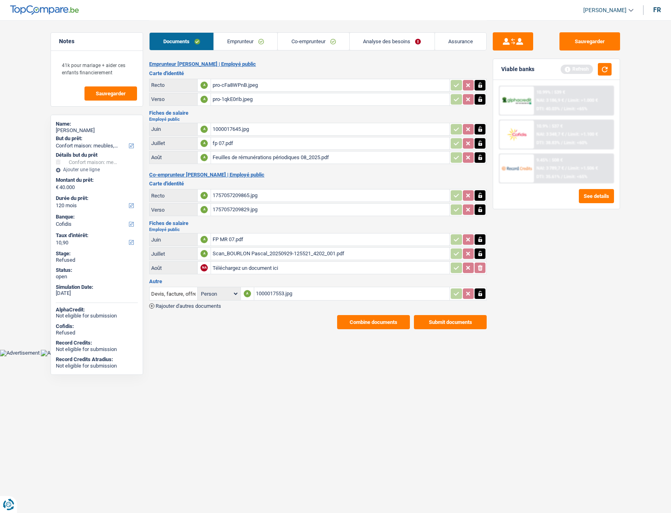
click at [438, 321] on button "Submit documents" at bounding box center [450, 322] width 73 height 14
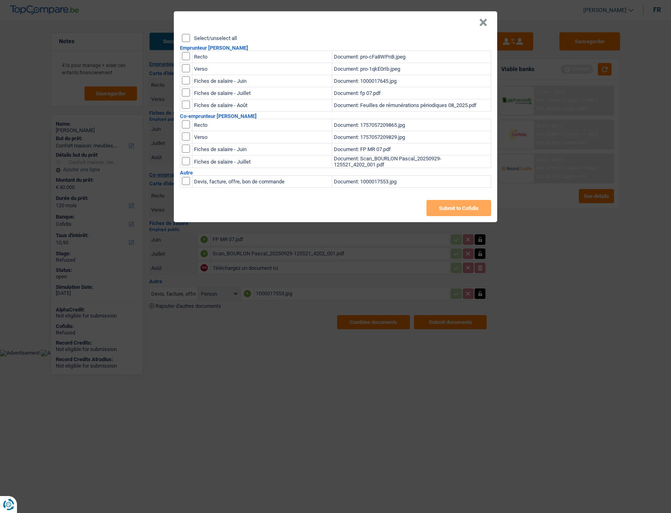
click at [188, 37] on input "Select/unselect all" at bounding box center [186, 38] width 8 height 8
checkbox input "true"
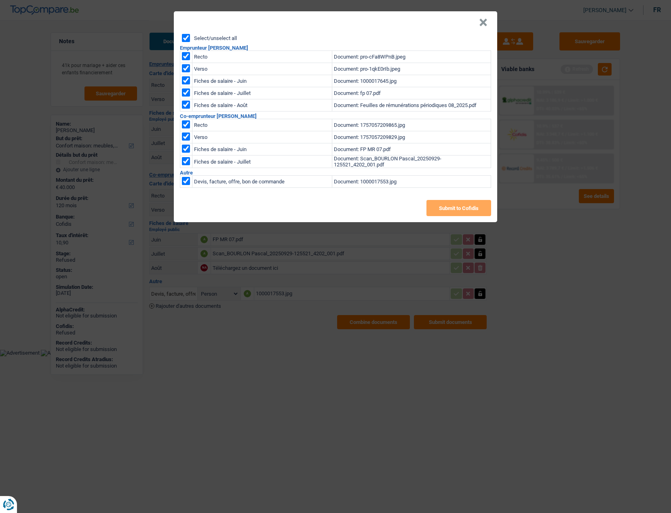
checkbox input "true"
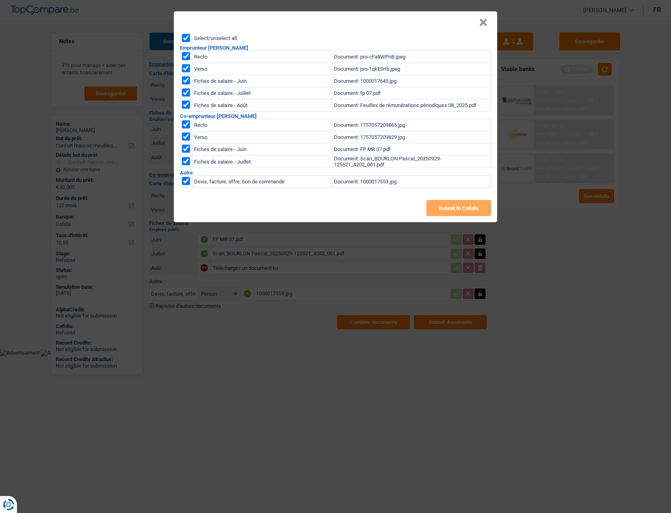
checkbox input "true"
click at [487, 25] on button "×" at bounding box center [483, 23] width 8 height 8
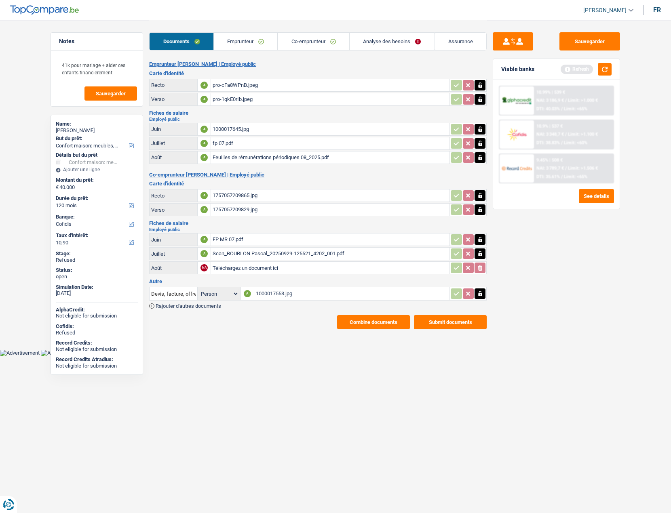
click at [291, 293] on div "1000017553.jpg" at bounding box center [352, 294] width 192 height 12
click at [437, 321] on button "Submit documents" at bounding box center [450, 322] width 73 height 14
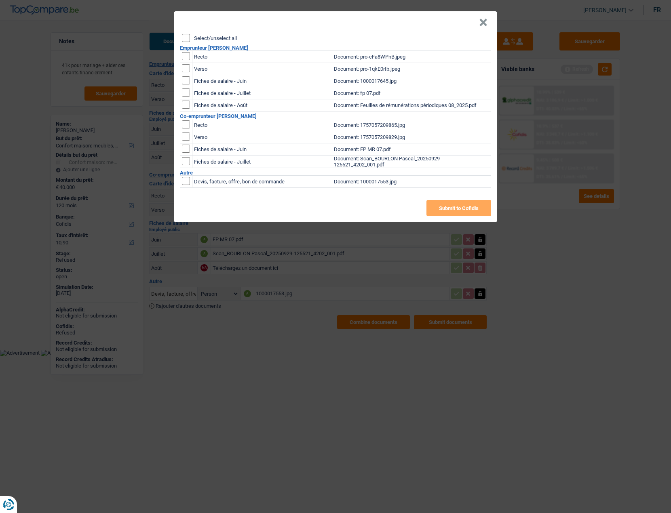
click at [200, 40] on label "Select/unselect all" at bounding box center [215, 38] width 43 height 5
click at [190, 40] on input "Select/unselect all" at bounding box center [186, 38] width 8 height 8
checkbox input "true"
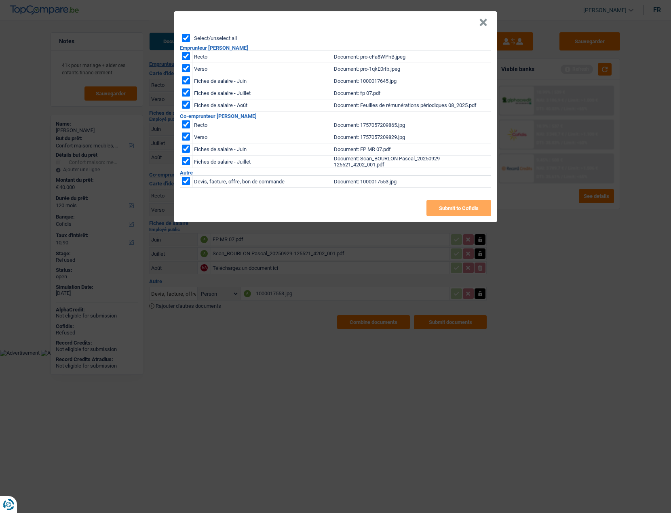
checkbox input "true"
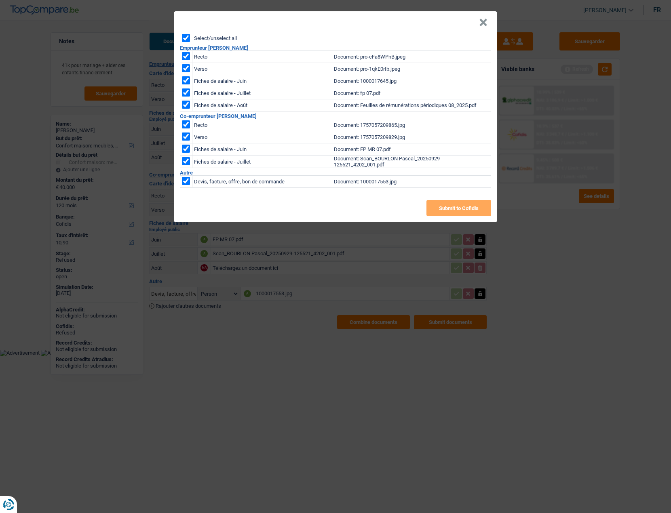
checkbox input "true"
click at [450, 209] on button "Submit to Cofidis" at bounding box center [458, 208] width 65 height 16
click at [481, 23] on button "×" at bounding box center [483, 23] width 8 height 8
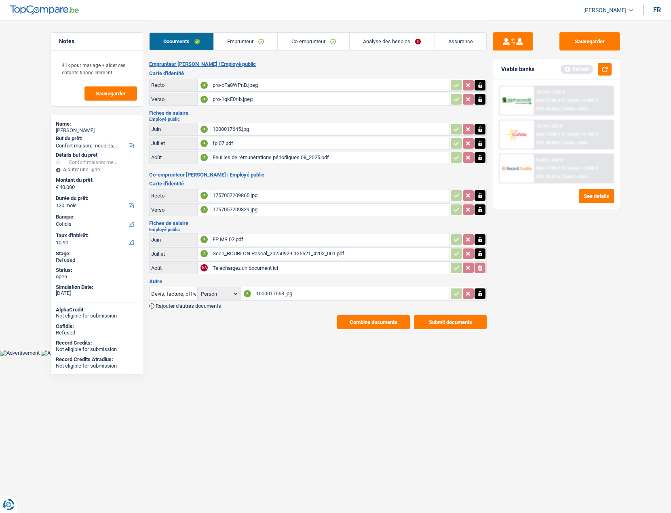
click at [517, 159] on div at bounding box center [517, 168] width 34 height 28
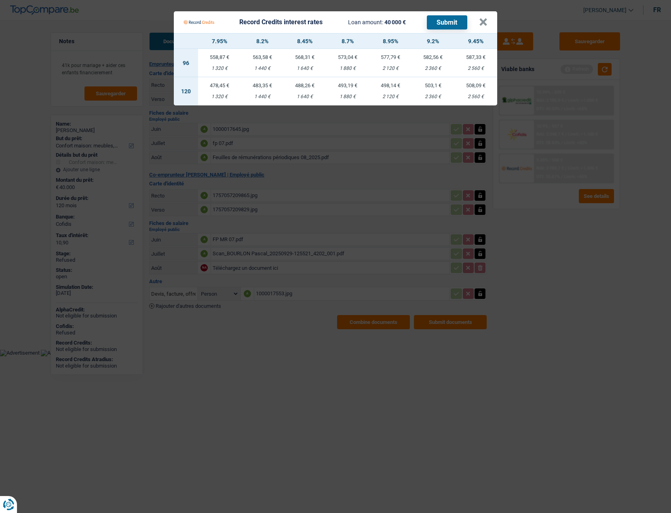
click at [346, 97] on div "1 880 €" at bounding box center [347, 96] width 43 height 5
select select "record credits"
type input "8,70"
click at [442, 19] on button "Submit" at bounding box center [447, 22] width 40 height 14
click at [482, 22] on button "×" at bounding box center [483, 22] width 8 height 8
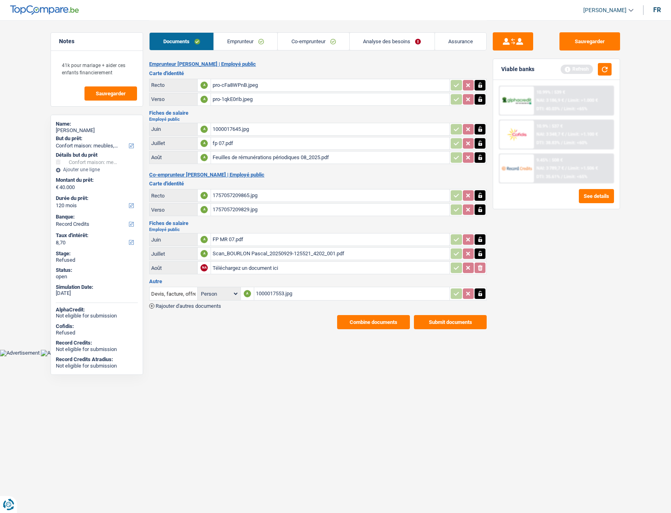
click at [321, 45] on link "Co-emprunteur" at bounding box center [314, 41] width 72 height 17
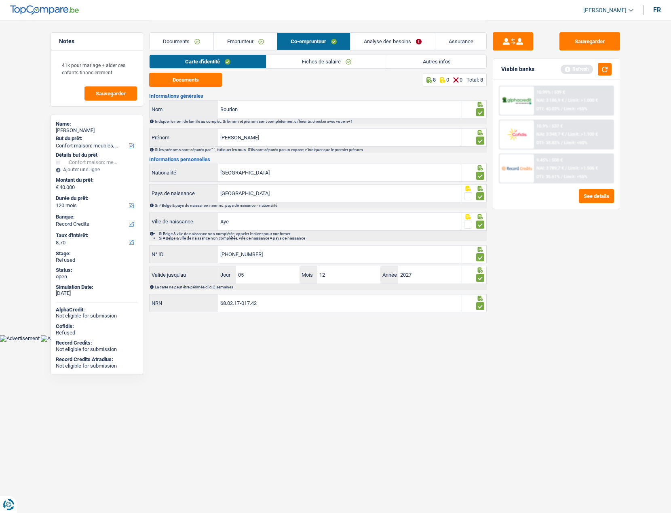
click at [238, 39] on link "Emprunteur" at bounding box center [245, 41] width 63 height 17
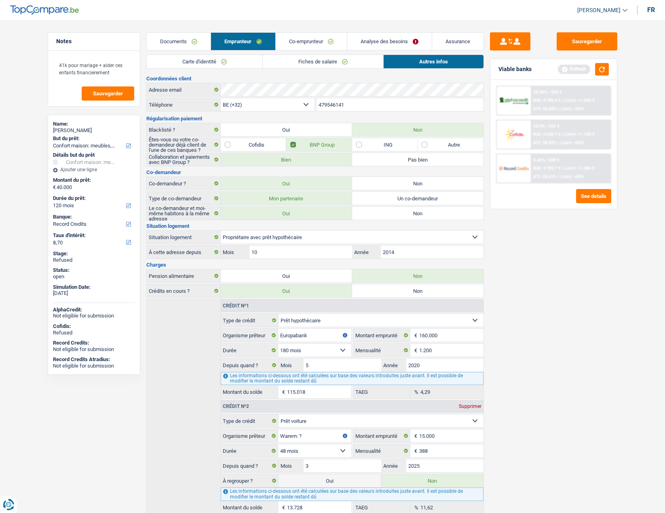
click at [188, 40] on link "Documents" at bounding box center [179, 41] width 64 height 17
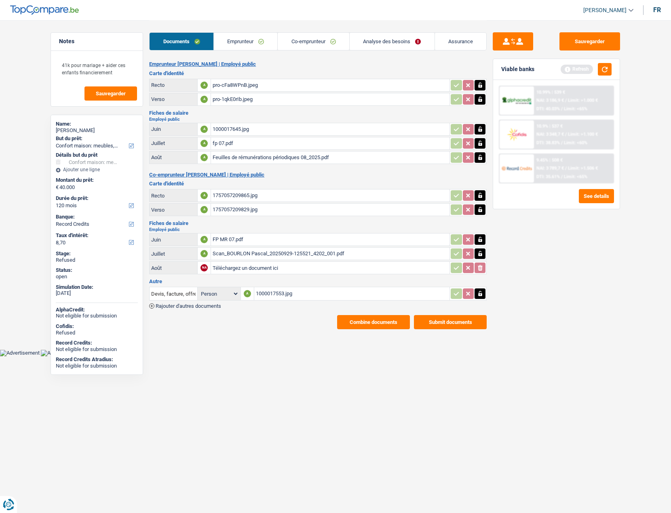
click at [374, 320] on button "Combine documents" at bounding box center [373, 322] width 73 height 14
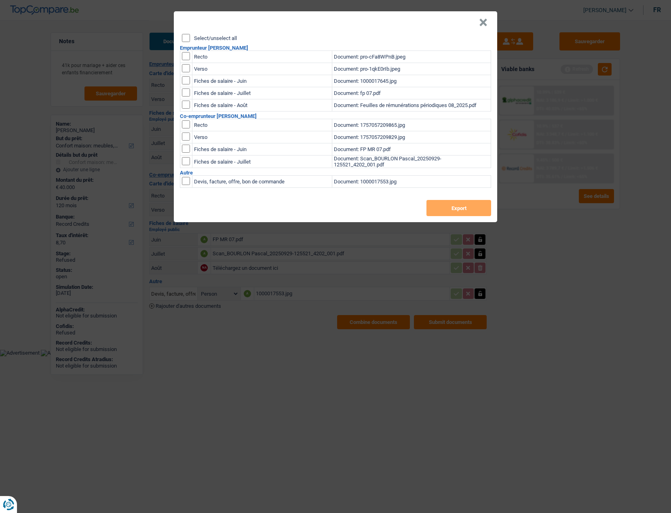
click at [209, 40] on label "Select/unselect all" at bounding box center [215, 38] width 43 height 5
click at [190, 40] on input "Select/unselect all" at bounding box center [186, 38] width 8 height 8
checkbox input "true"
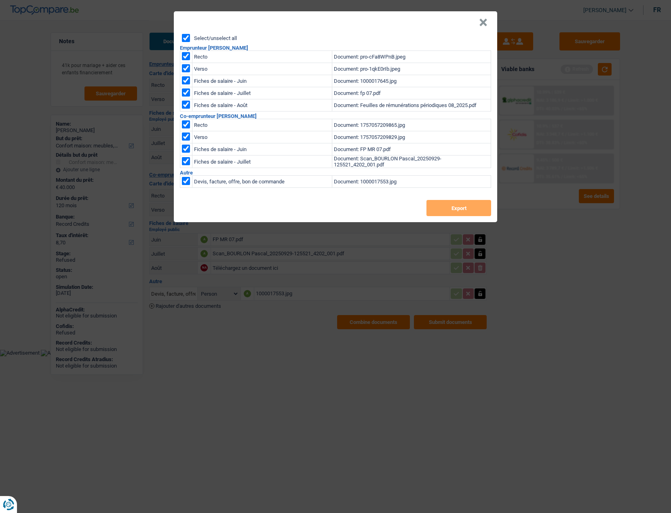
checkbox input "true"
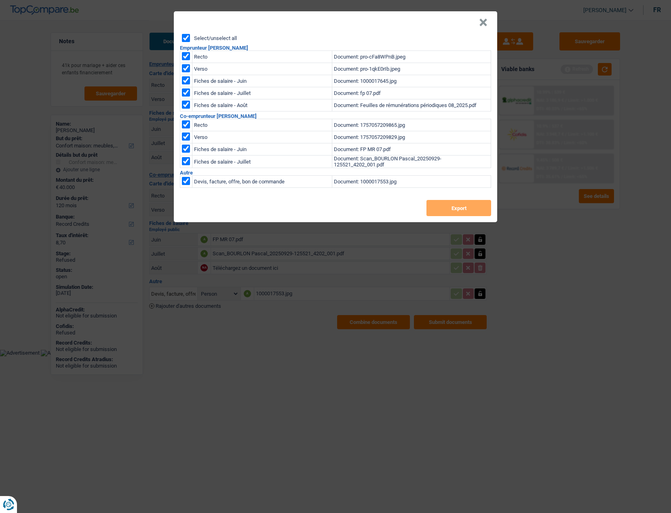
checkbox input "true"
click at [439, 209] on button "Export" at bounding box center [458, 208] width 65 height 16
click at [483, 22] on button "×" at bounding box center [483, 23] width 8 height 8
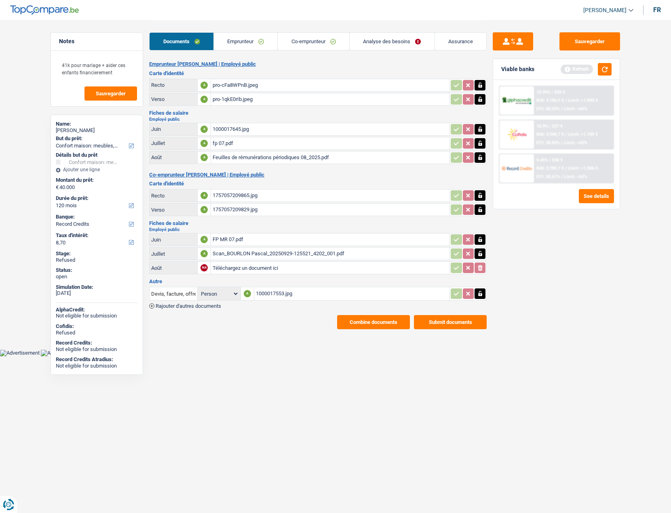
click at [229, 41] on link "Emprunteur" at bounding box center [246, 41] width 64 height 17
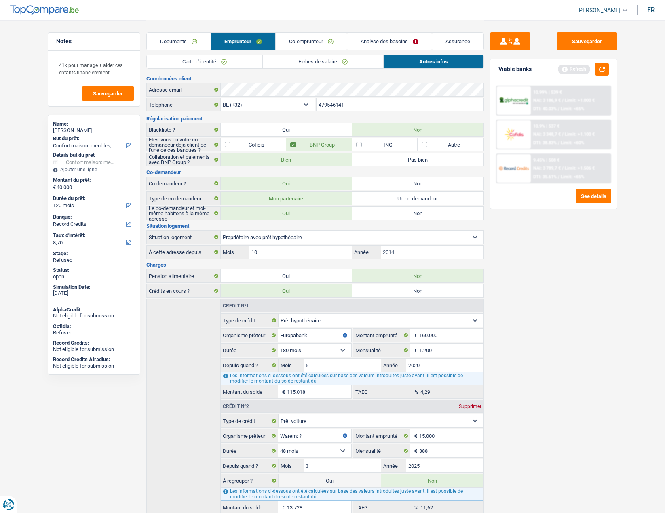
click at [314, 59] on link "Fiches de salaire" at bounding box center [323, 61] width 120 height 13
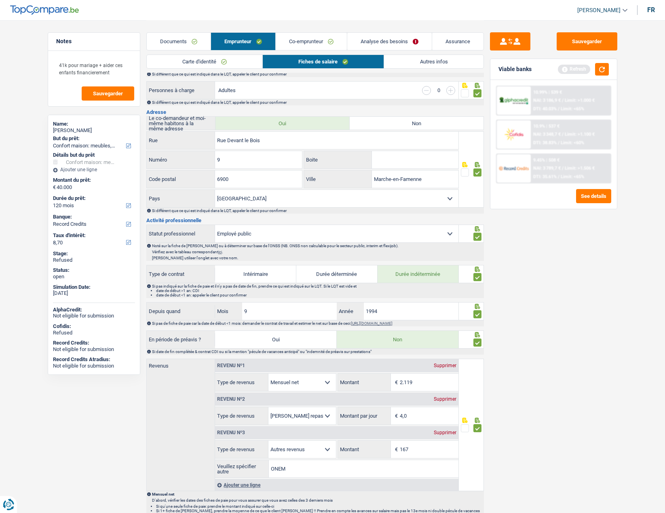
scroll to position [283, 0]
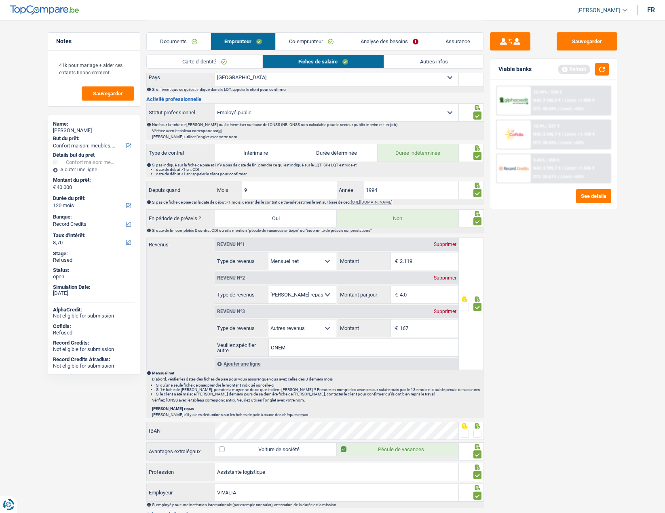
click at [442, 309] on div "Supprimer" at bounding box center [445, 311] width 27 height 5
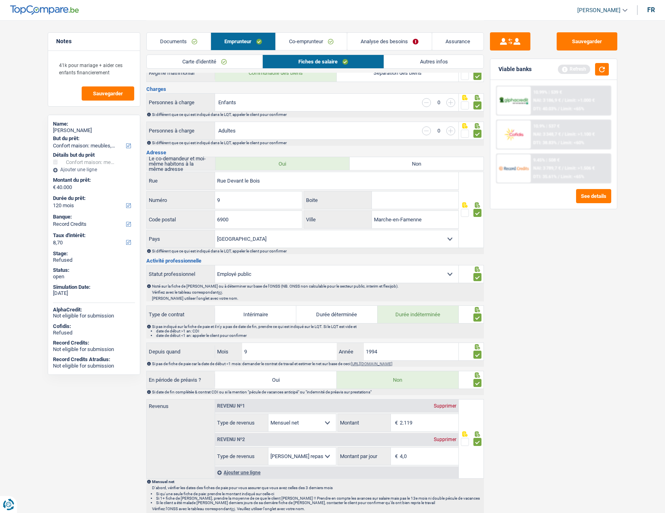
scroll to position [0, 0]
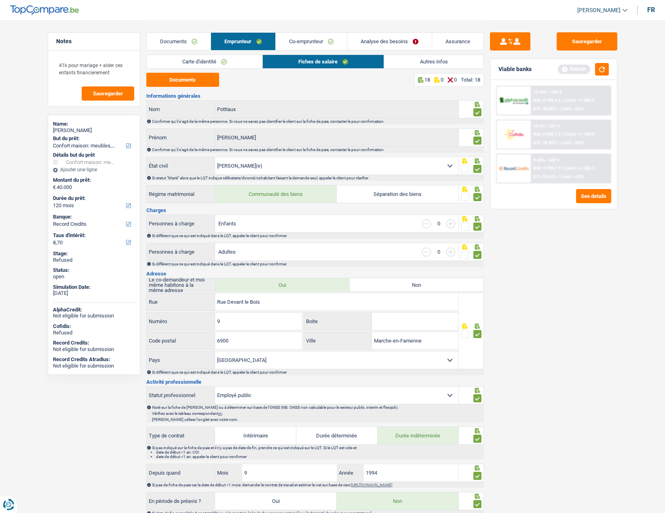
click at [179, 41] on link "Documents" at bounding box center [179, 41] width 64 height 17
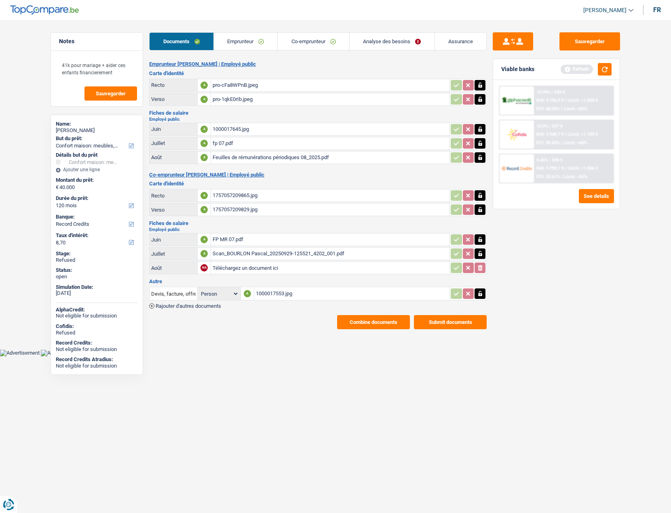
click at [396, 42] on link "Analyse des besoins" at bounding box center [392, 41] width 85 height 17
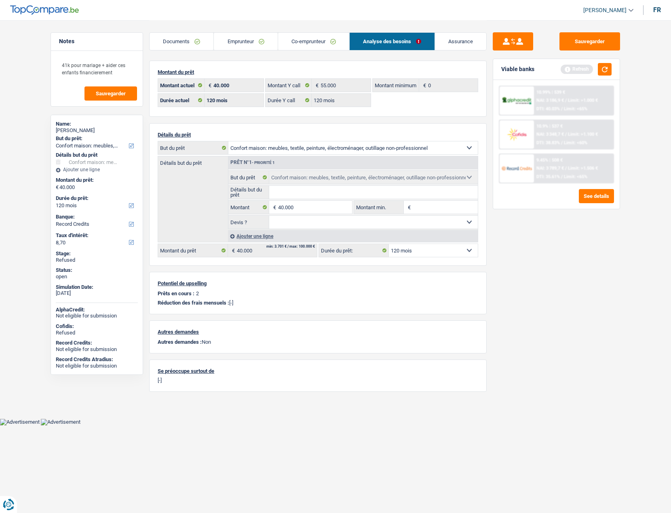
click at [457, 41] on link "Assurance" at bounding box center [460, 41] width 51 height 17
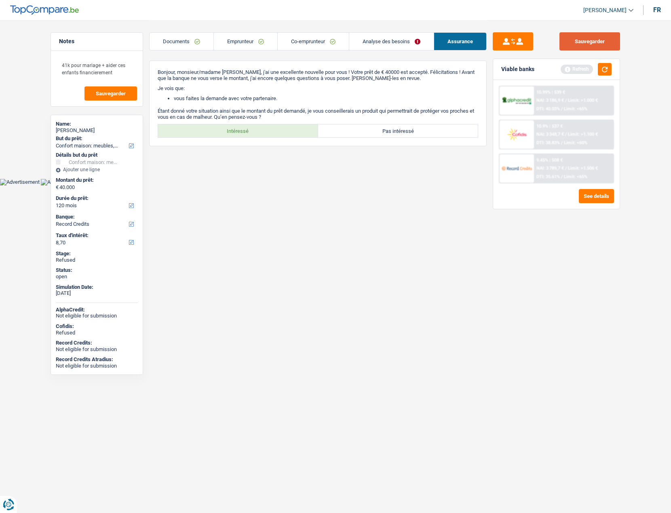
click at [585, 38] on button "Sauvegarder" at bounding box center [589, 41] width 61 height 18
click at [375, 43] on link "Analyse des besoins" at bounding box center [391, 41] width 84 height 17
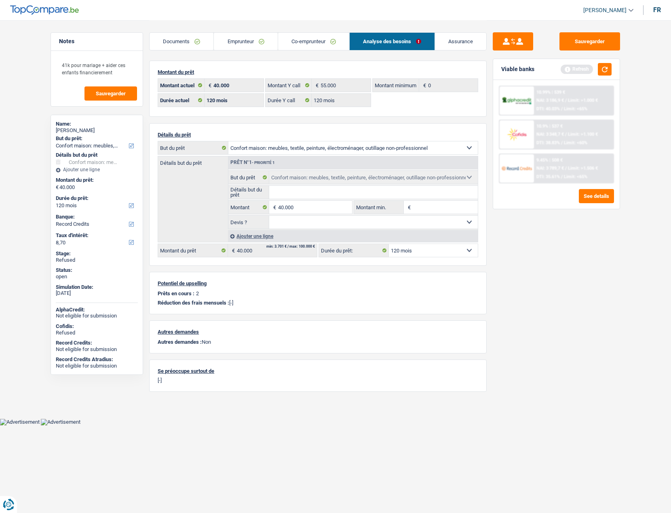
click at [239, 42] on link "Emprunteur" at bounding box center [245, 41] width 63 height 17
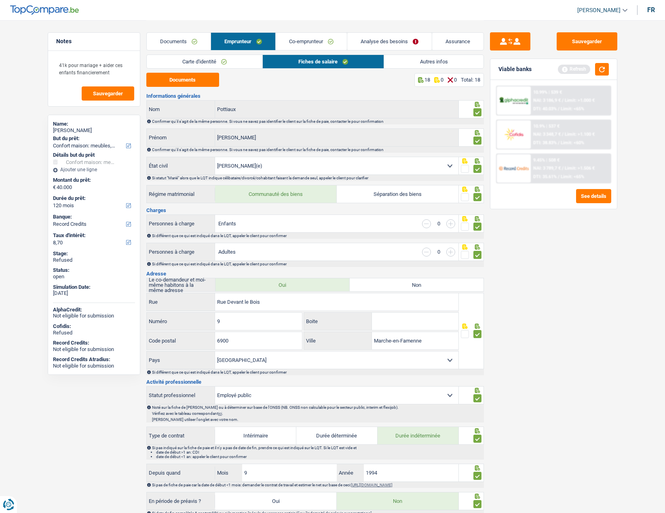
click at [440, 62] on link "Autres infos" at bounding box center [433, 61] width 99 height 13
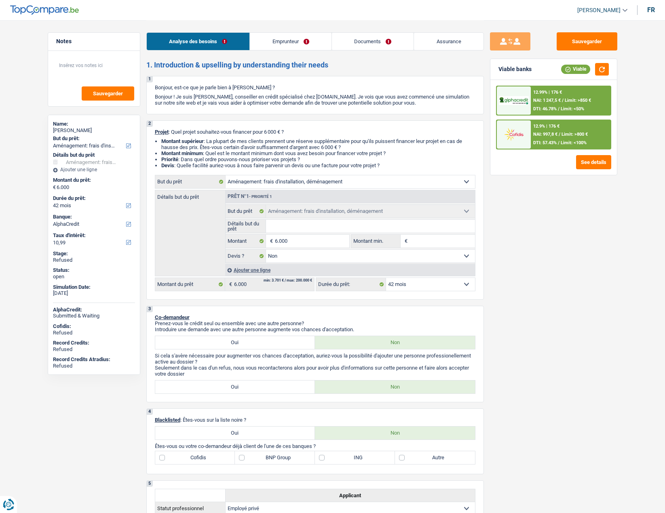
select select "movingOrInstallation"
select select "42"
select select "alphacredit"
select select "movingOrInstallation"
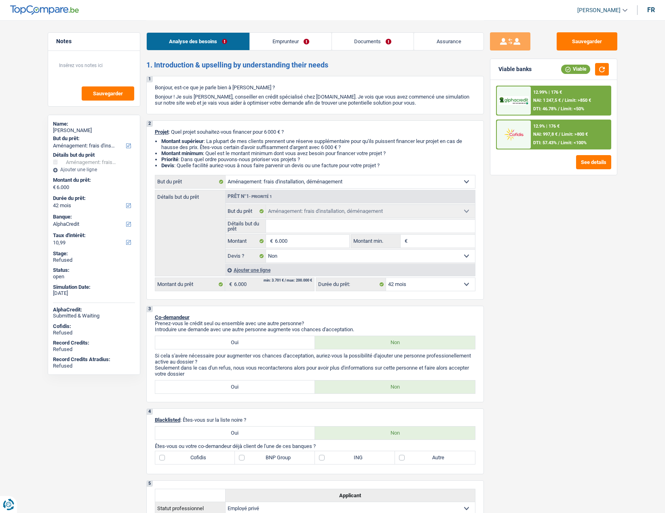
select select "movingOrInstallation"
select select "false"
select select "42"
select select "privateEmployee"
select select "netSalary"
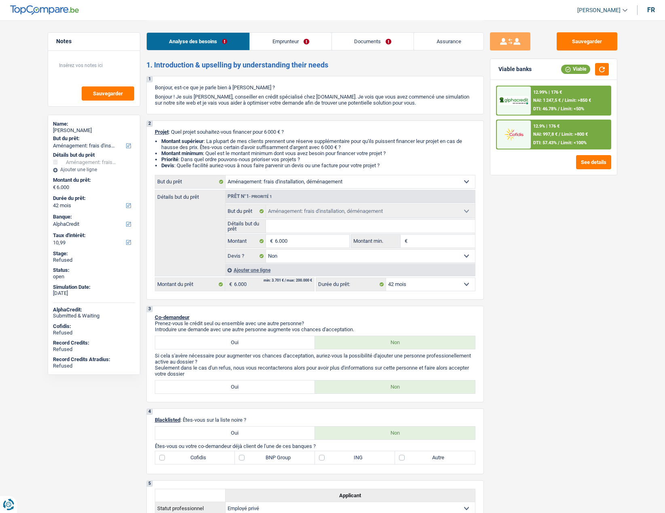
select select "mealVouchers"
select select "liveWithParents"
select select "personalLoan"
select select "other"
select select "60"
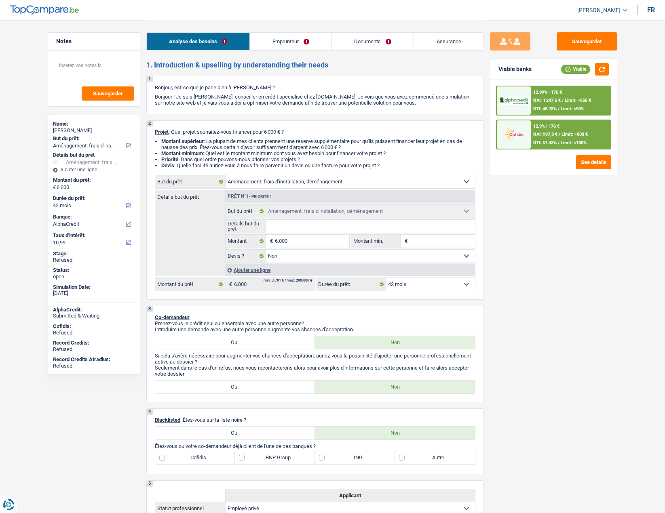
select select "personalLoan"
select select "legalFees"
select select "60"
select select "cardOrCredit"
select select "movingOrInstallation"
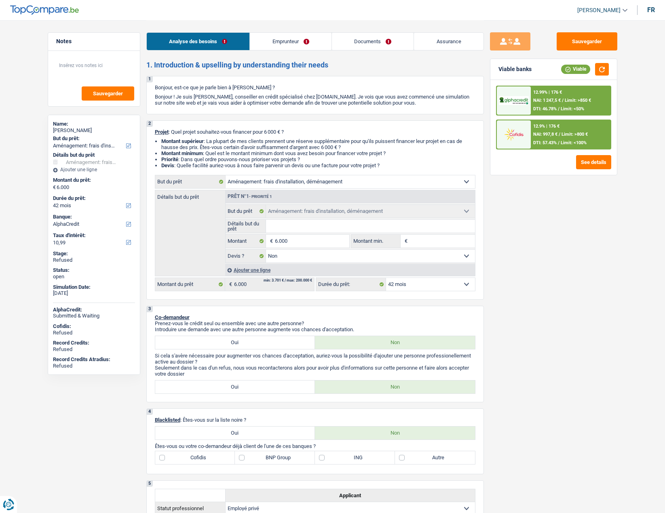
select select "movingOrInstallation"
select select "false"
select select "42"
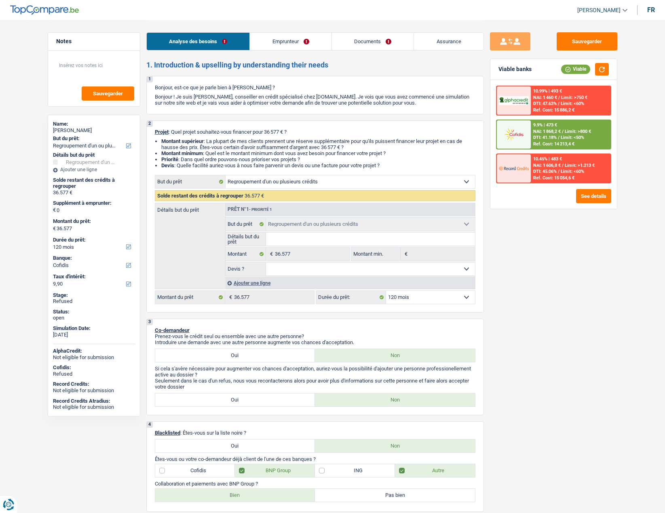
select select "refinancing"
select select "120"
select select "cofidis"
select select "refinancing"
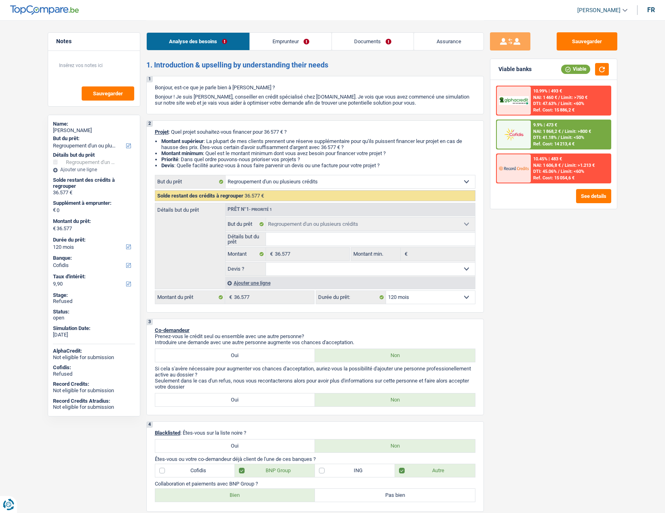
select select "refinancing"
select select "120"
select select "publicEmployee"
select select "familyAllowances"
select select "netSalary"
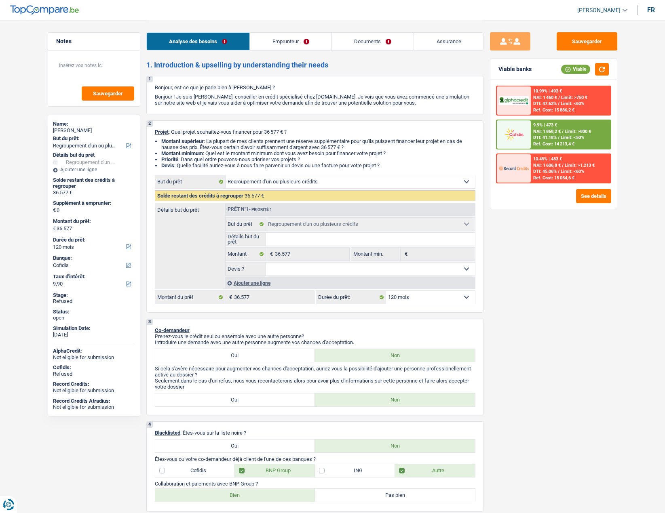
select select "mealVouchers"
select select "rents"
select select "creditConsolidation"
select select "96"
select select "cardOrCredit"
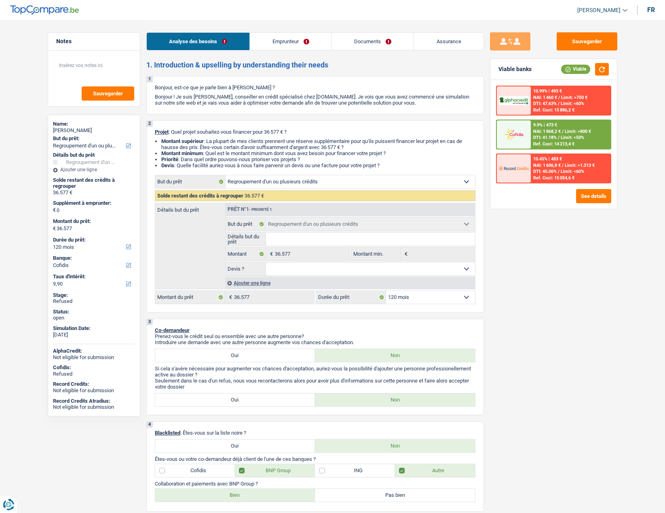
select select "cardOrCredit"
select select "refinancing"
select select "120"
click at [593, 7] on span "[PERSON_NAME]" at bounding box center [598, 10] width 43 height 7
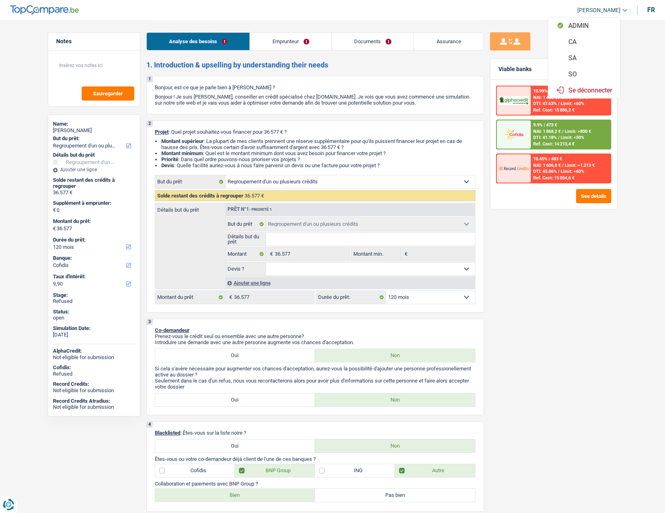
click at [580, 72] on button "SO" at bounding box center [584, 74] width 72 height 16
select select "32"
select select "rents"
select select "creditConsolidation"
select select "96"
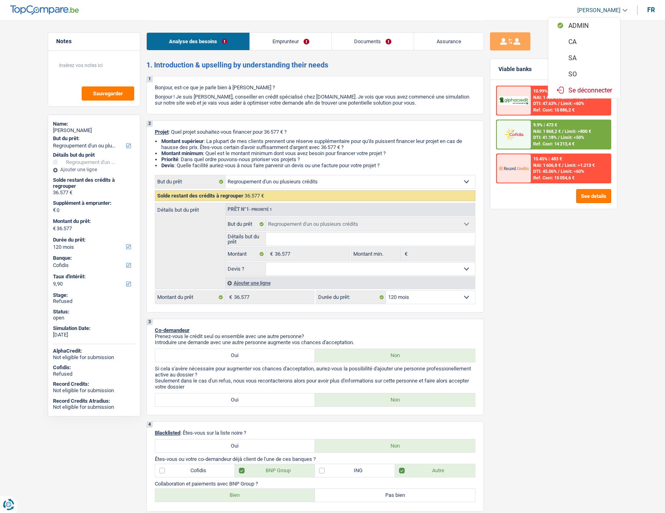
select select "cardOrCredit"
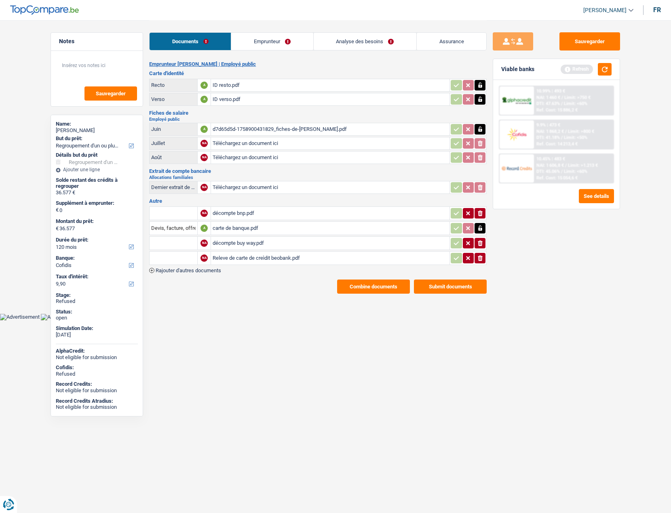
click at [267, 40] on link "Emprunteur" at bounding box center [272, 41] width 82 height 17
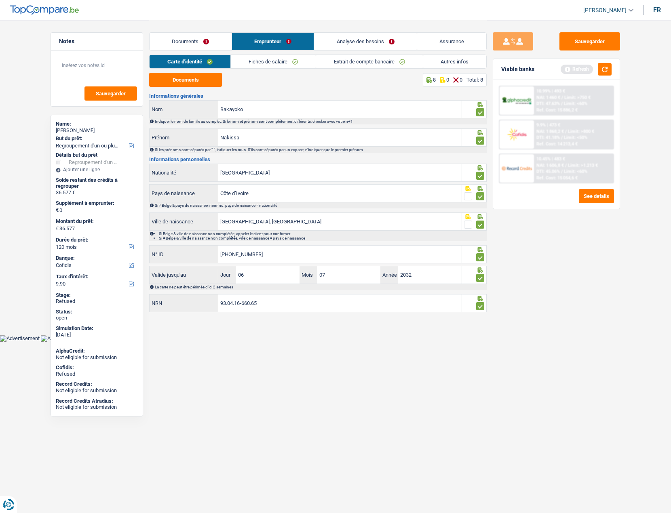
click at [346, 38] on link "Analyse des besoins" at bounding box center [365, 41] width 103 height 17
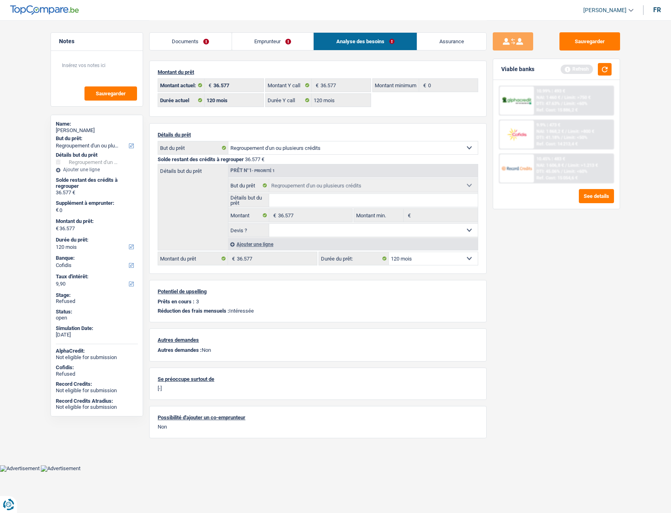
click at [254, 42] on link "Emprunteur" at bounding box center [273, 41] width 82 height 17
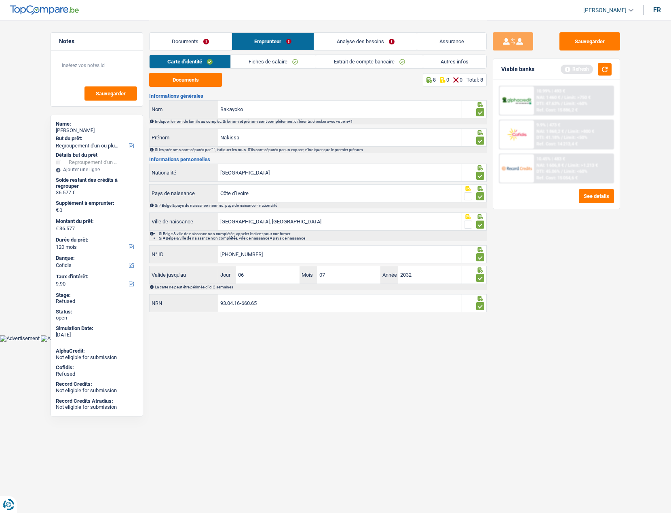
click at [455, 56] on link "Autres infos" at bounding box center [454, 61] width 63 height 13
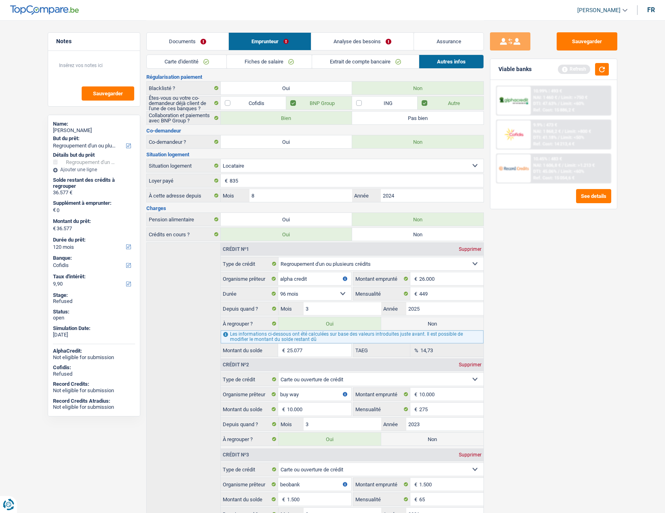
scroll to position [107, 0]
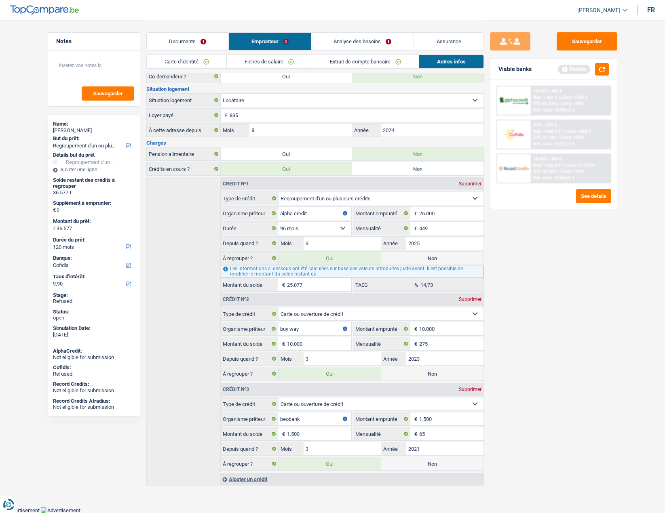
click at [409, 255] on label "Non" at bounding box center [432, 258] width 102 height 13
click at [409, 255] on input "Non" at bounding box center [432, 258] width 102 height 13
radio input "true"
type input "11.500"
select select "60"
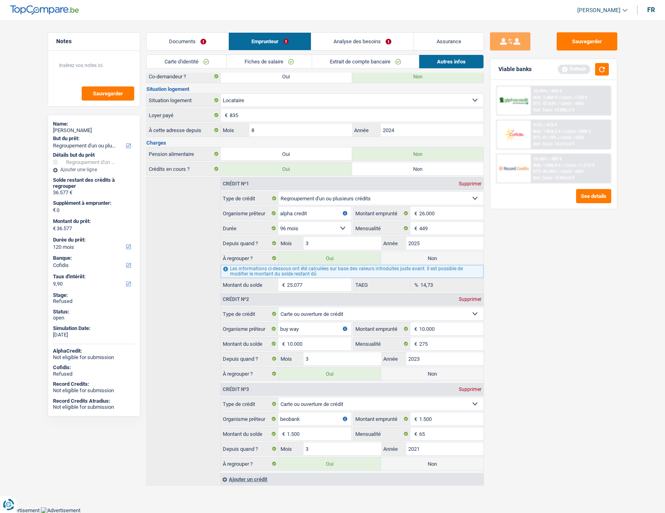
radio input "false"
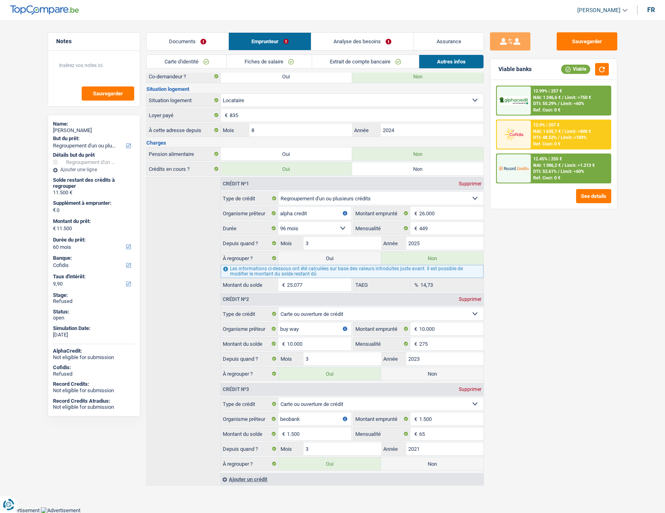
scroll to position [0, 0]
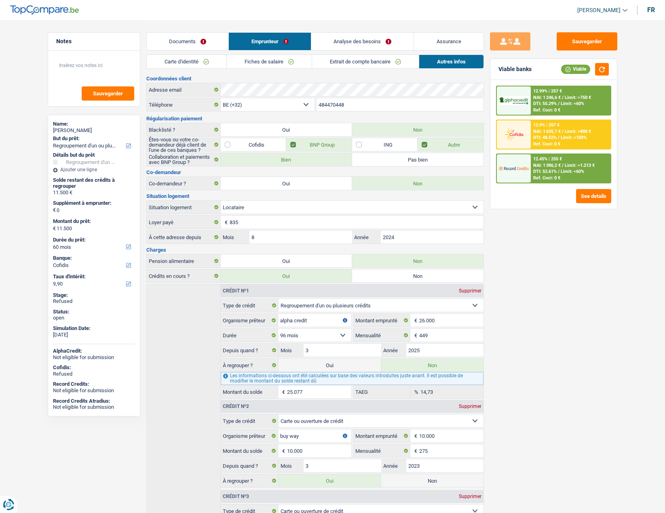
click at [340, 46] on link "Analyse des besoins" at bounding box center [362, 41] width 103 height 17
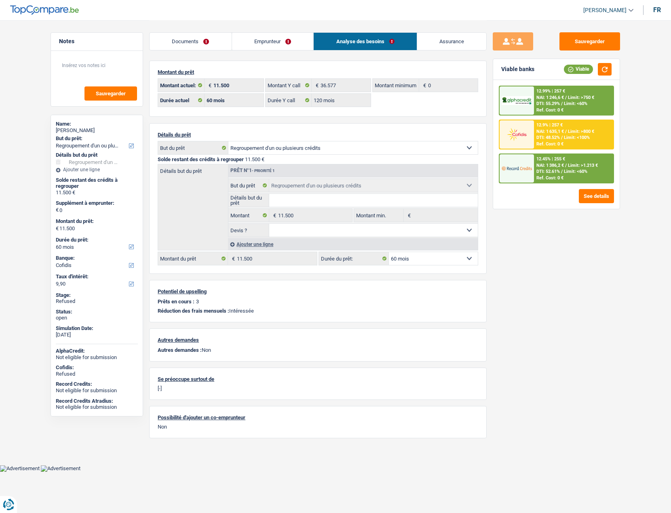
click at [248, 245] on div "Ajouter une ligne" at bounding box center [353, 244] width 250 height 12
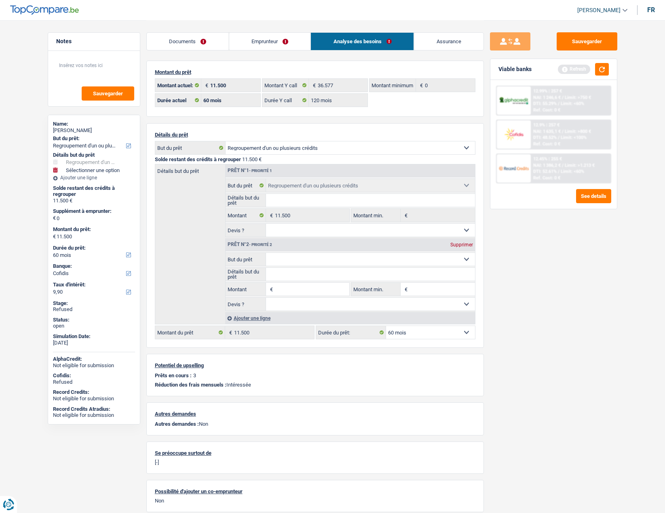
click at [278, 258] on select "Confort maison: meubles, textile, peinture, électroménager, outillage non-profe…" at bounding box center [370, 259] width 209 height 13
select select "household"
click at [266, 253] on select "Confort maison: meubles, textile, peinture, électroménager, outillage non-profe…" at bounding box center [370, 259] width 209 height 13
select select "household"
click at [286, 287] on input "Montant" at bounding box center [312, 289] width 74 height 13
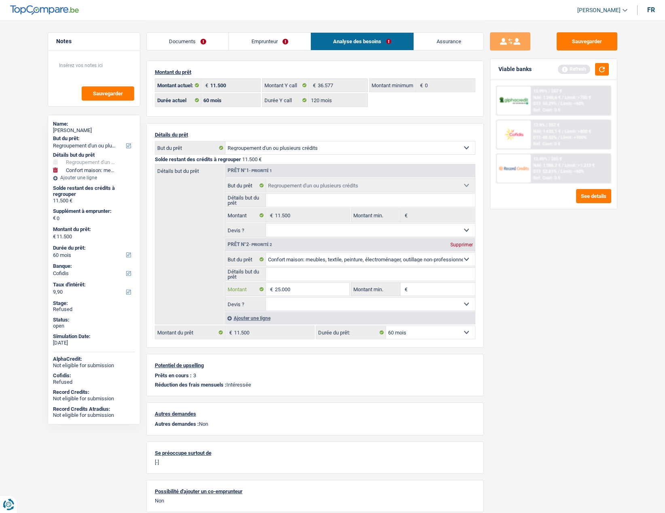
type input "25.000"
type input "36.500"
select select "120"
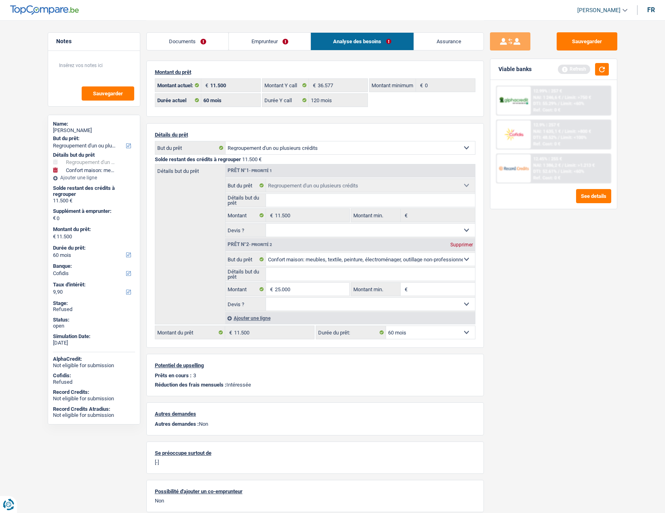
type input "36.500"
click at [427, 331] on select "12 mois 18 mois 24 mois 30 mois 36 mois 42 mois 48 mois 60 mois Sélectionner un…" at bounding box center [430, 332] width 89 height 13
select select "120"
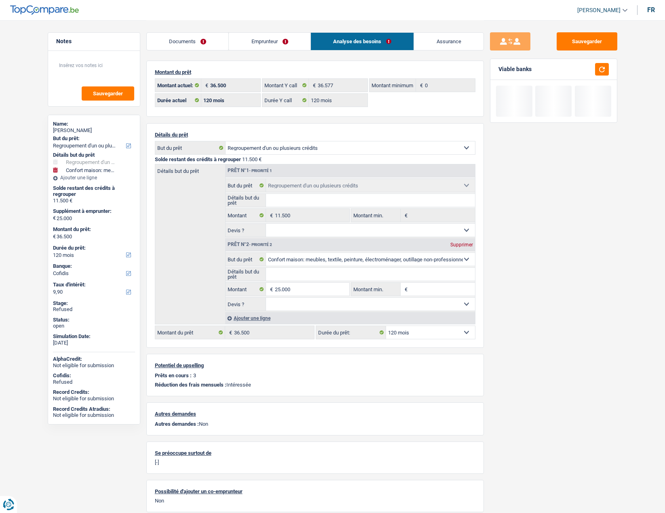
click at [427, 331] on select "12 mois 18 mois 24 mois 30 mois 36 mois 42 mois 48 mois 60 mois 72 mois 84 mois…" at bounding box center [430, 332] width 89 height 13
click at [258, 38] on link "Emprunteur" at bounding box center [270, 41] width 82 height 17
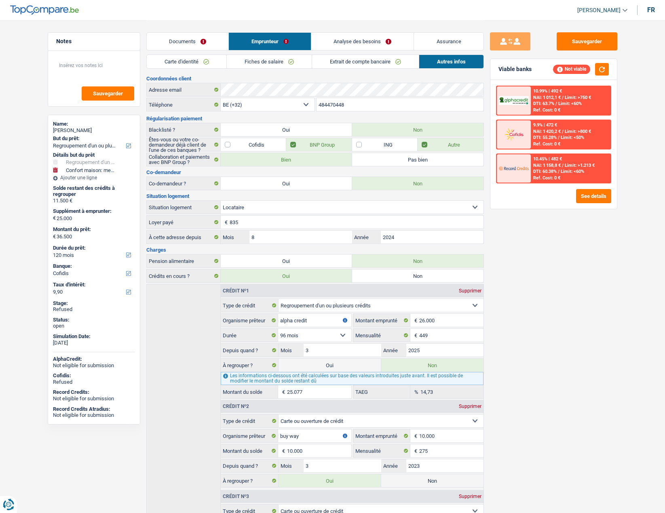
click at [344, 40] on link "Analyse des besoins" at bounding box center [362, 41] width 103 height 17
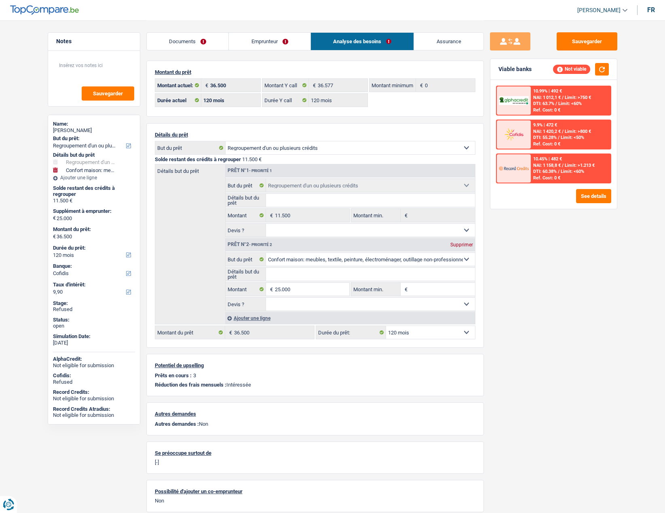
click at [411, 325] on div "Détails du prêt Confort maison: meubles, textile, peinture, électroménager, out…" at bounding box center [315, 235] width 338 height 225
click at [411, 329] on select "12 mois 18 mois 24 mois 30 mois 36 mois 42 mois 48 mois 60 mois 72 mois 84 mois…" at bounding box center [430, 332] width 89 height 13
select select "84"
click at [386, 326] on select "12 mois 18 mois 24 mois 30 mois 36 mois 42 mois 48 mois 60 mois 72 mois 84 mois…" at bounding box center [430, 332] width 89 height 13
select select "84"
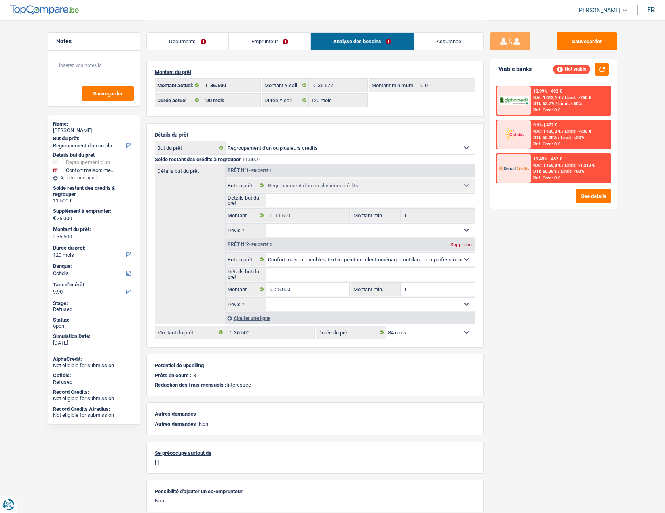
select select "84"
click at [304, 291] on input "25.000" at bounding box center [312, 289] width 74 height 13
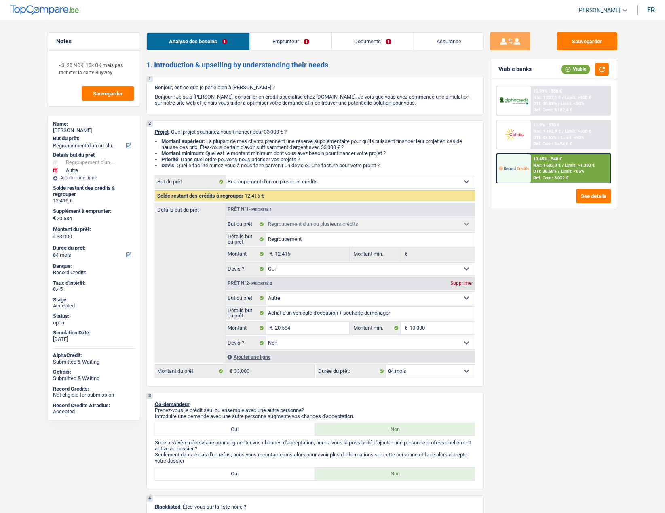
select select "refinancing"
select select "other"
select select "84"
select select "refinancing"
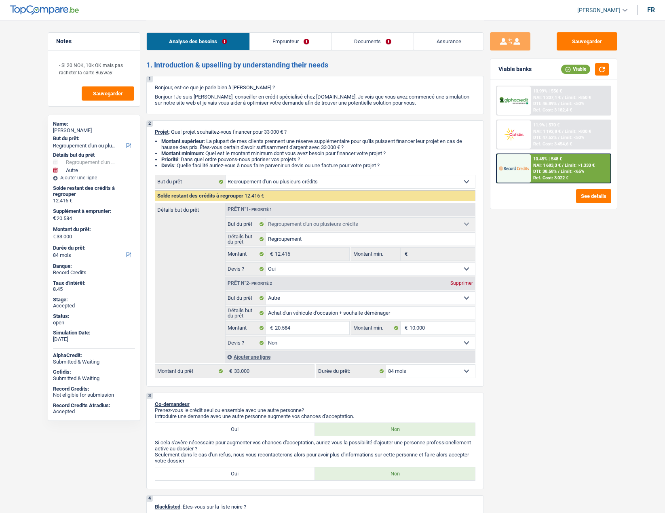
select select "refinancing"
select select "yes"
select select "other"
select select "false"
select select "84"
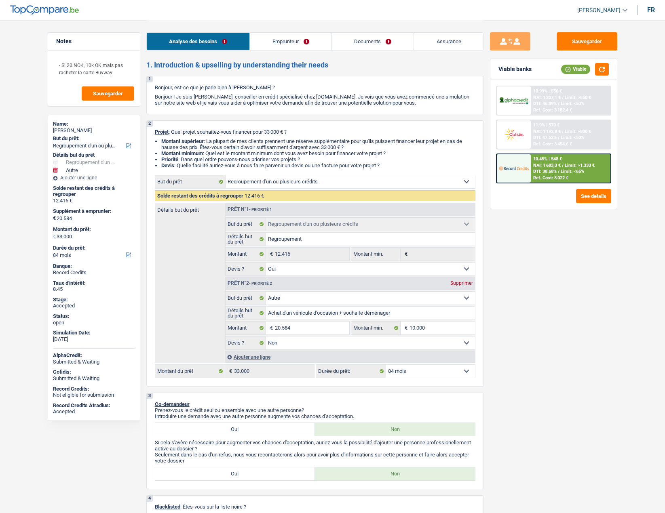
select select "worker"
select select "netSalary"
select select "familyAllowances"
select select "rents"
select select "personalLoan"
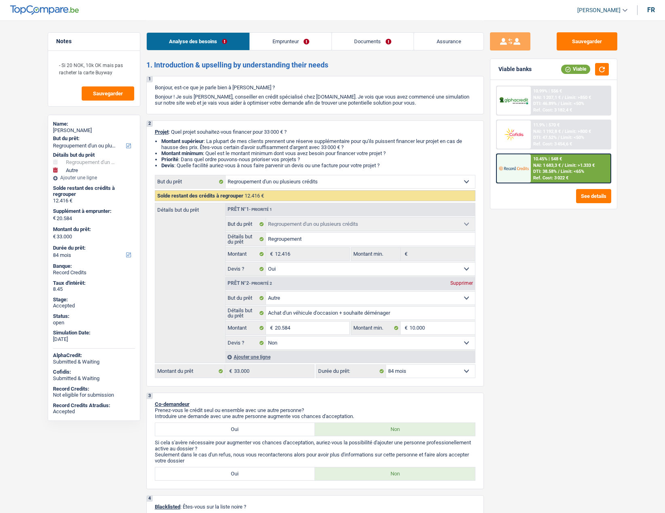
select select "homeFurnishingOrRelocation"
select select "60"
select select "cardOrCredit"
select select "refinancing"
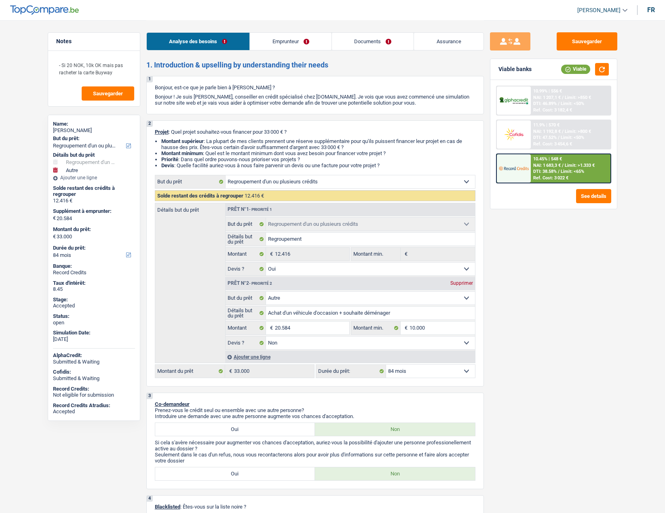
select select "yes"
select select "other"
select select "false"
select select "84"
drag, startPoint x: 58, startPoint y: 64, endPoint x: 122, endPoint y: 72, distance: 64.3
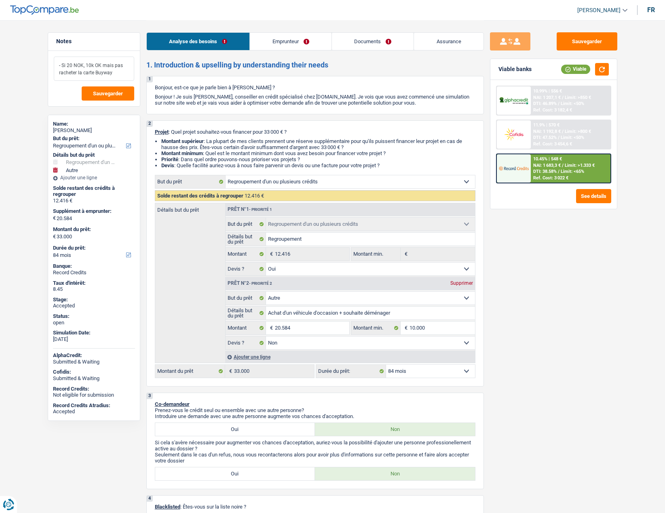
click at [122, 72] on textarea "- Si 20 NOK, 10k OK mais pas racheter la carte Buyway" at bounding box center [94, 69] width 80 height 24
click at [123, 74] on textarea "- Si 20 NOK, 10k OK mais pas racheter la carte Buyway" at bounding box center [94, 69] width 80 height 24
click at [595, 8] on span "[PERSON_NAME]" at bounding box center [598, 10] width 43 height 7
click at [578, 71] on button "SO" at bounding box center [584, 74] width 72 height 16
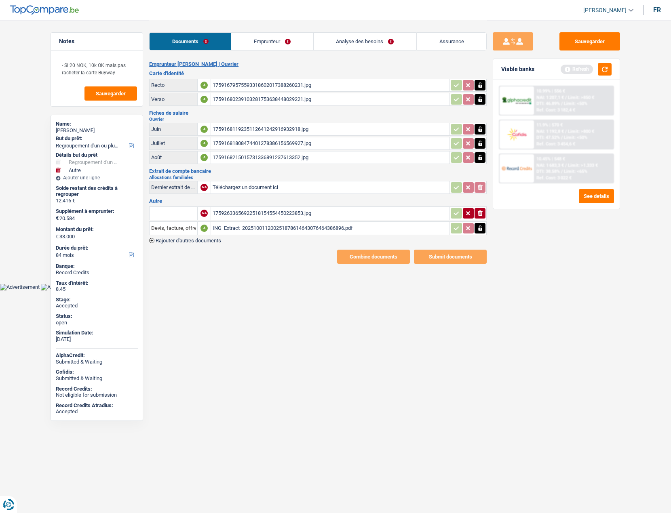
click at [252, 42] on link "Emprunteur" at bounding box center [272, 41] width 82 height 17
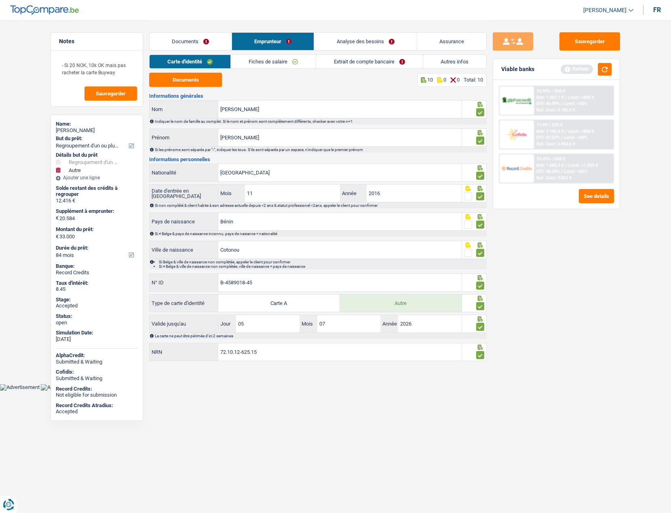
click at [350, 37] on link "Analyse des besoins" at bounding box center [365, 41] width 103 height 17
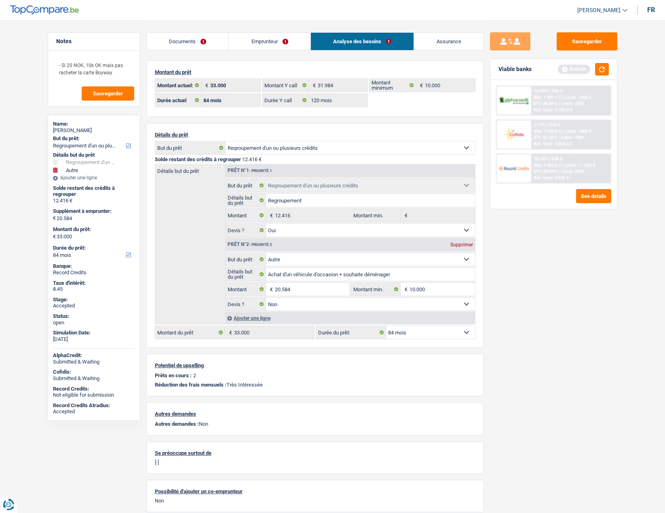
click at [277, 40] on link "Emprunteur" at bounding box center [270, 41] width 82 height 17
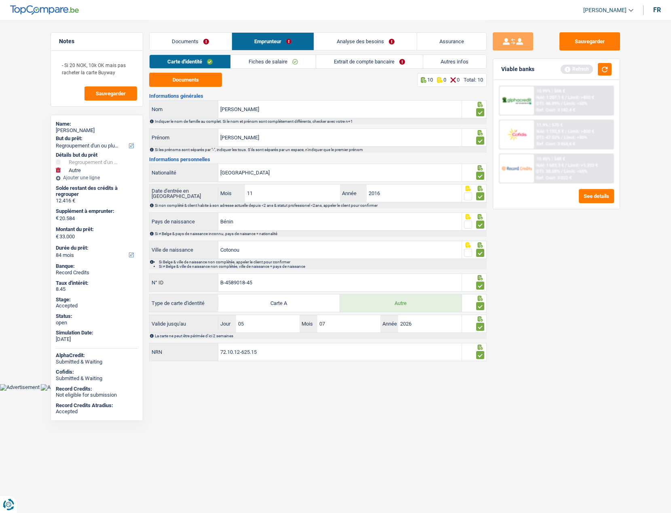
click at [427, 63] on link "Autres infos" at bounding box center [454, 61] width 63 height 13
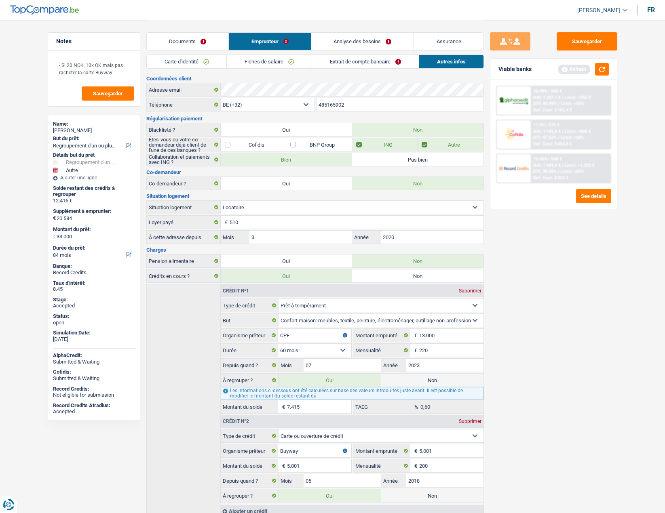
drag, startPoint x: 97, startPoint y: 131, endPoint x: 120, endPoint y: 131, distance: 23.0
click at [120, 131] on div "Amah Johanes D'ALMEIDA" at bounding box center [94, 130] width 82 height 6
copy div "LMEIDA"
click at [334, 48] on link "Analyse des besoins" at bounding box center [362, 41] width 103 height 17
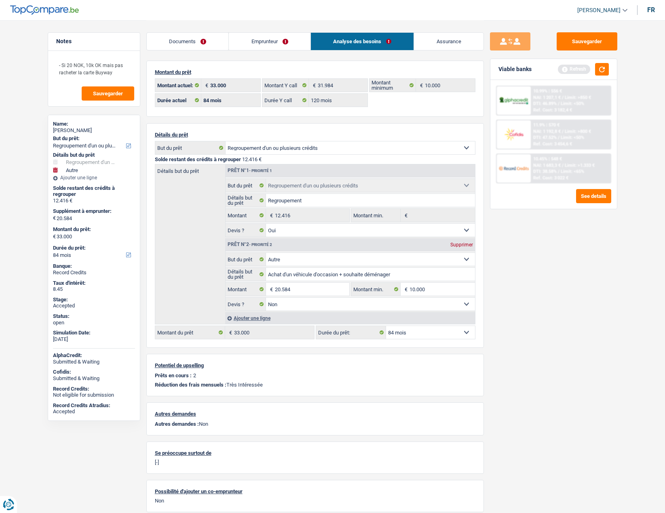
click at [68, 131] on div "Amah Johanes D'ALMEIDA" at bounding box center [94, 130] width 82 height 6
click at [69, 131] on div "Amah Johanes D'ALMEIDA" at bounding box center [94, 130] width 82 height 6
click at [70, 131] on div "Amah Johanes D'ALMEIDA" at bounding box center [94, 130] width 82 height 6
copy div "Amah Johanes D'ALMEIDA"
drag, startPoint x: 64, startPoint y: 64, endPoint x: 120, endPoint y: 72, distance: 56.0
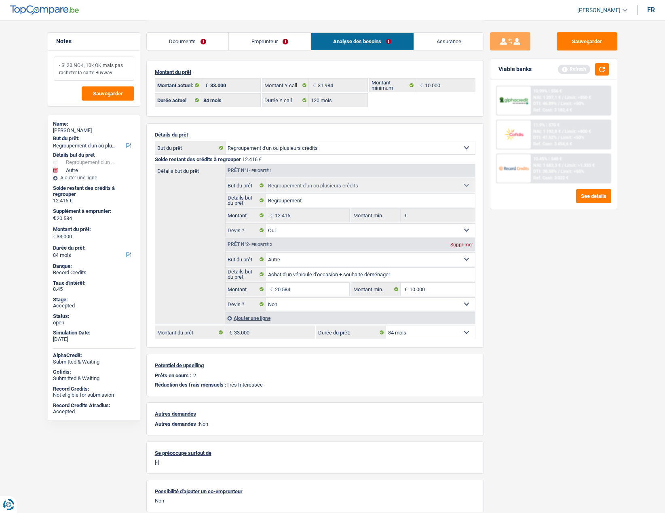
click at [119, 72] on textarea "- Si 20 NOK, 10k OK mais pas racheter la carte Buyway" at bounding box center [94, 69] width 80 height 24
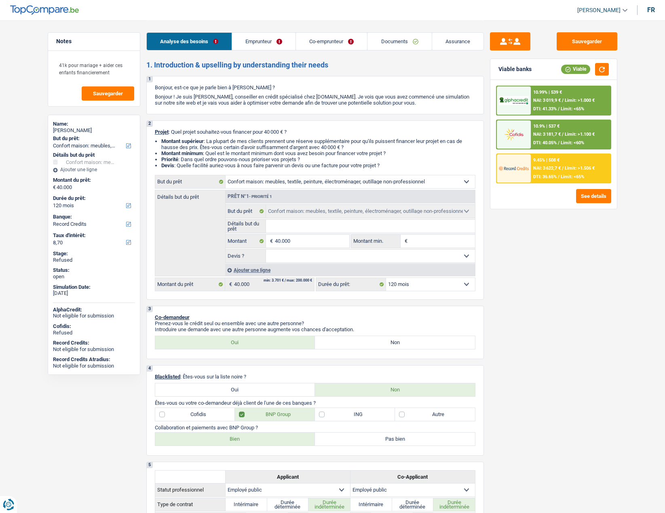
select select "household"
select select "120"
select select "record credits"
select select "household"
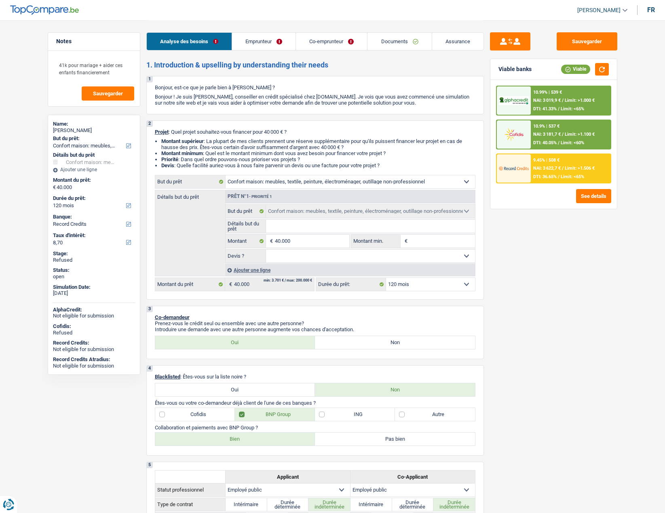
select select "household"
select select "120"
select select "publicEmployee"
select select "netSalary"
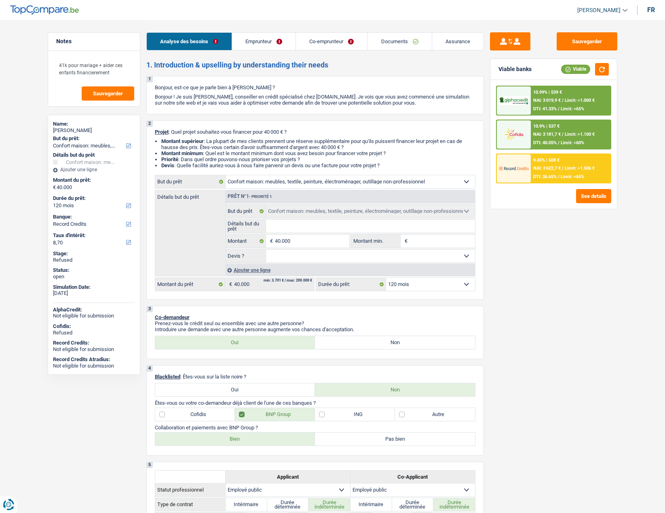
select select "mealVouchers"
select select "netSalary"
select select "mealVouchers"
select select "ownerWithMortgage"
select select "mortgage"
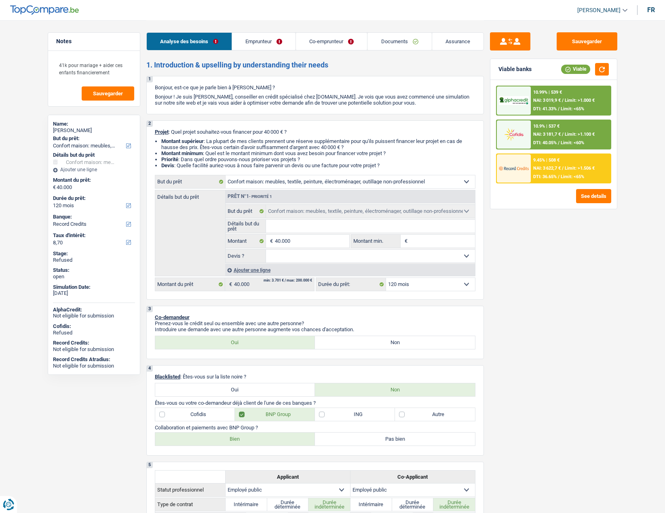
select select "180"
select select "carLoan"
select select "48"
select select "household"
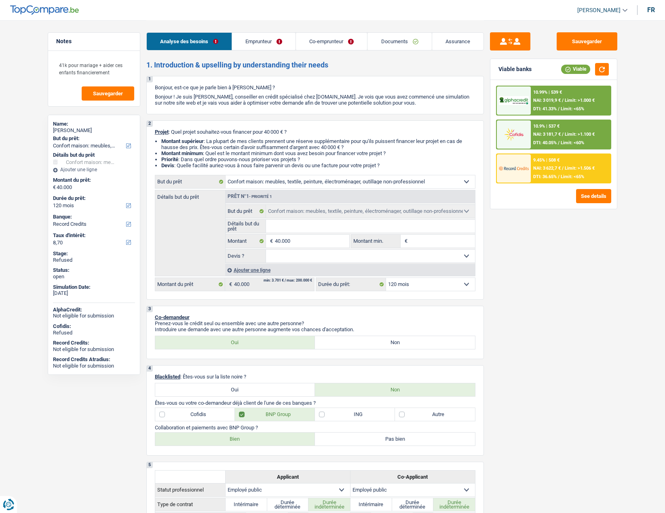
select select "120"
